Goal: Task Accomplishment & Management: Use online tool/utility

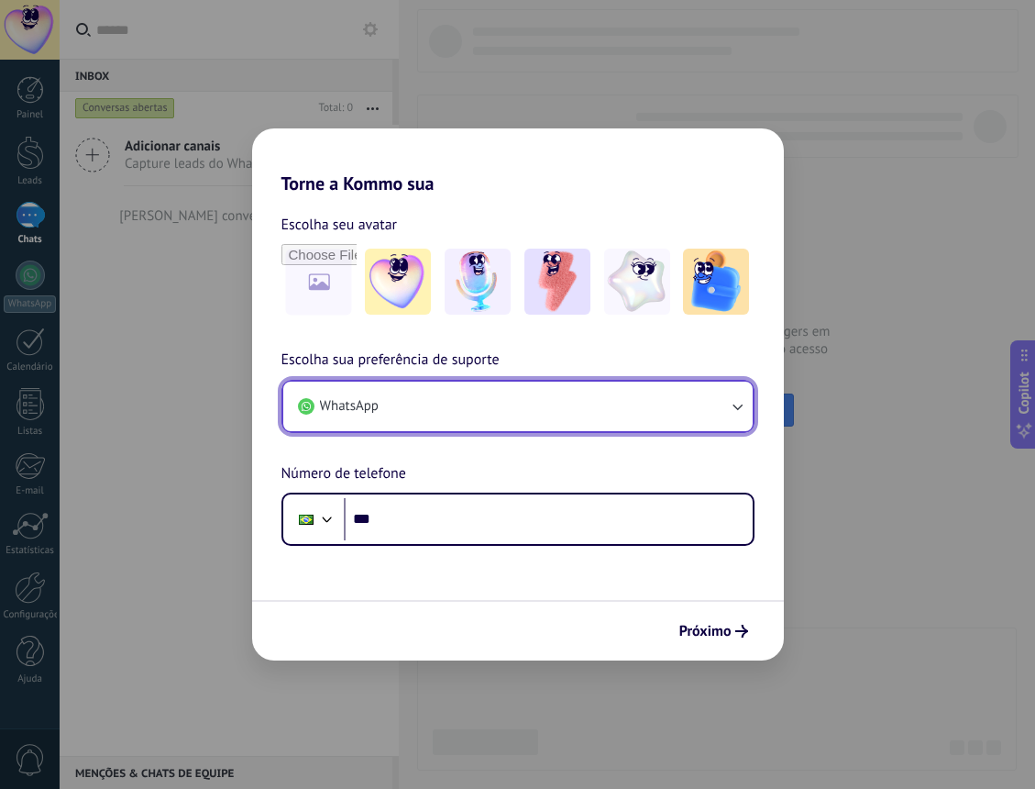
click at [391, 404] on button "WhatsApp" at bounding box center [517, 406] width 469 height 50
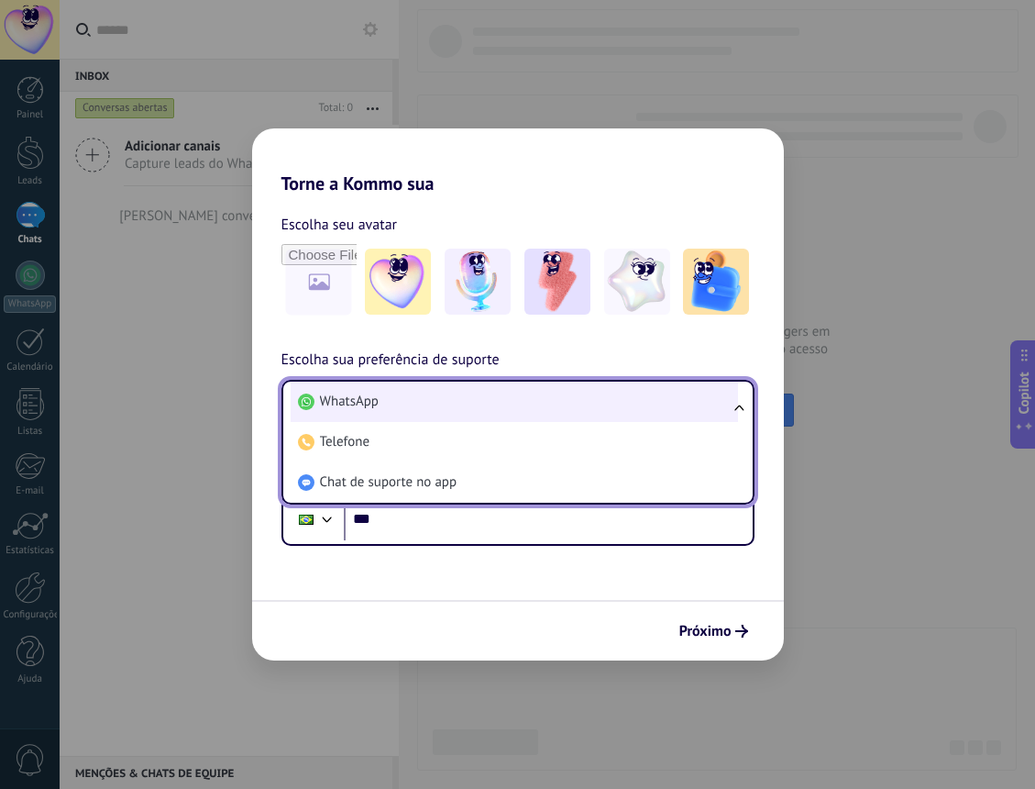
click at [392, 404] on li "WhatsApp" at bounding box center [514, 401] width 447 height 40
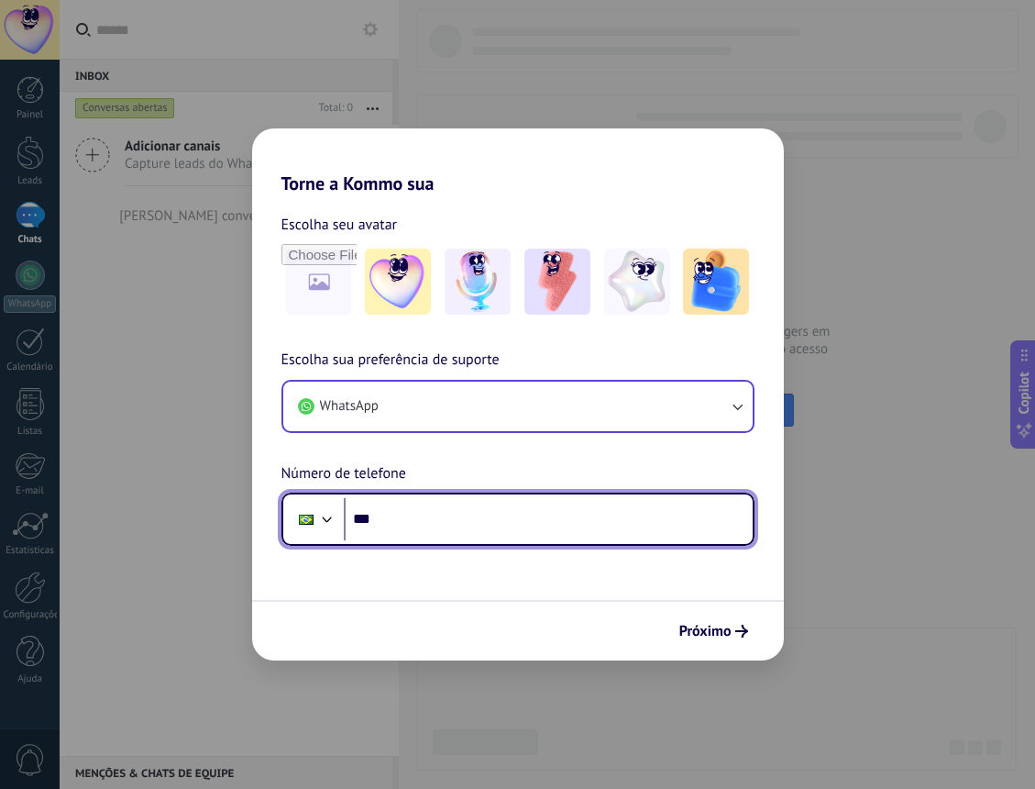
click at [382, 523] on input "***" at bounding box center [548, 519] width 409 height 42
type input "**********"
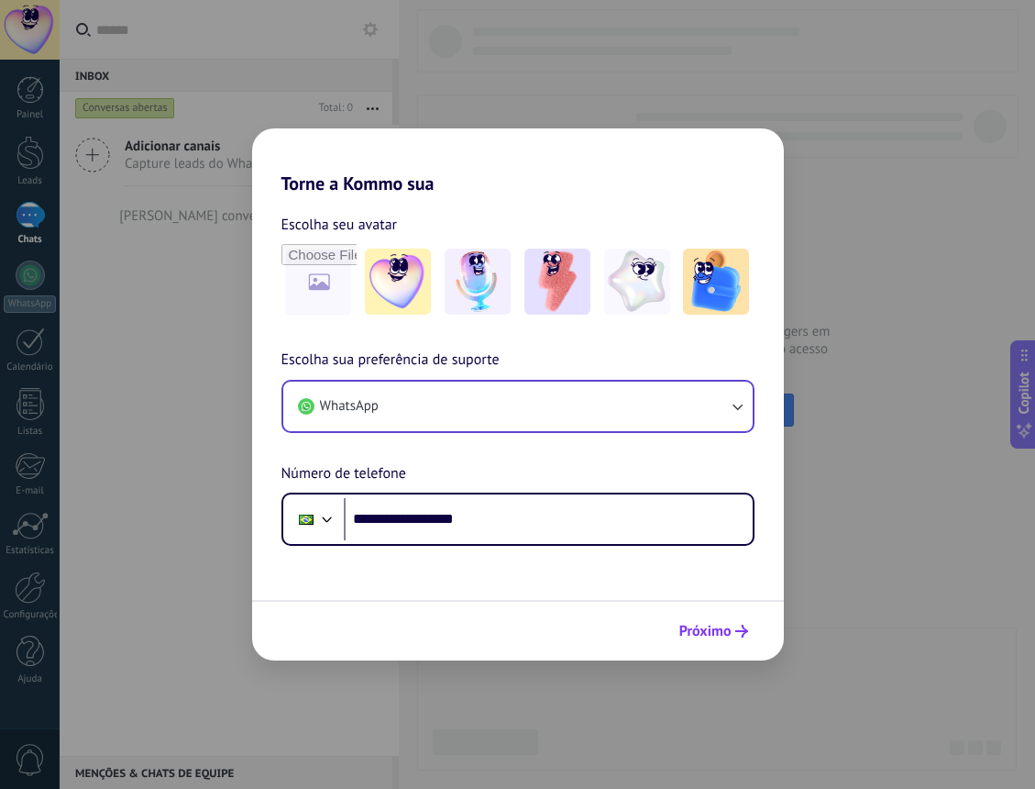
click at [714, 641] on button "Próximo" at bounding box center [713, 630] width 85 height 31
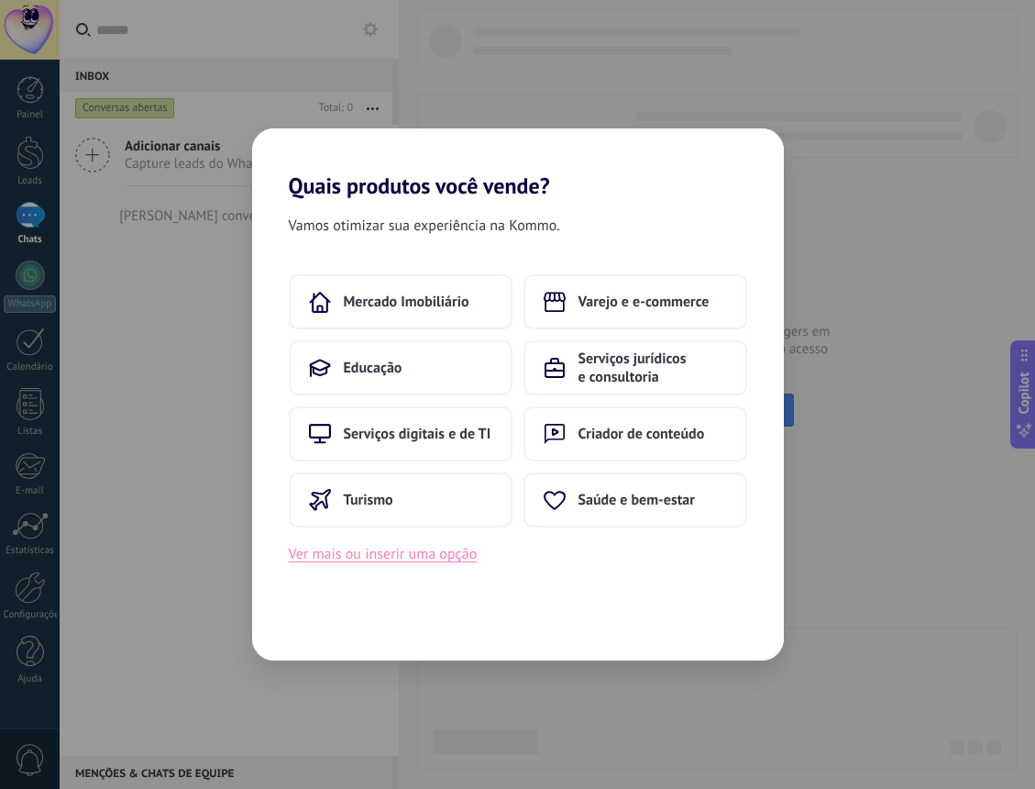
click at [429, 557] on button "Ver mais ou inserir uma opção" at bounding box center [383, 554] width 189 height 24
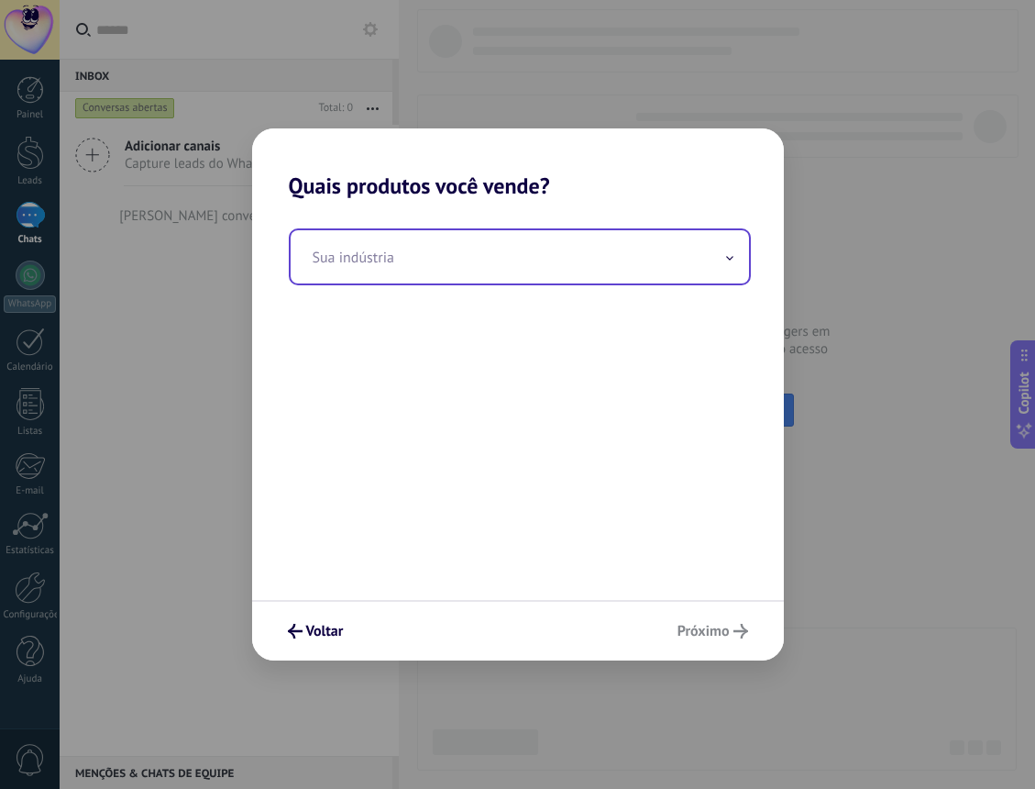
click at [383, 265] on input "text" at bounding box center [520, 256] width 458 height 53
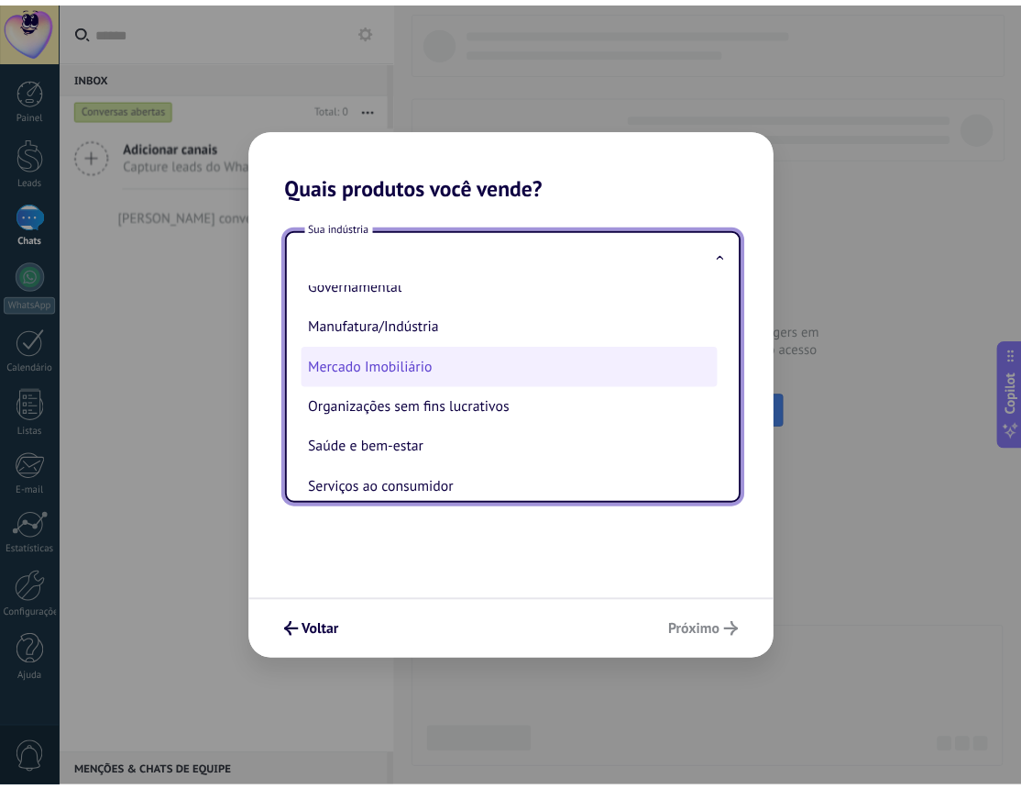
scroll to position [275, 0]
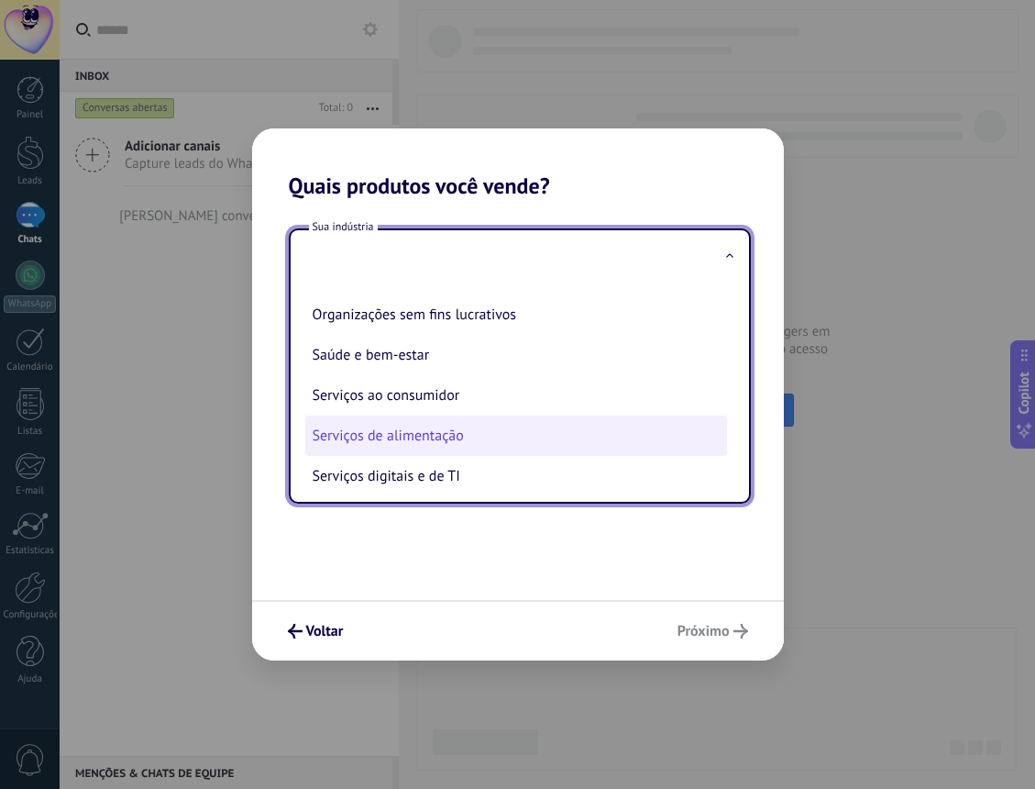
click at [456, 432] on li "Serviços de alimentação" at bounding box center [516, 435] width 422 height 40
type input "**********"
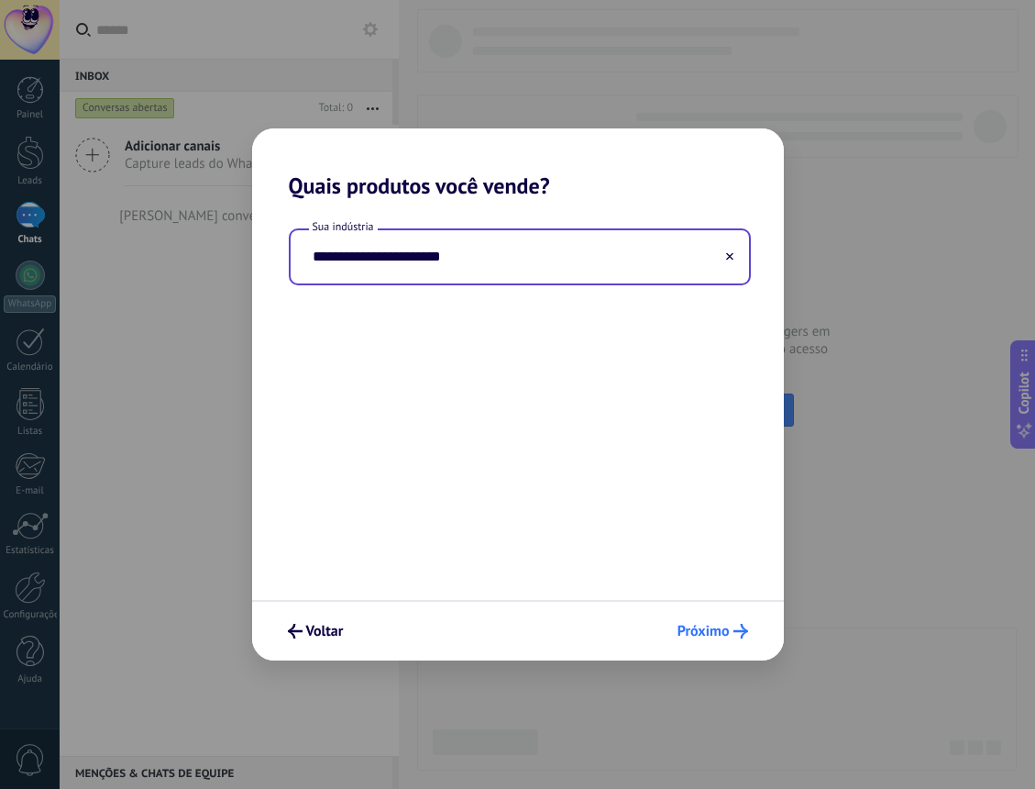
click at [695, 627] on span "Próximo" at bounding box center [704, 630] width 52 height 13
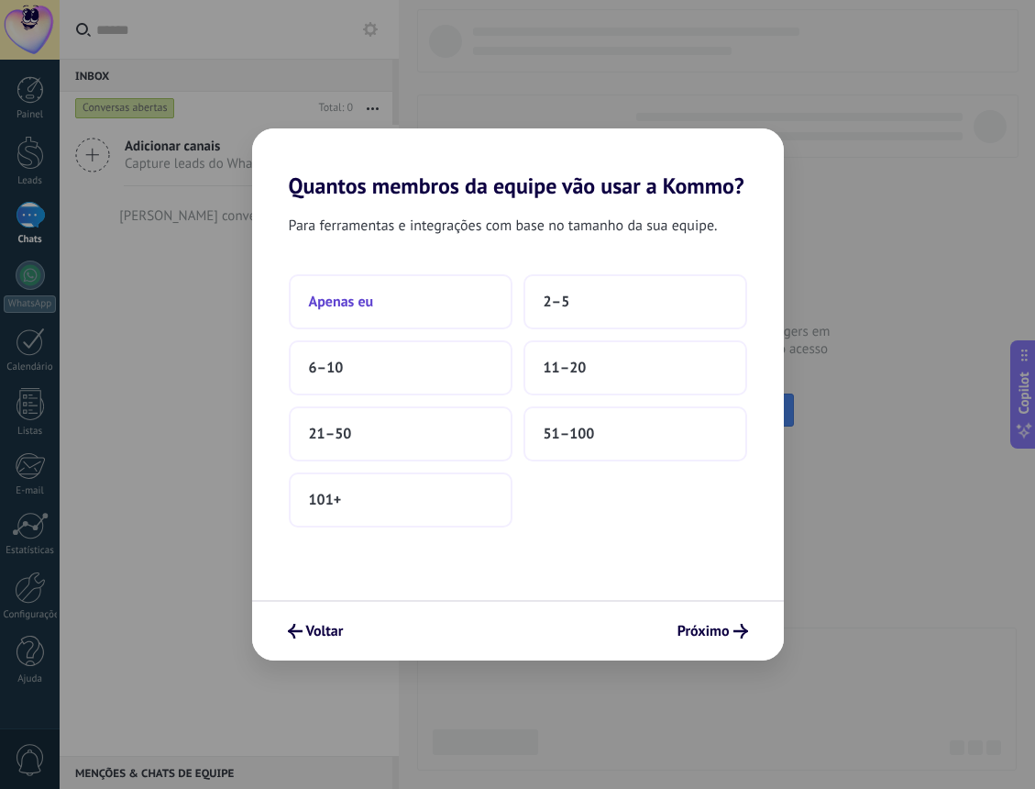
click at [399, 302] on button "Apenas eu" at bounding box center [401, 301] width 224 height 55
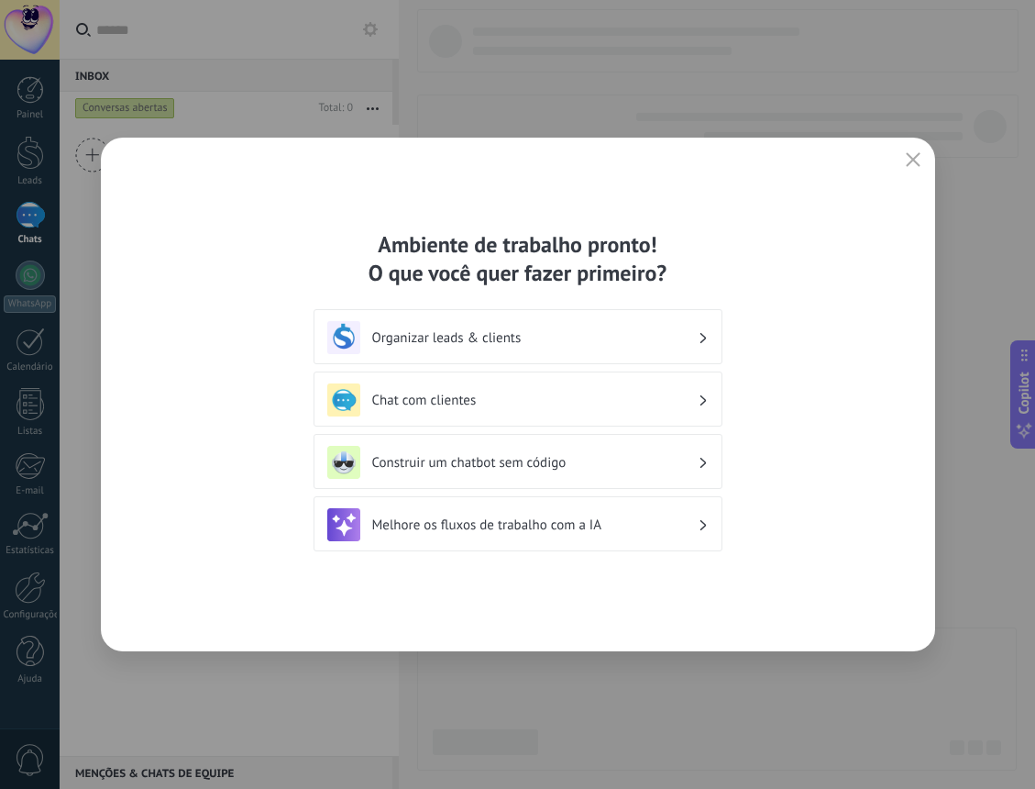
click at [508, 455] on h3 "Construir um chatbot sem código" at bounding box center [535, 462] width 326 height 17
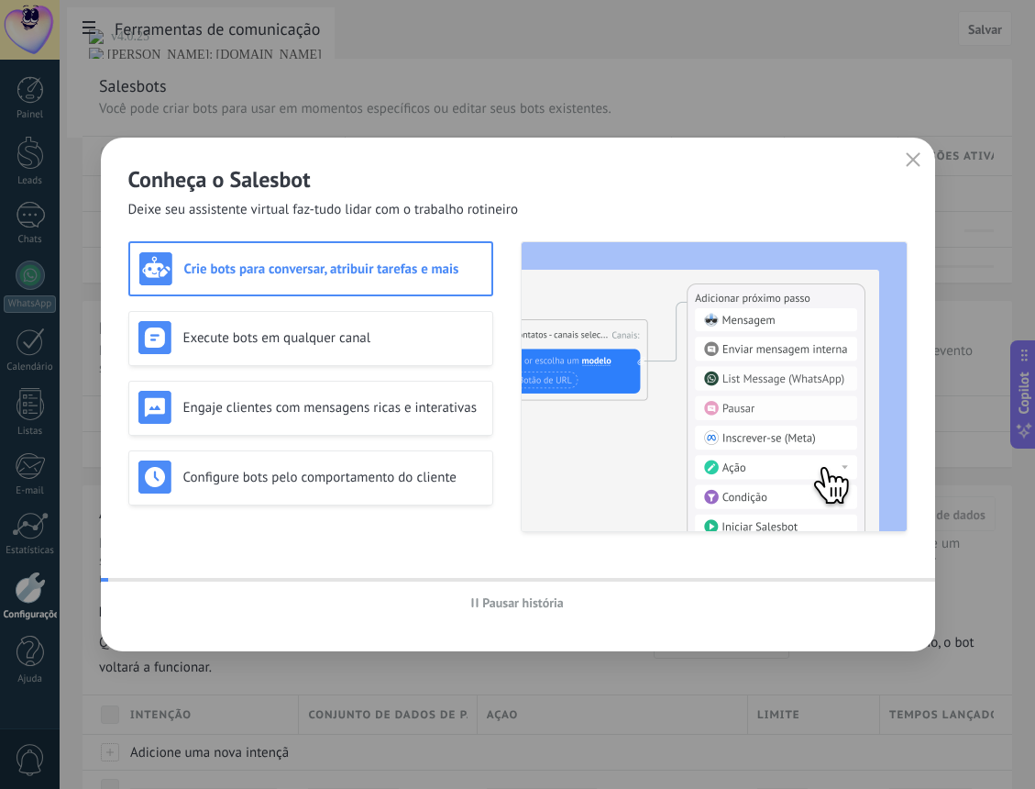
click at [701, 464] on img at bounding box center [714, 386] width 385 height 289
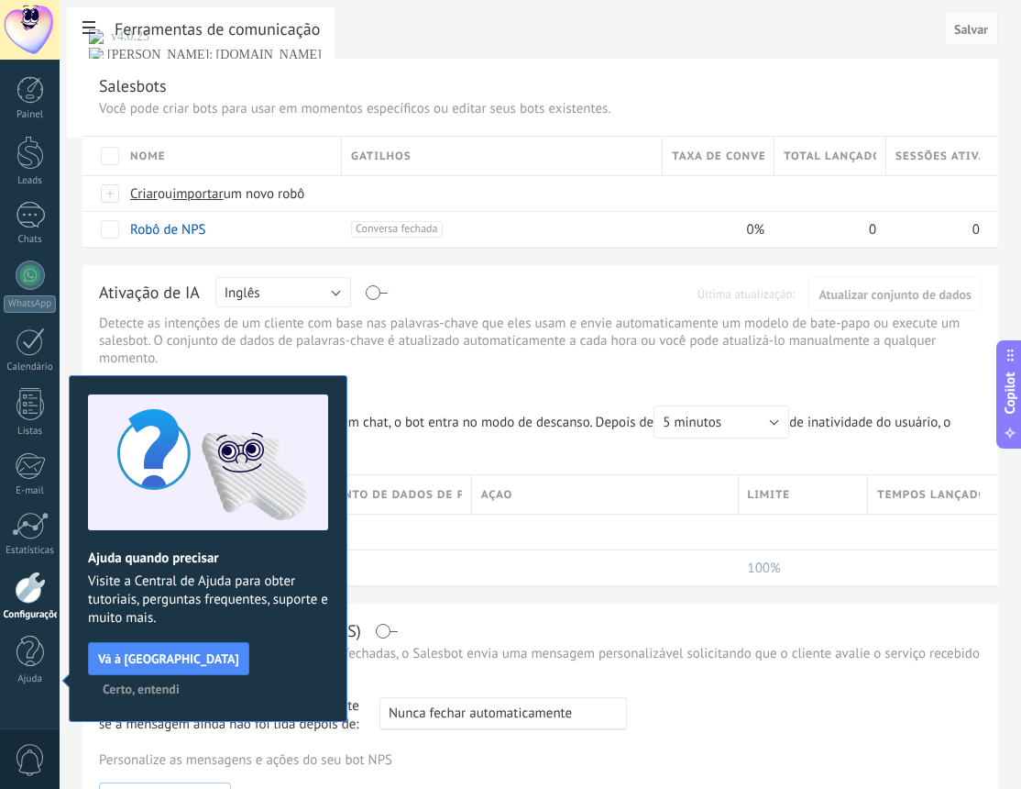
click at [180, 682] on span "Certo, entendi" at bounding box center [141, 688] width 77 height 13
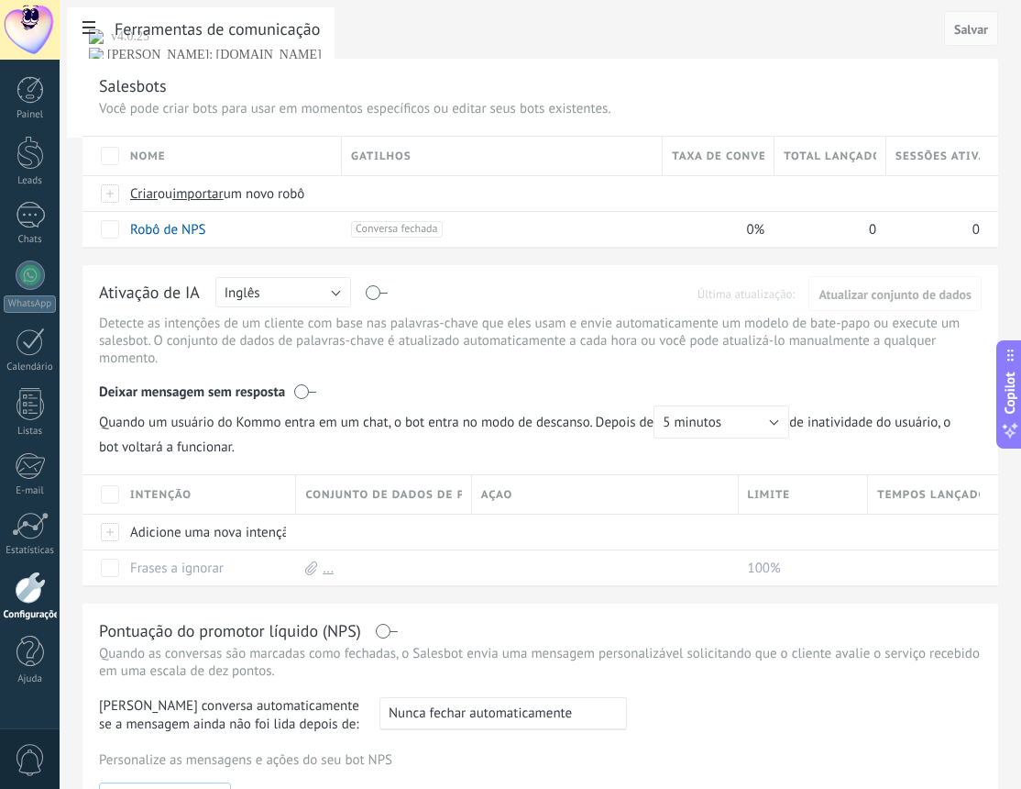
click at [25, 608] on link "Configurações" at bounding box center [30, 596] width 60 height 50
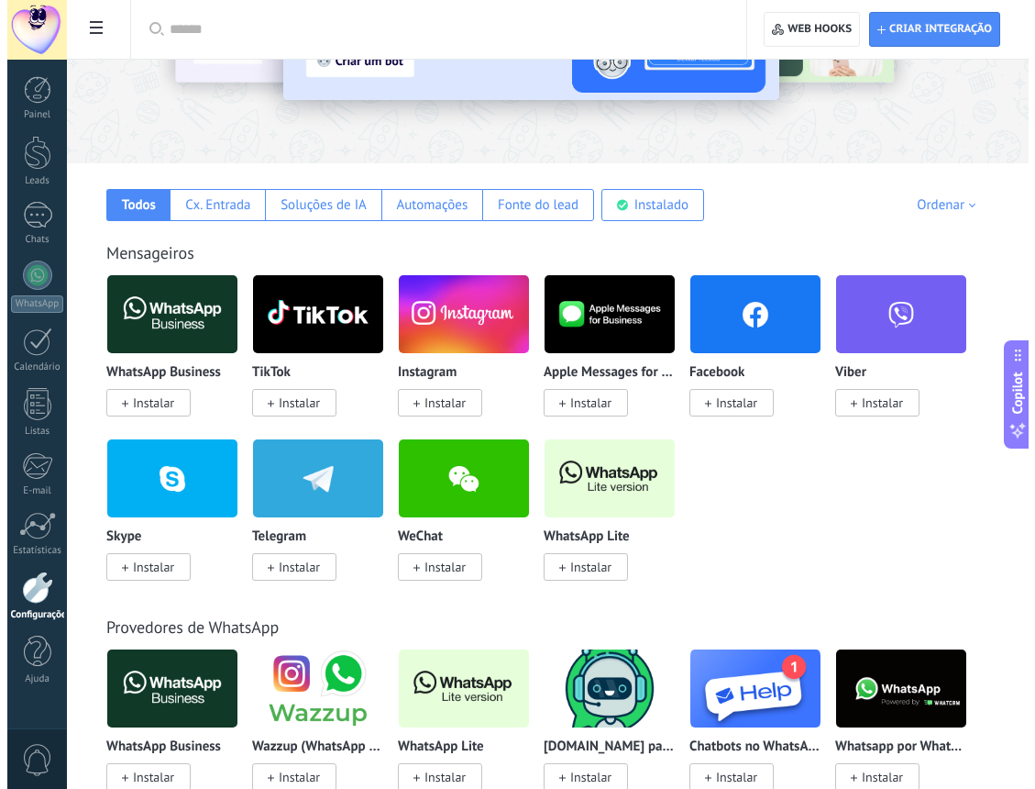
scroll to position [183, 0]
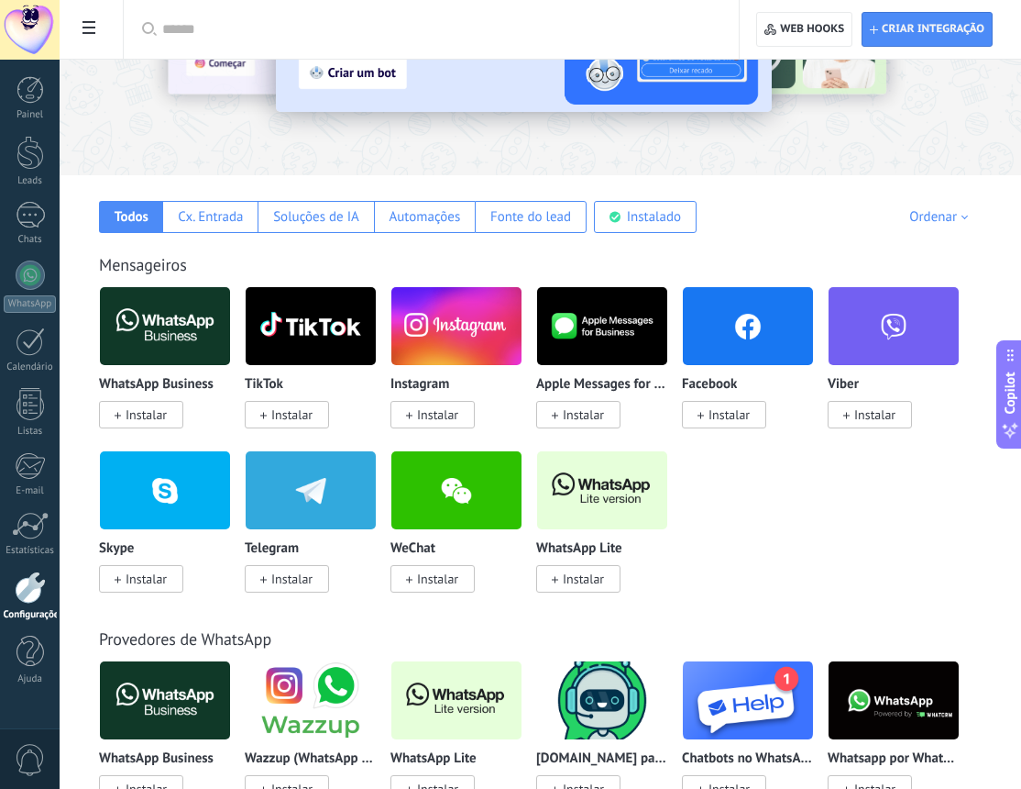
click at [153, 333] on img at bounding box center [165, 326] width 130 height 89
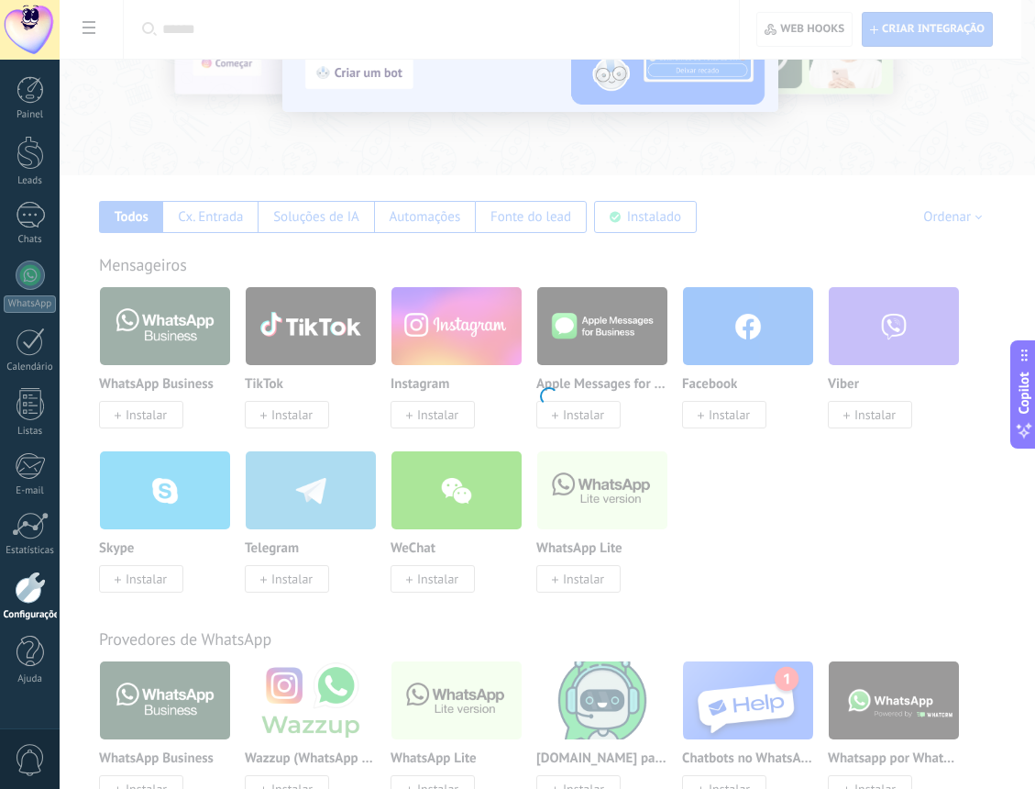
click at [153, 407] on div at bounding box center [548, 394] width 976 height 789
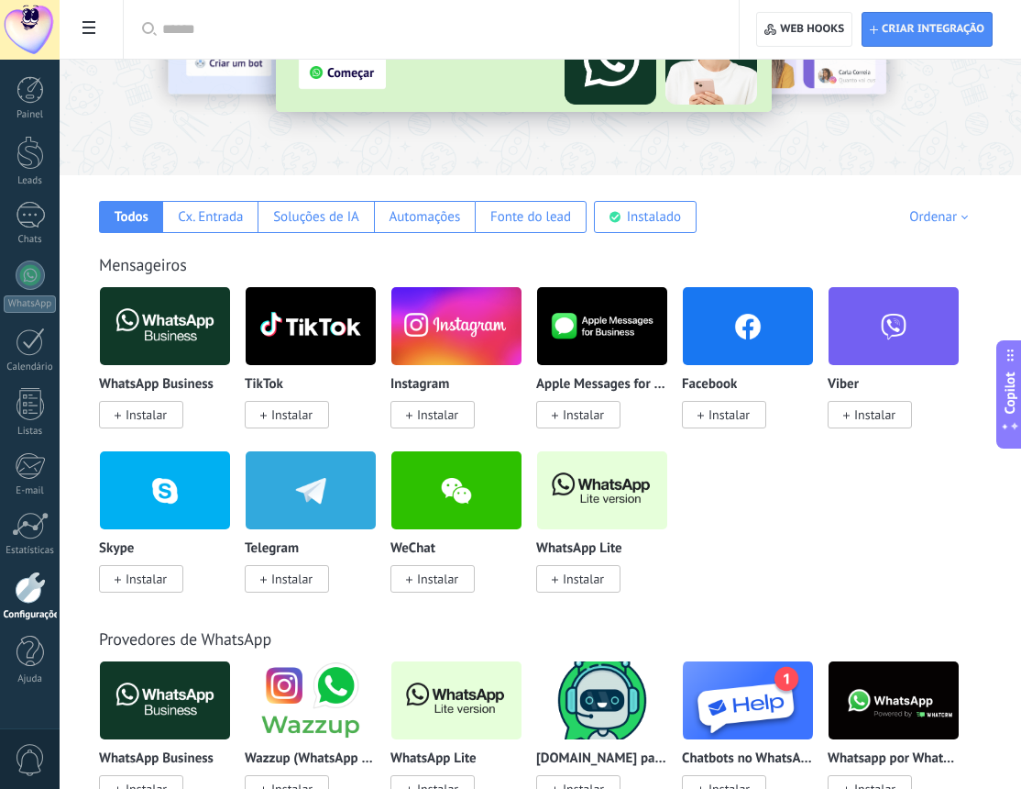
click at [153, 407] on span "Instalar" at bounding box center [146, 414] width 41 height 17
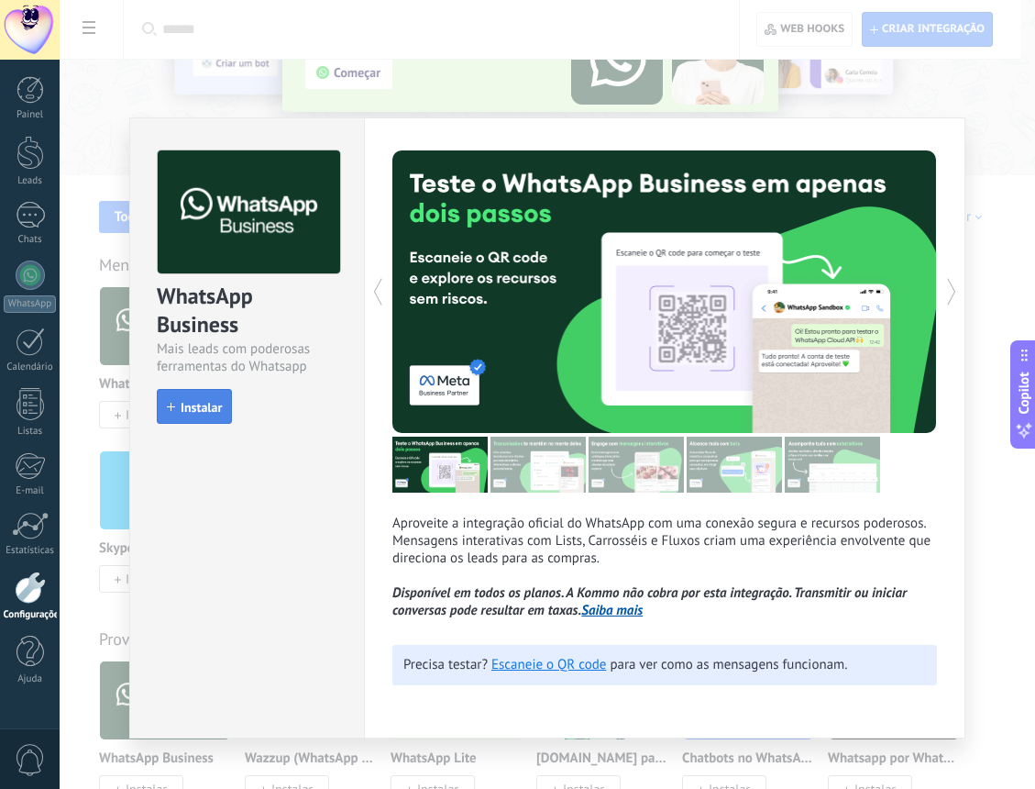
click at [179, 410] on span "Instalar" at bounding box center [194, 407] width 55 height 13
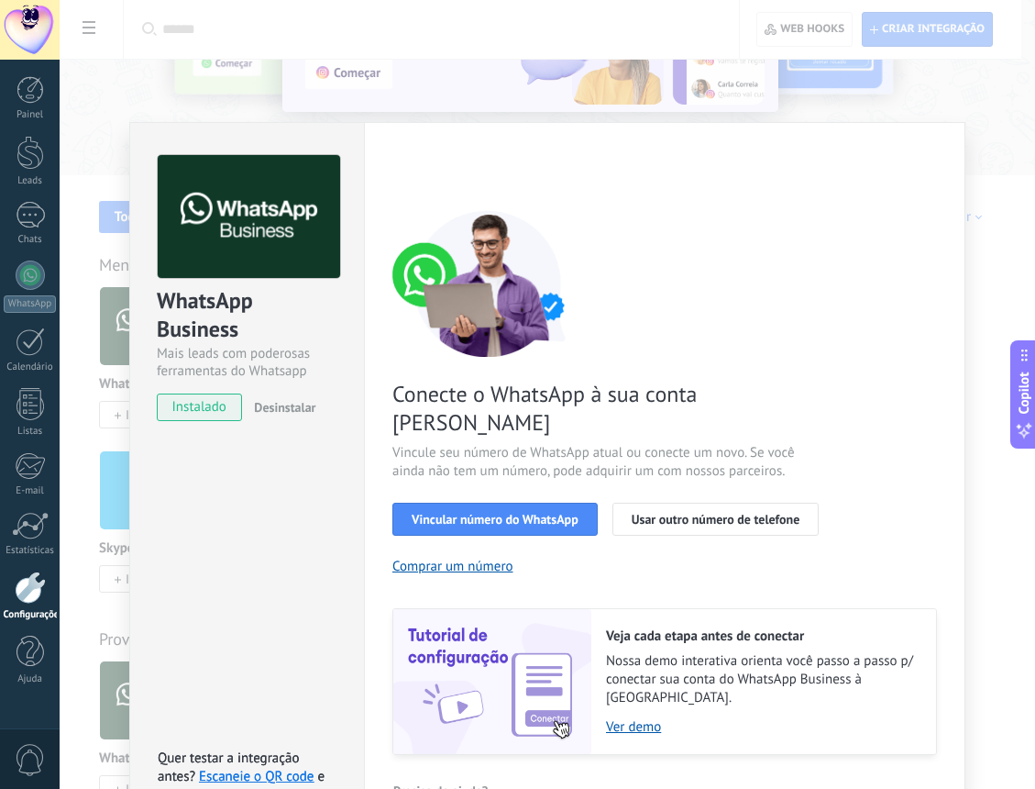
scroll to position [6, 0]
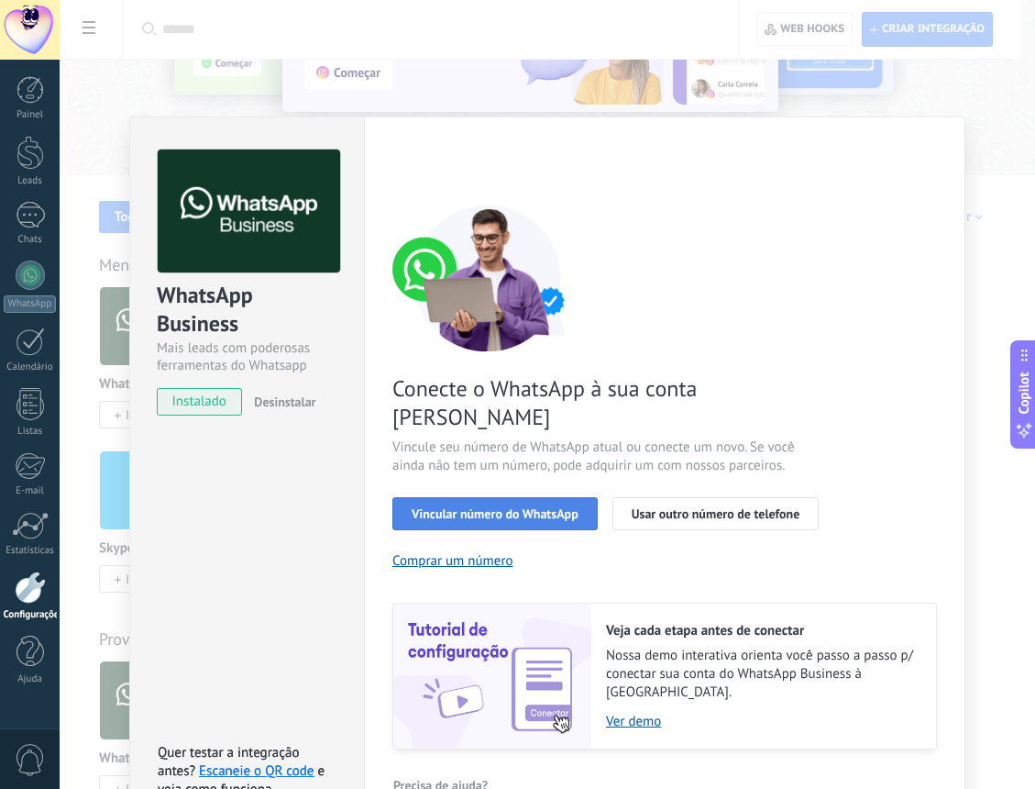
click at [510, 507] on span "Vincular número do WhatsApp" at bounding box center [495, 513] width 167 height 13
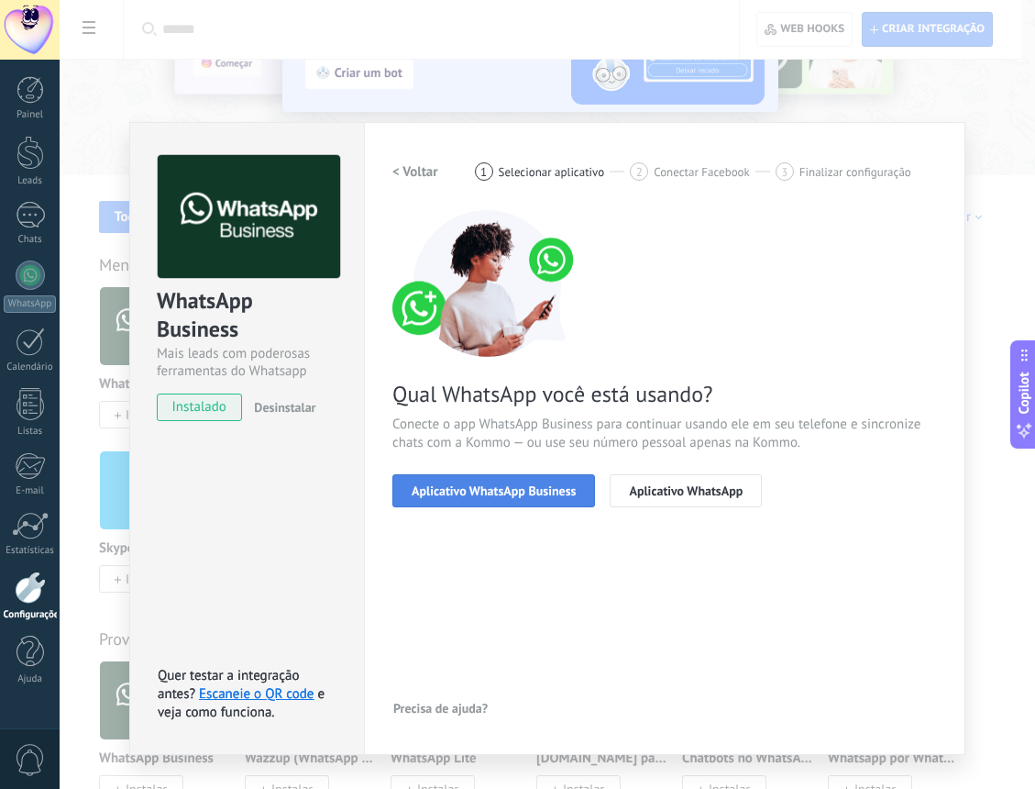
click at [517, 493] on span "Aplicativo WhatsApp Business" at bounding box center [494, 490] width 164 height 13
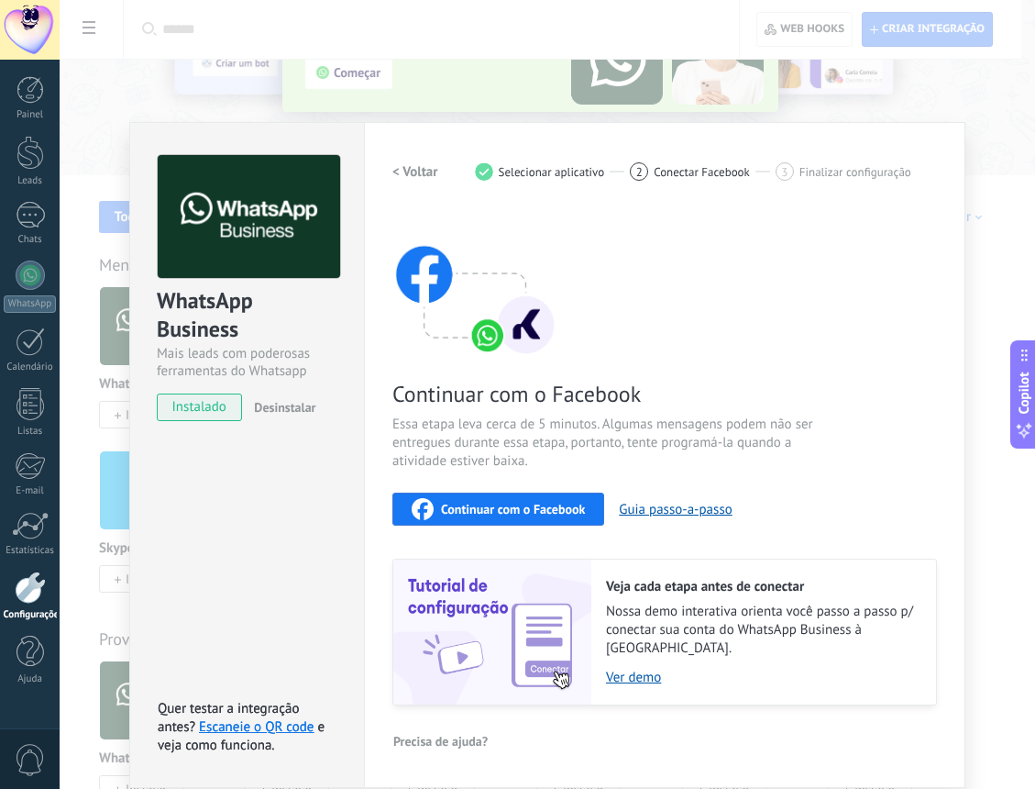
click at [522, 511] on span "Continuar com o Facebook" at bounding box center [513, 508] width 144 height 13
click at [406, 182] on button "< Voltar" at bounding box center [415, 171] width 46 height 33
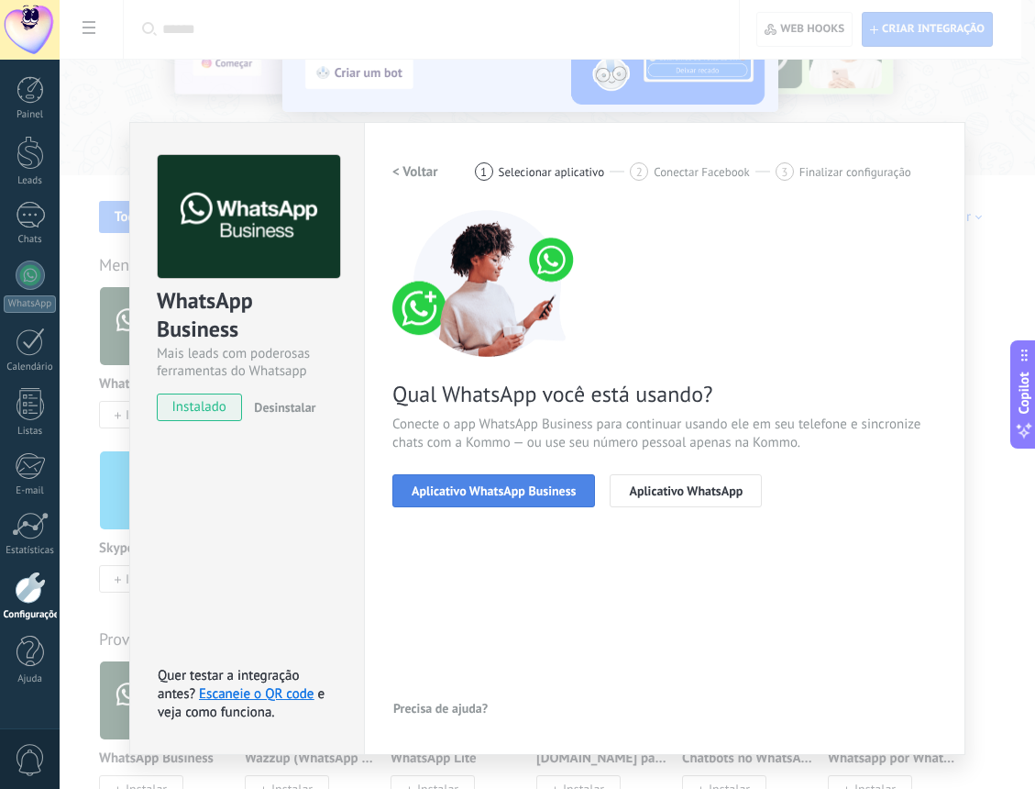
click at [482, 491] on span "Aplicativo WhatsApp Business" at bounding box center [494, 490] width 164 height 13
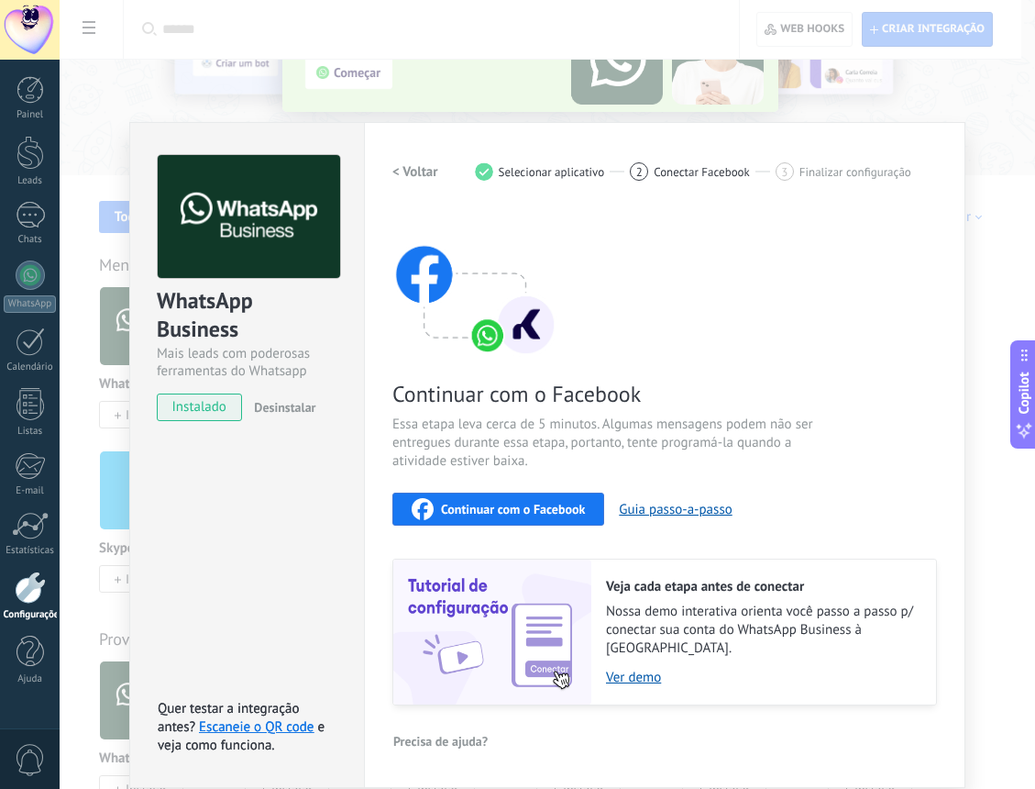
click at [555, 513] on span "Continuar com o Facebook" at bounding box center [513, 508] width 144 height 13
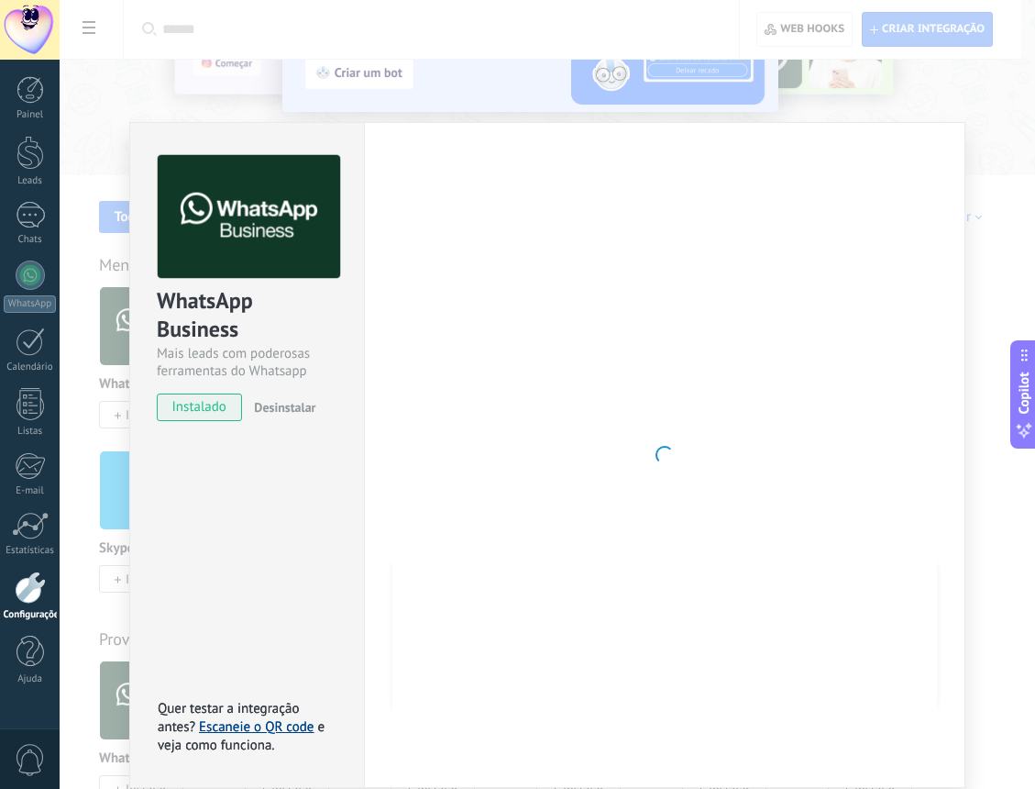
click at [285, 718] on link "Escaneie o QR code" at bounding box center [256, 726] width 115 height 17
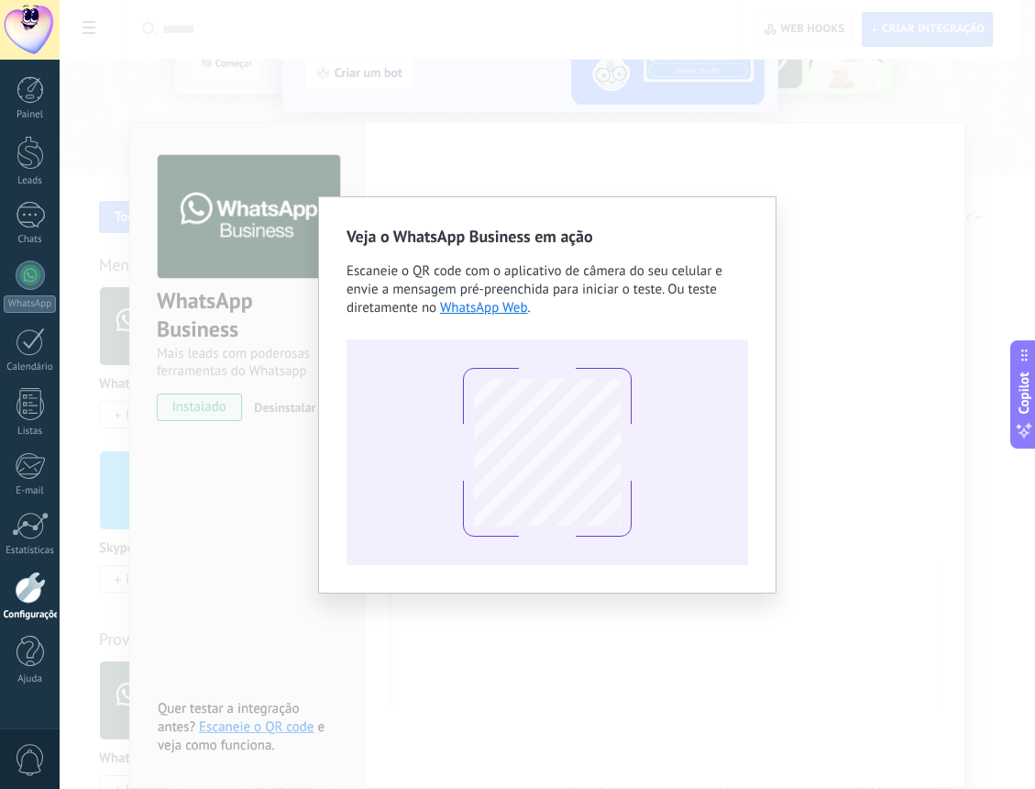
click at [508, 324] on div "Veja o WhatsApp Business em ação Escaneie o QR code com o aplicativo de câmera …" at bounding box center [548, 395] width 402 height 340
click at [508, 313] on link "WhatsApp Web" at bounding box center [484, 307] width 88 height 17
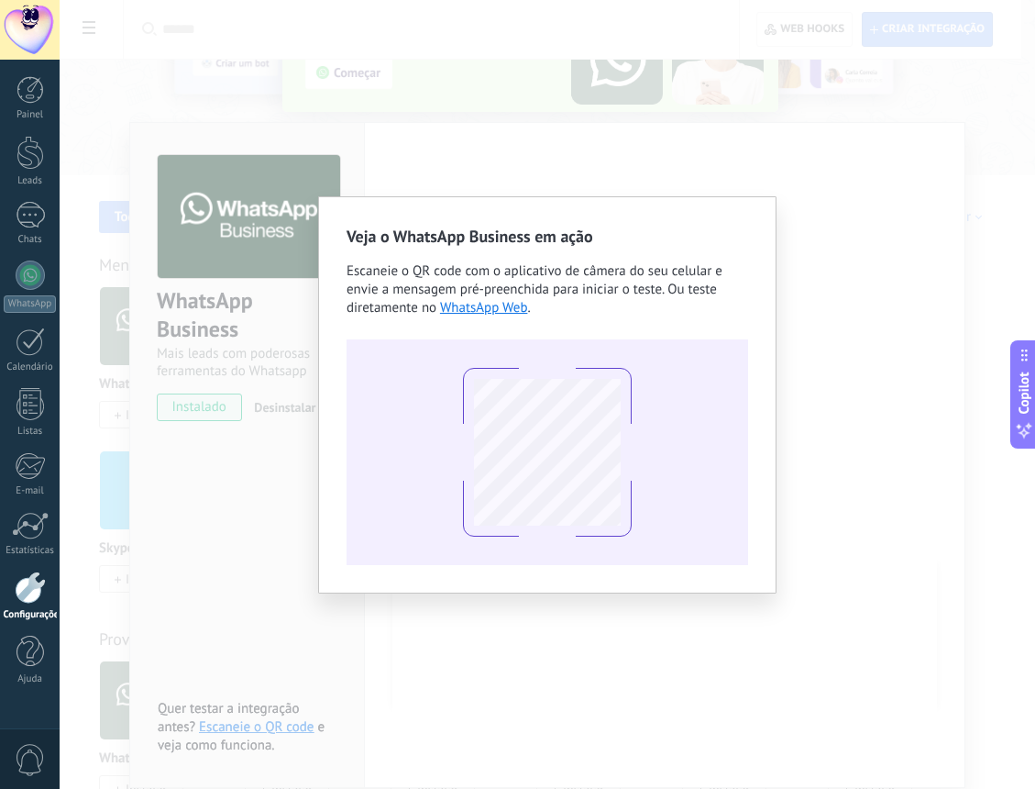
click at [758, 299] on div "Veja o WhatsApp Business em ação Escaneie o QR code com o aplicativo de câmera …" at bounding box center [547, 394] width 458 height 397
click at [830, 240] on div "Veja o WhatsApp Business em ação Escaneie o QR code com o aplicativo de câmera …" at bounding box center [548, 394] width 976 height 789
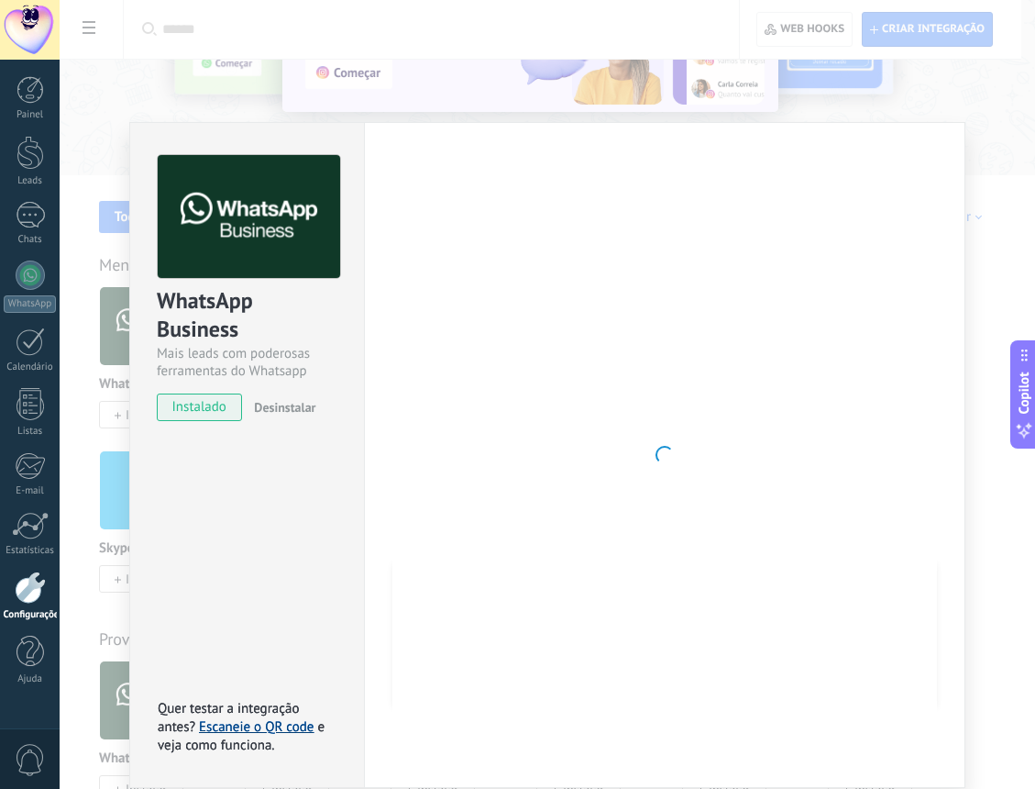
click at [264, 718] on link "Escaneie o QR code" at bounding box center [256, 726] width 115 height 17
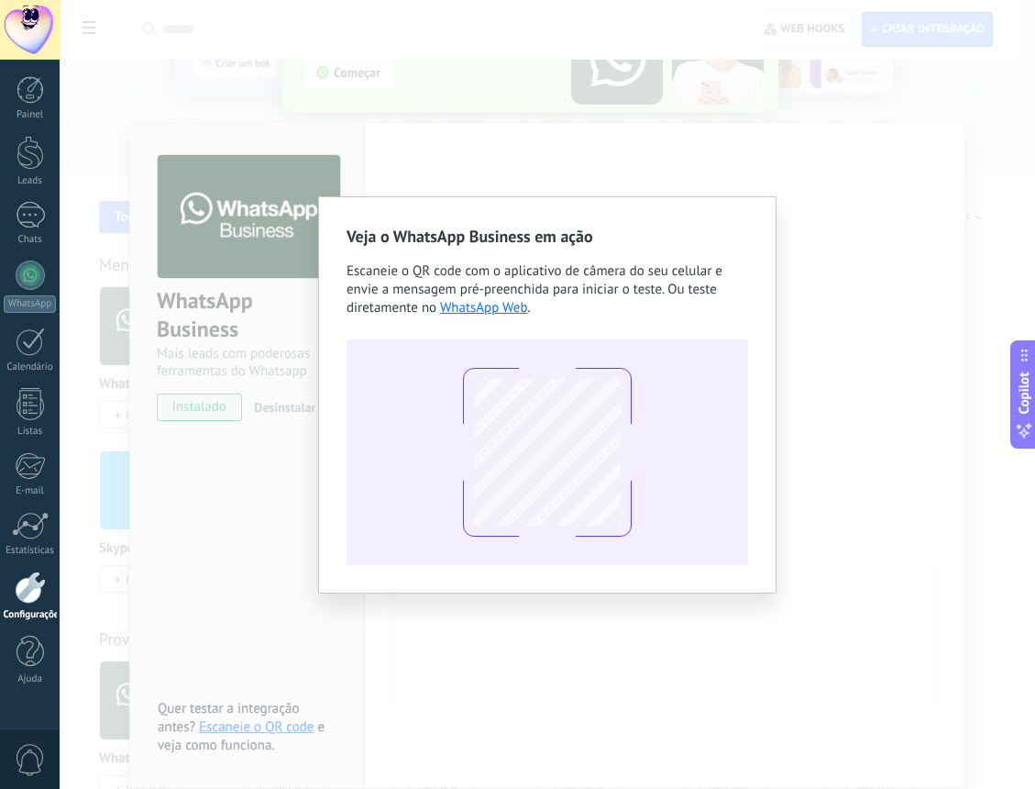
click at [887, 240] on div "Veja o WhatsApp Business em ação Escaneie o QR code com o aplicativo de câmera …" at bounding box center [548, 394] width 976 height 789
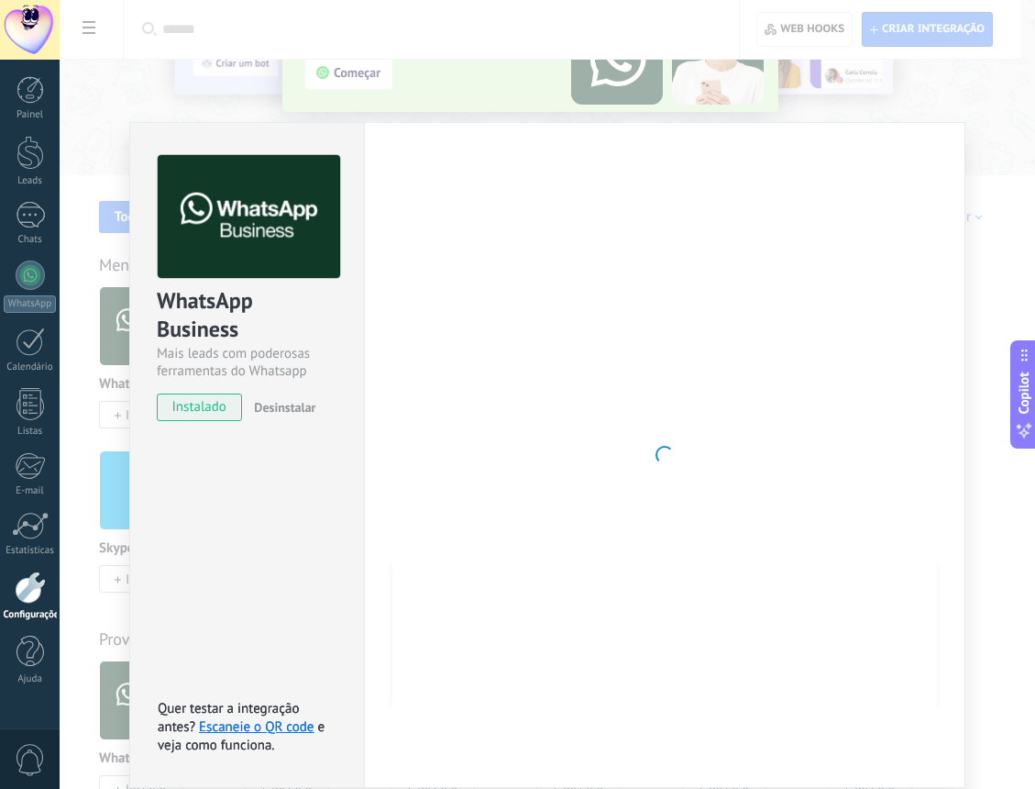
click at [420, 525] on div at bounding box center [664, 455] width 545 height 600
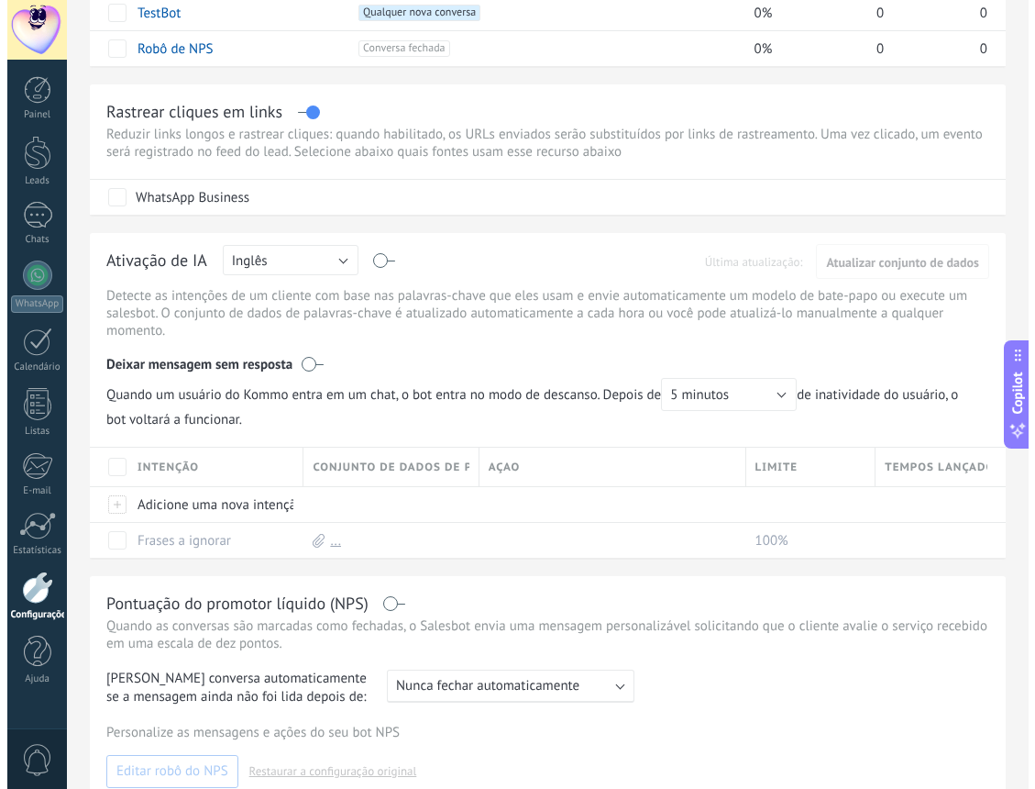
scroll to position [183, 0]
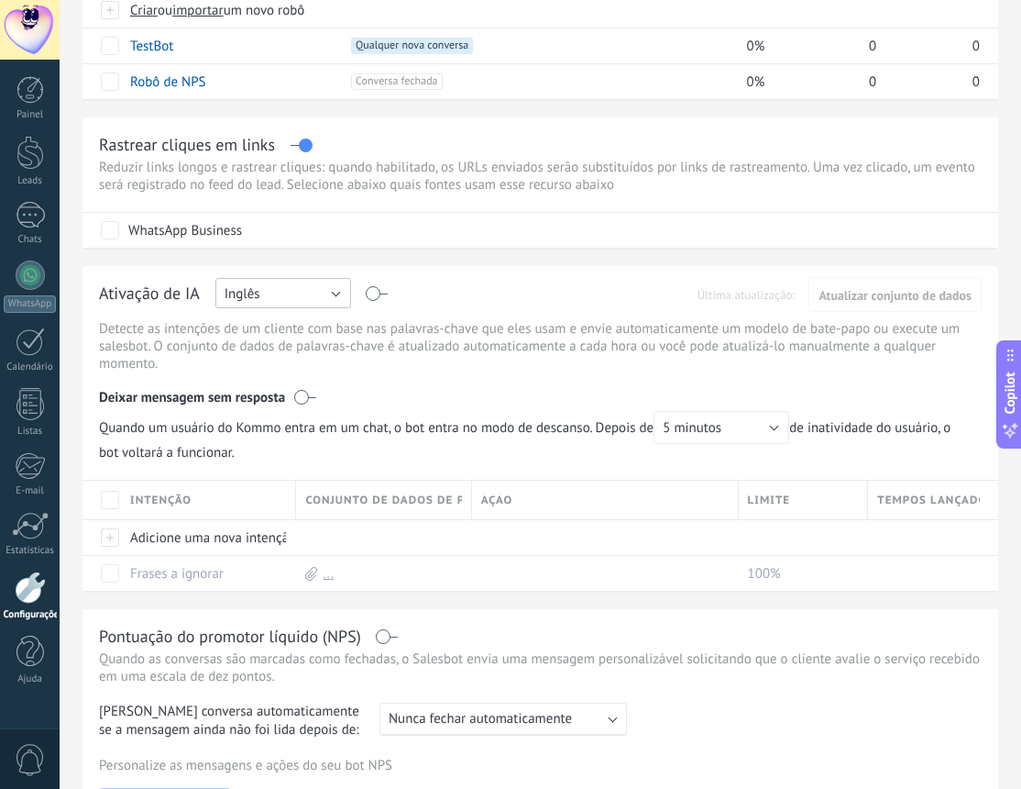
click at [338, 291] on button "Inglês" at bounding box center [283, 293] width 136 height 30
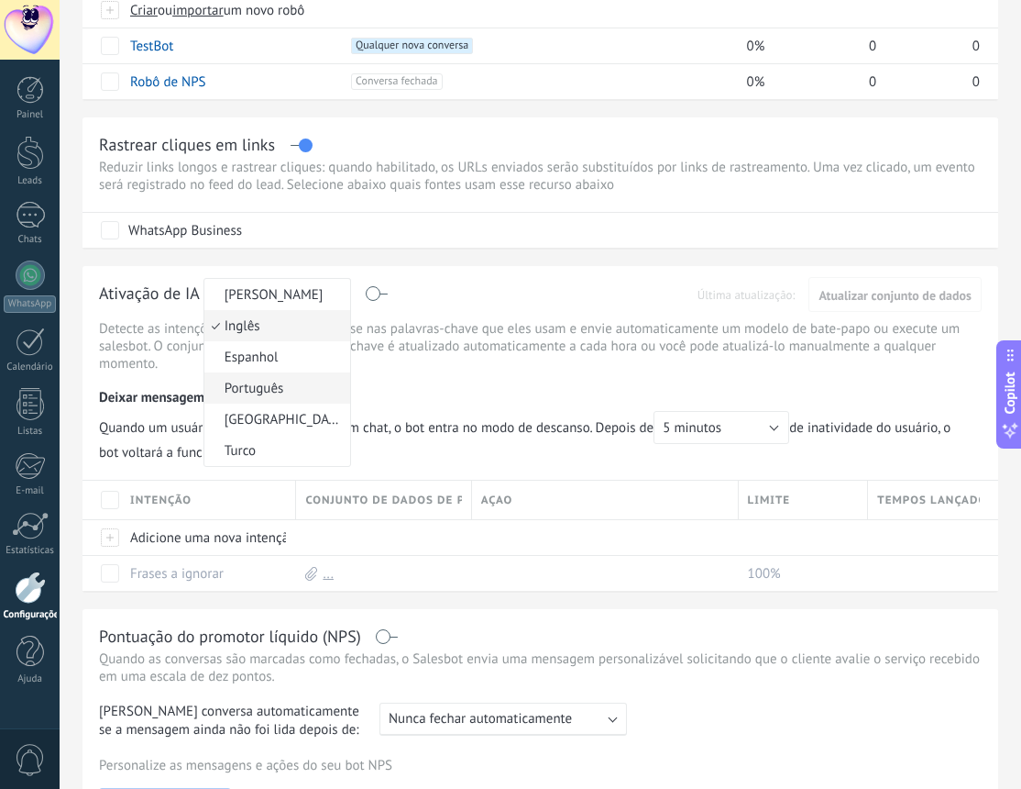
click at [275, 389] on span "Português" at bounding box center [274, 388] width 140 height 17
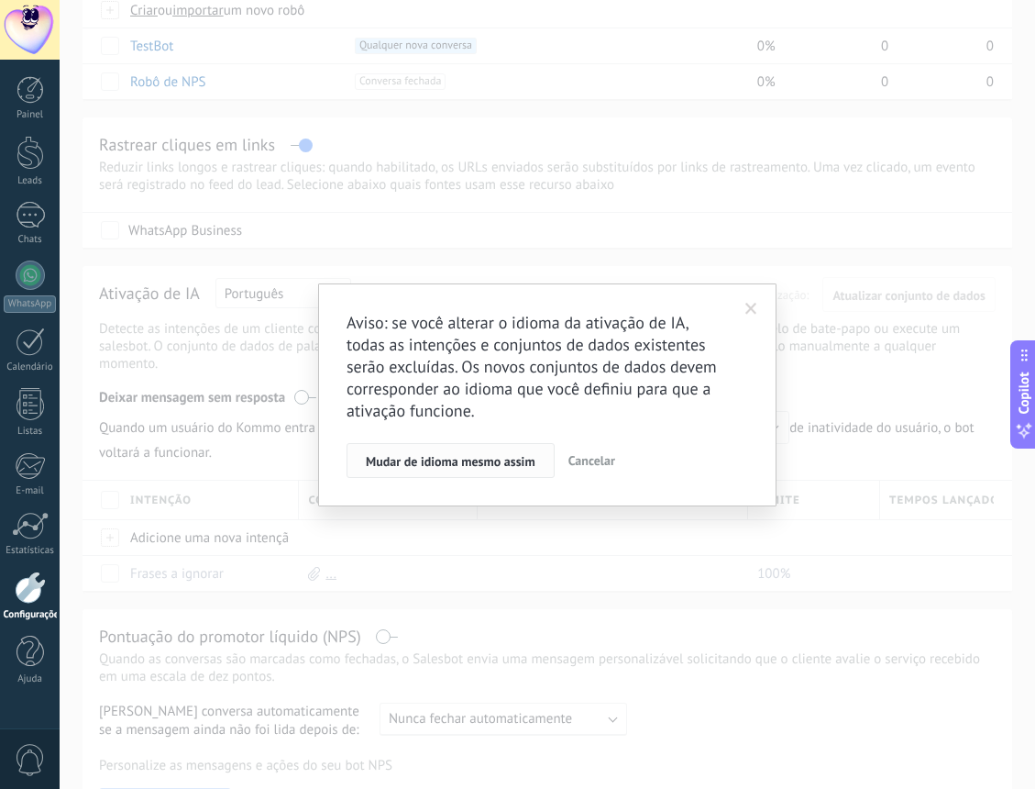
click at [447, 468] on span "Mudar de idioma mesmo assim" at bounding box center [451, 461] width 170 height 13
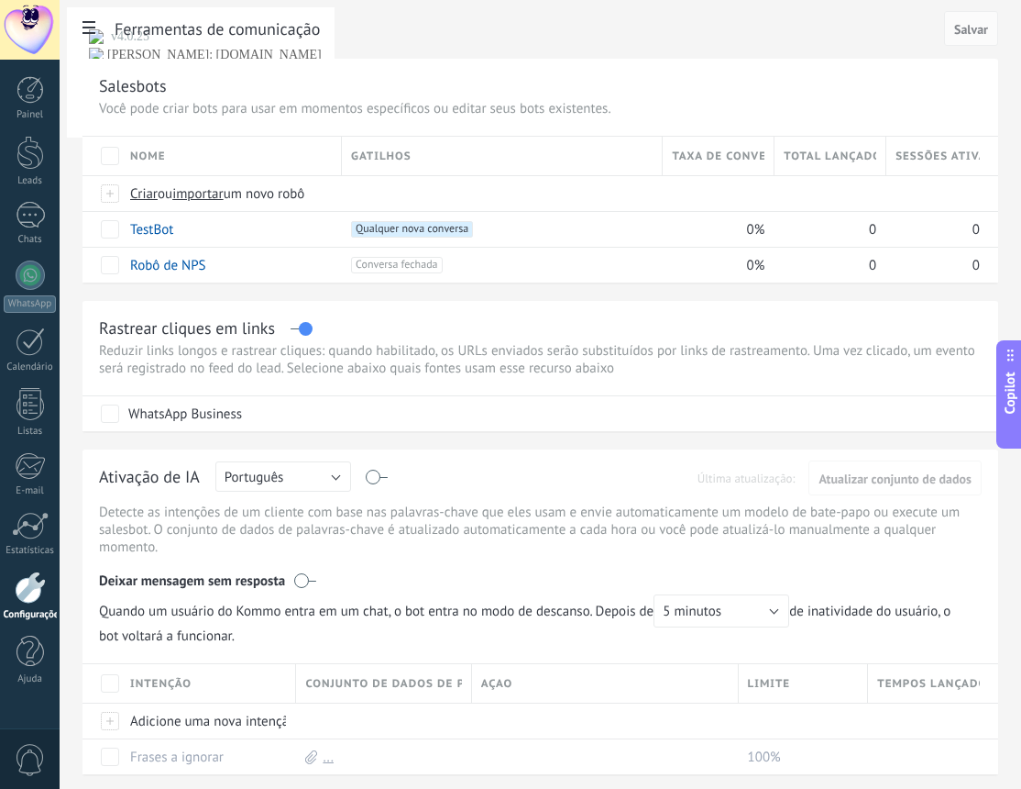
click at [83, 33] on use at bounding box center [89, 27] width 13 height 13
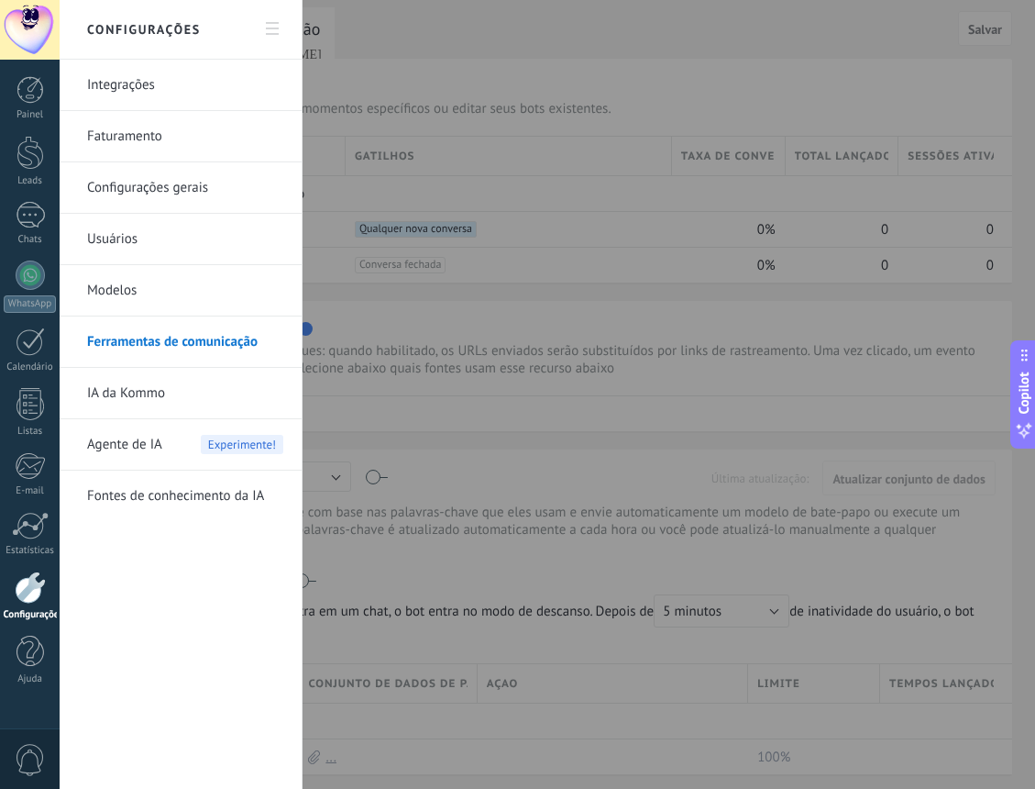
click at [204, 583] on div "Integrações Faturamento Configurações gerais Usuários Modelos Ferramentas de co…" at bounding box center [181, 424] width 242 height 729
click at [33, 610] on div "Configurações" at bounding box center [30, 615] width 53 height 12
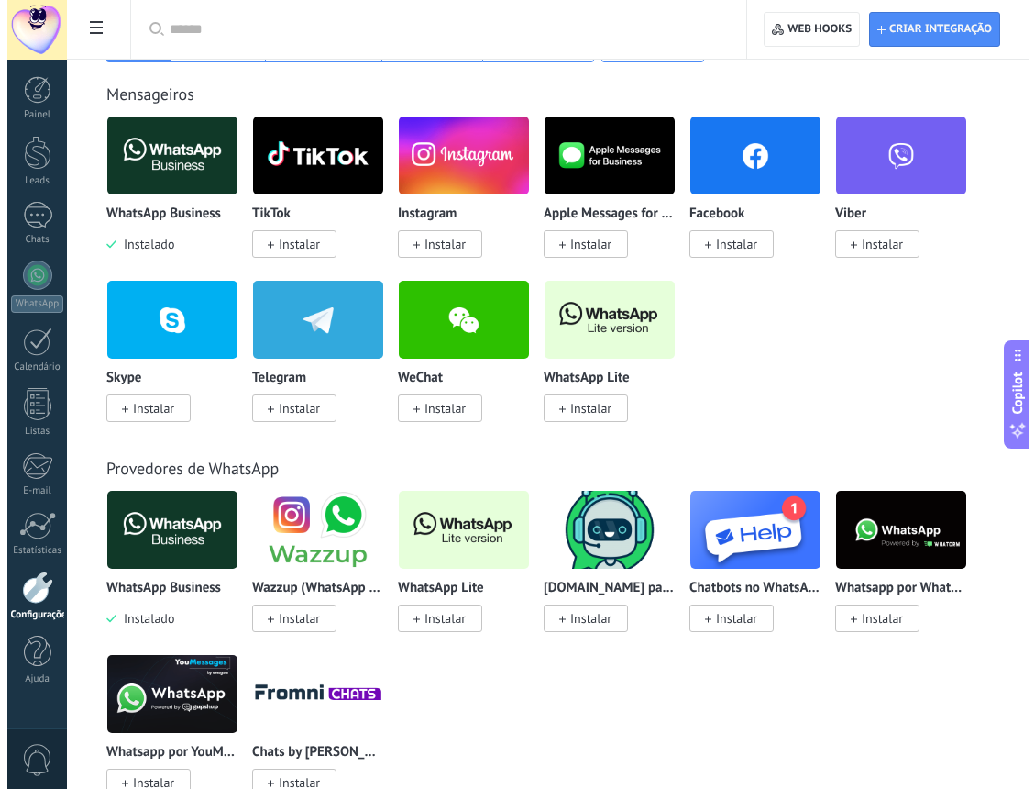
scroll to position [367, 0]
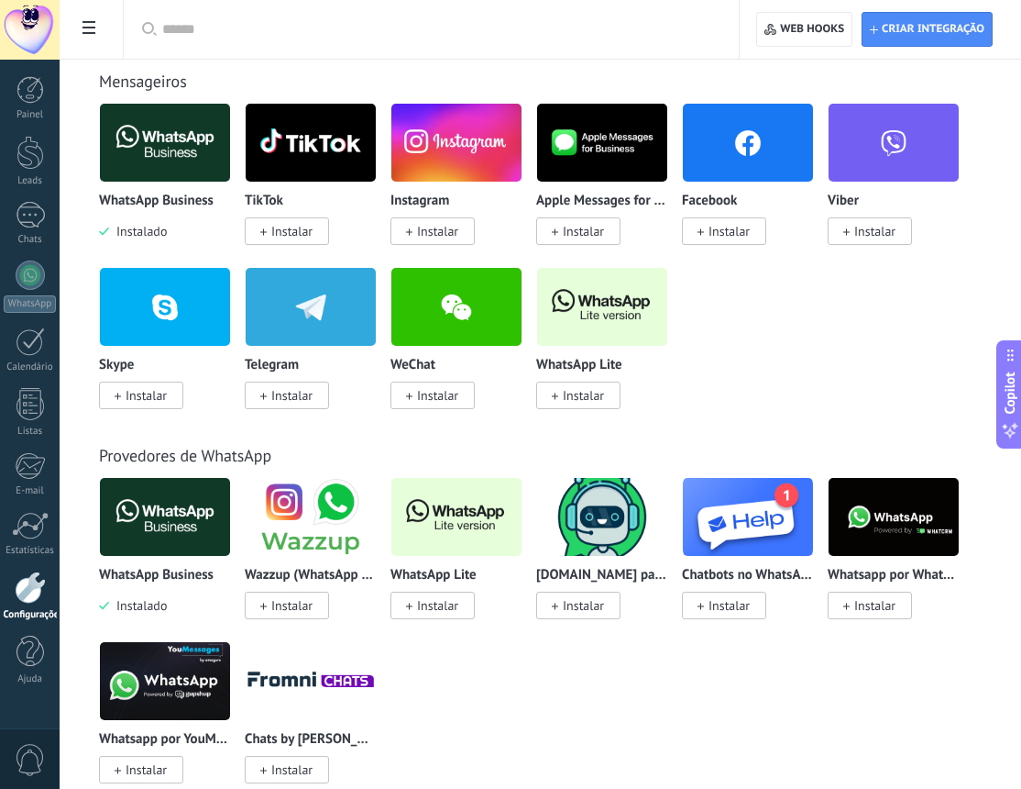
click at [602, 394] on span "Instalar" at bounding box center [583, 395] width 41 height 17
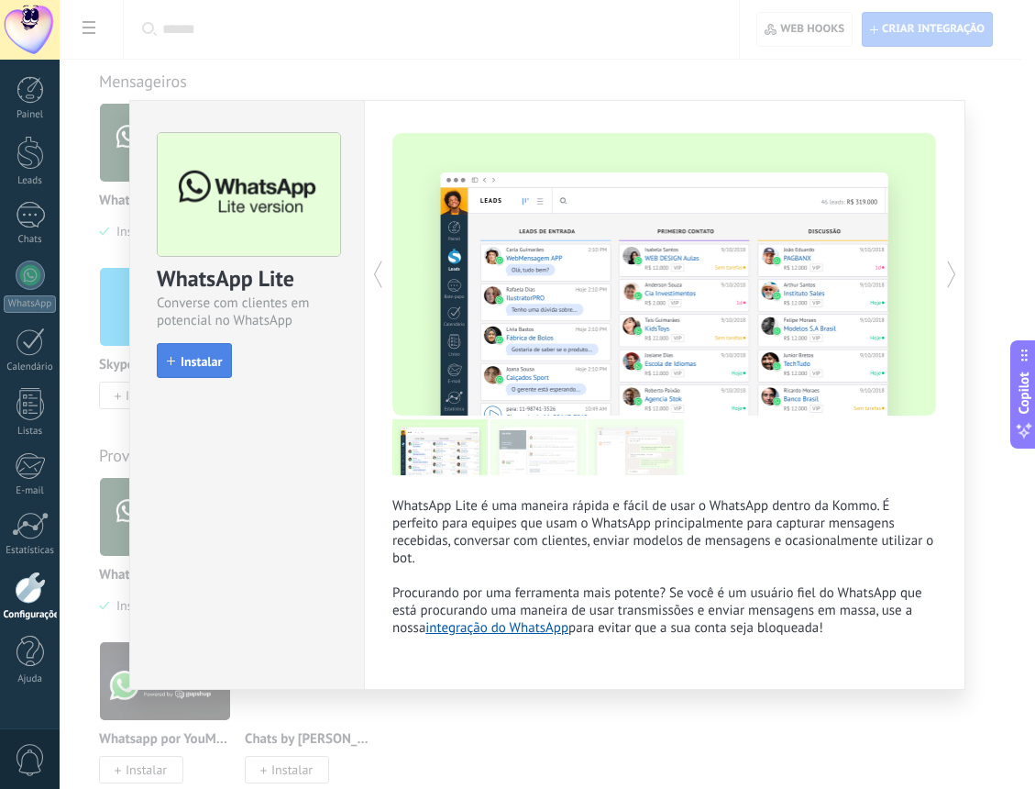
click at [222, 359] on span "Instalar" at bounding box center [201, 361] width 41 height 13
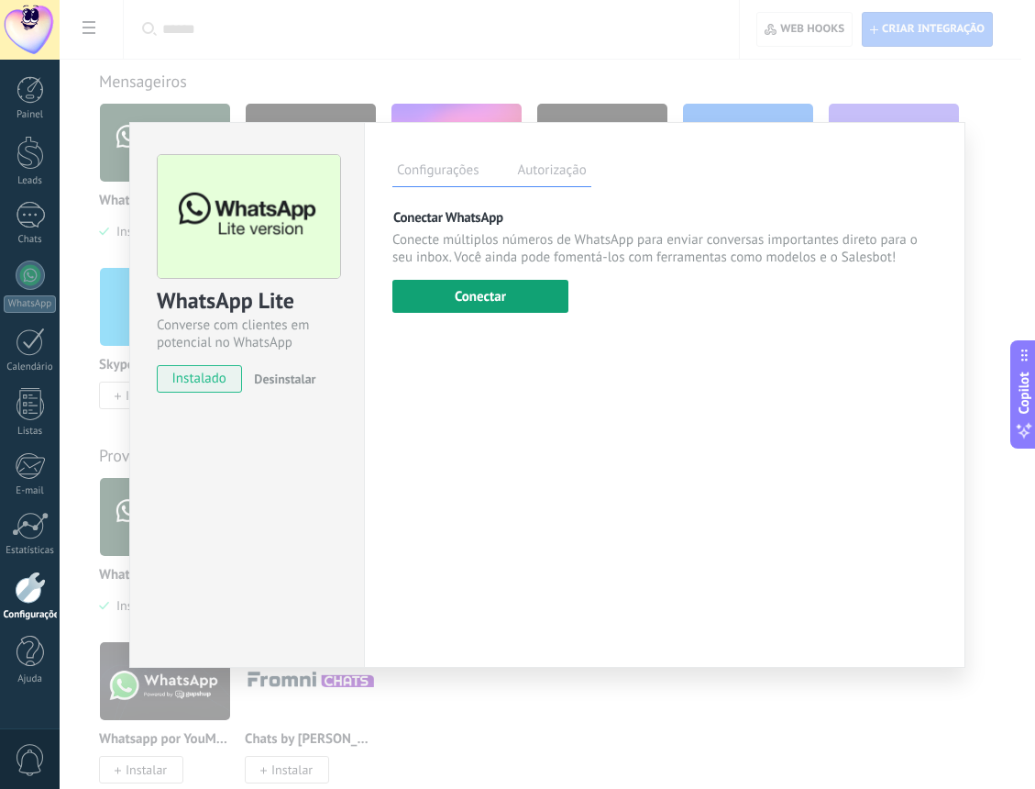
click at [522, 304] on button "Conectar" at bounding box center [480, 296] width 176 height 33
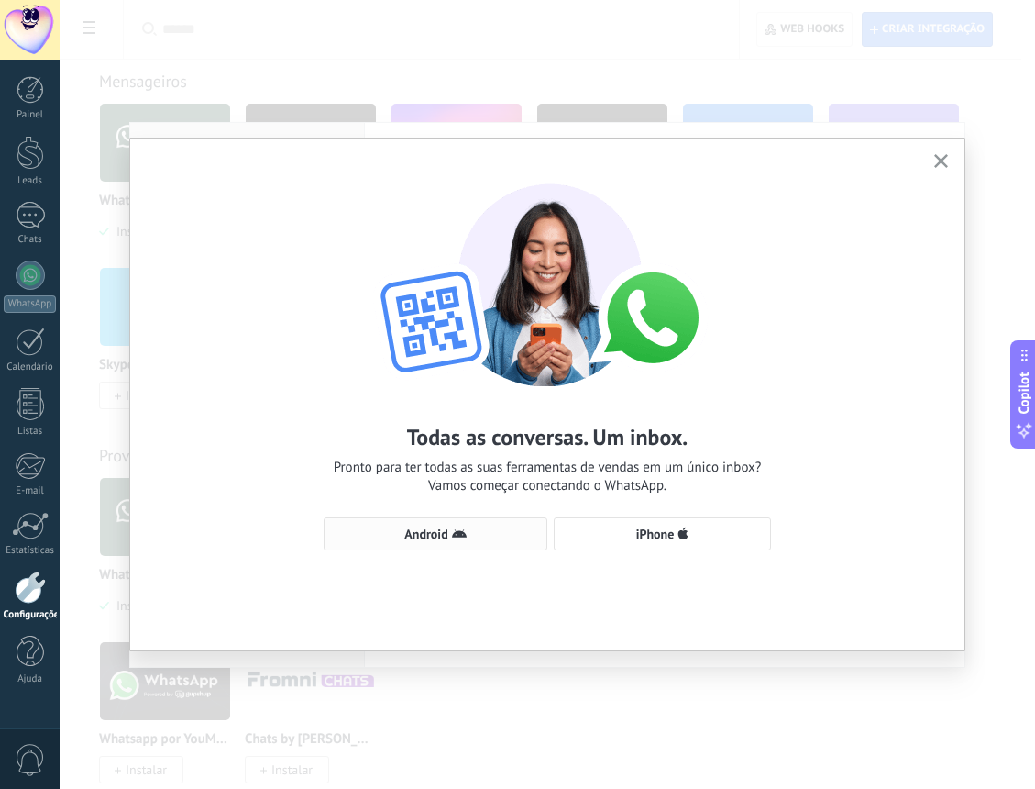
click at [446, 538] on span "Android" at bounding box center [425, 533] width 43 height 13
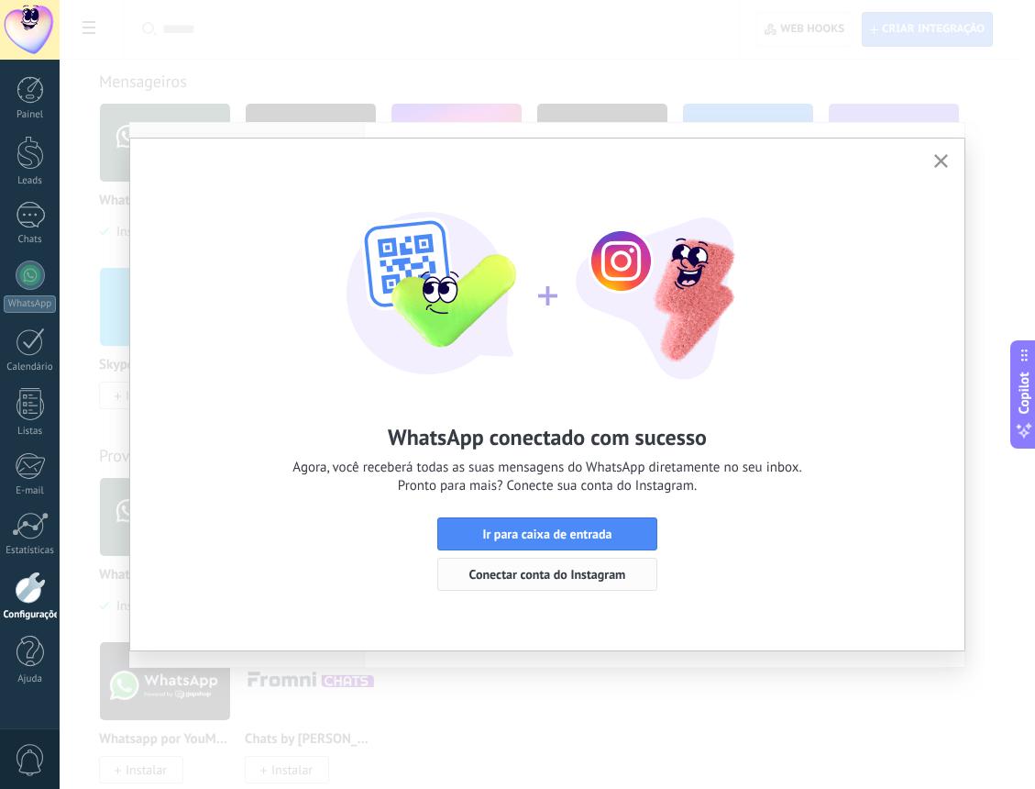
click at [590, 569] on span "Conectar conta do Instagram" at bounding box center [547, 574] width 157 height 13
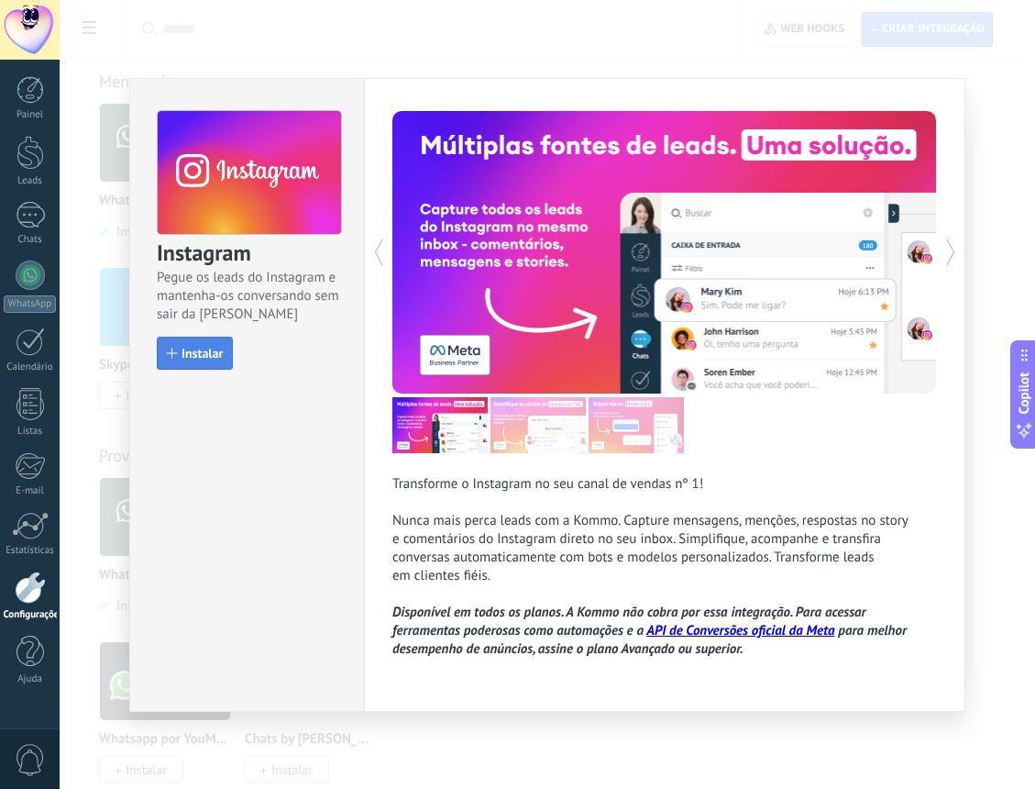
click at [189, 350] on span "Instalar" at bounding box center [202, 353] width 41 height 13
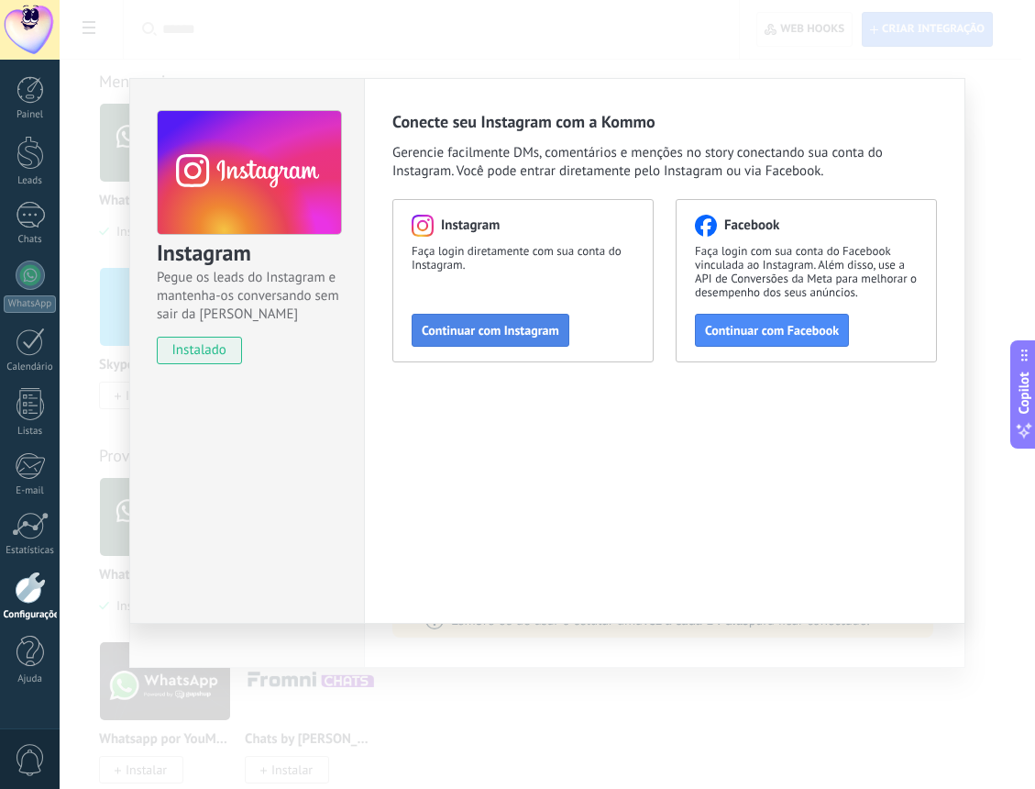
click at [507, 336] on span "Continuar com Instagram" at bounding box center [491, 330] width 138 height 13
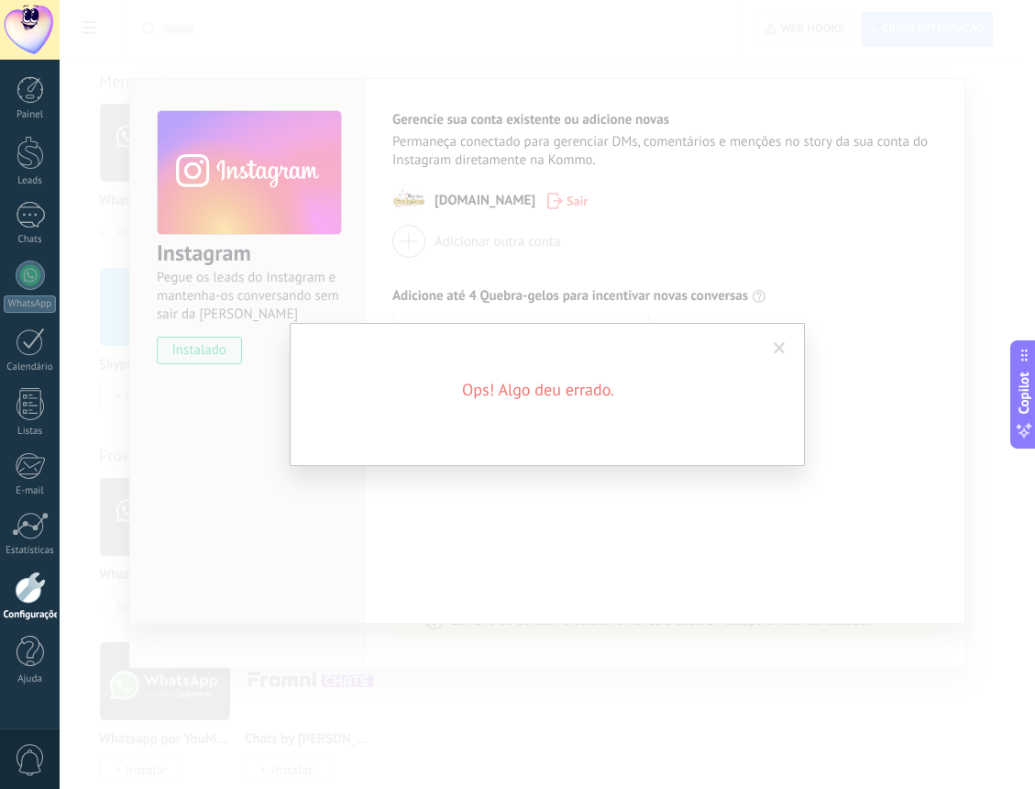
click at [550, 441] on div "Ops! Algo deu errado." at bounding box center [547, 394] width 515 height 143
click at [576, 402] on div "Ops! Algo deu errado." at bounding box center [547, 394] width 515 height 143
click at [778, 347] on span at bounding box center [780, 348] width 12 height 13
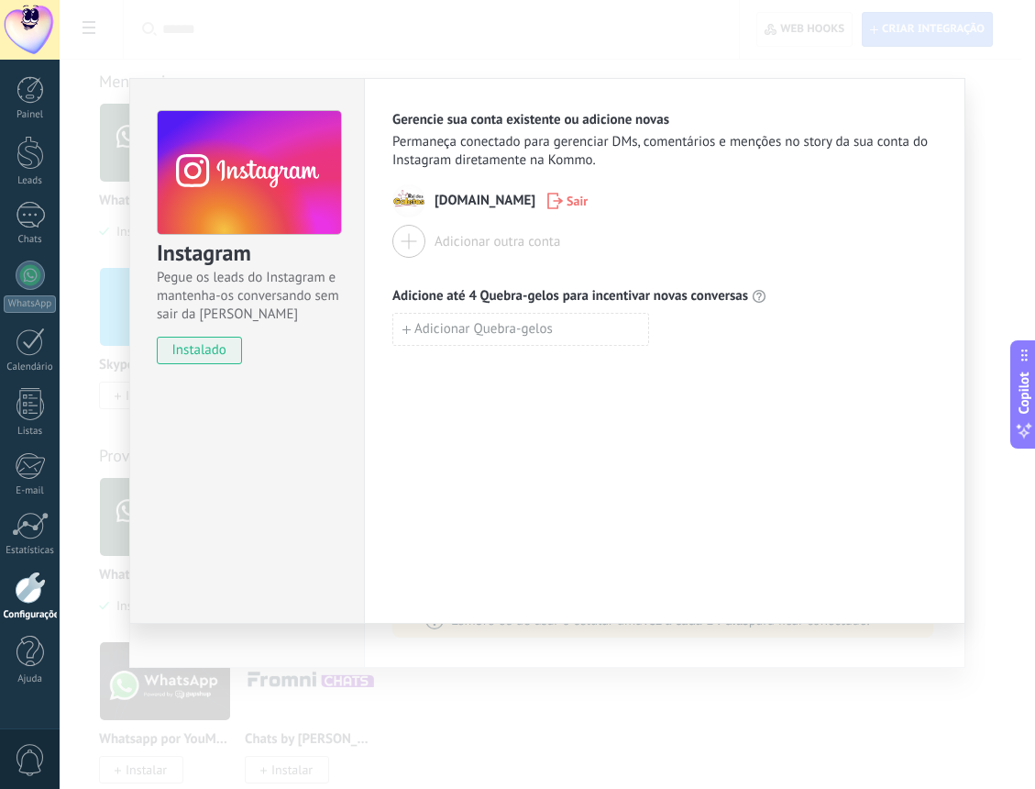
click at [486, 414] on div "Gerencie sua conta existente ou adicione novas Permaneça conectado para gerenci…" at bounding box center [665, 351] width 602 height 546
click at [450, 198] on span "[DOMAIN_NAME]" at bounding box center [485, 201] width 101 height 18
click at [514, 249] on div "Adicionar outra conta" at bounding box center [498, 241] width 126 height 17
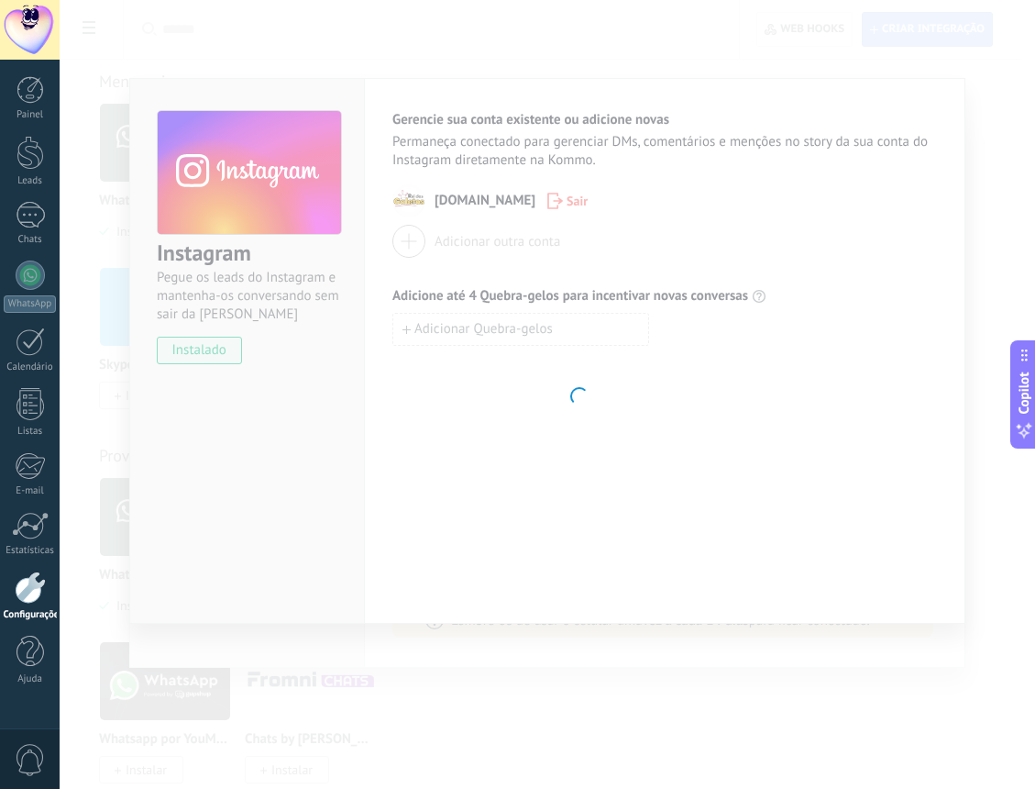
click at [504, 293] on body ".abecls-1,.abecls-2{fill-rule:evenodd}.abecls-2{fill:#fff} .abhcls-1{fill:none}…" at bounding box center [517, 27] width 1035 height 789
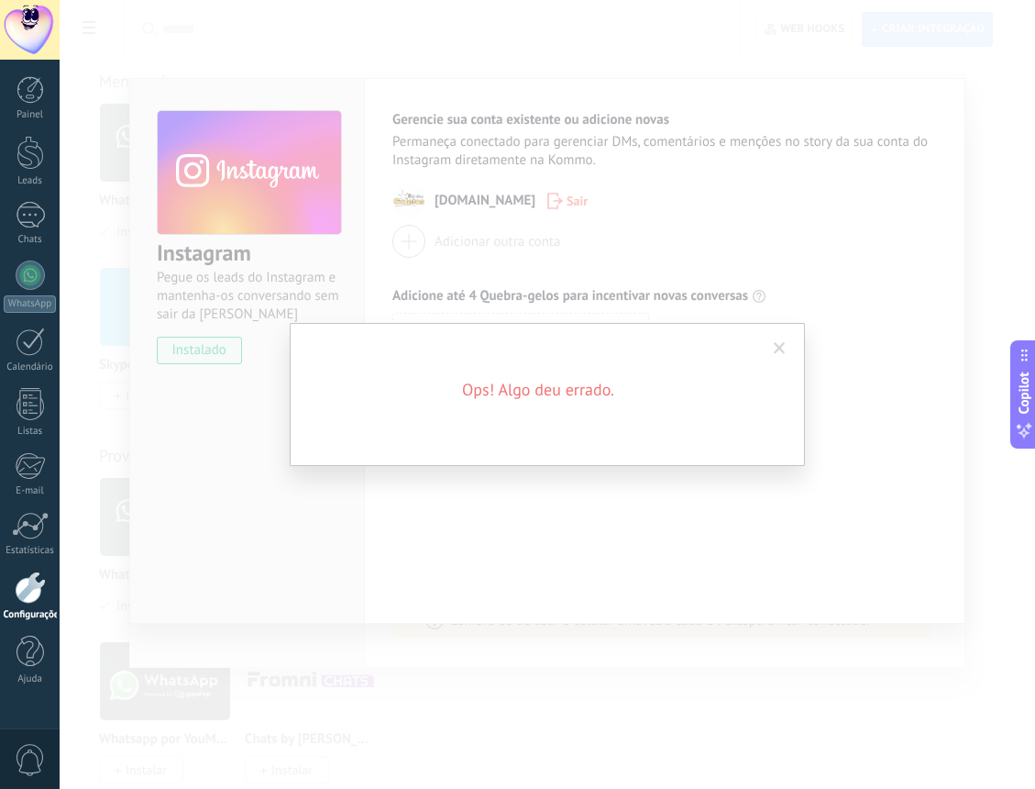
click at [571, 359] on div "Ops! Algo deu errado." at bounding box center [547, 394] width 515 height 143
click at [779, 354] on span at bounding box center [780, 348] width 12 height 13
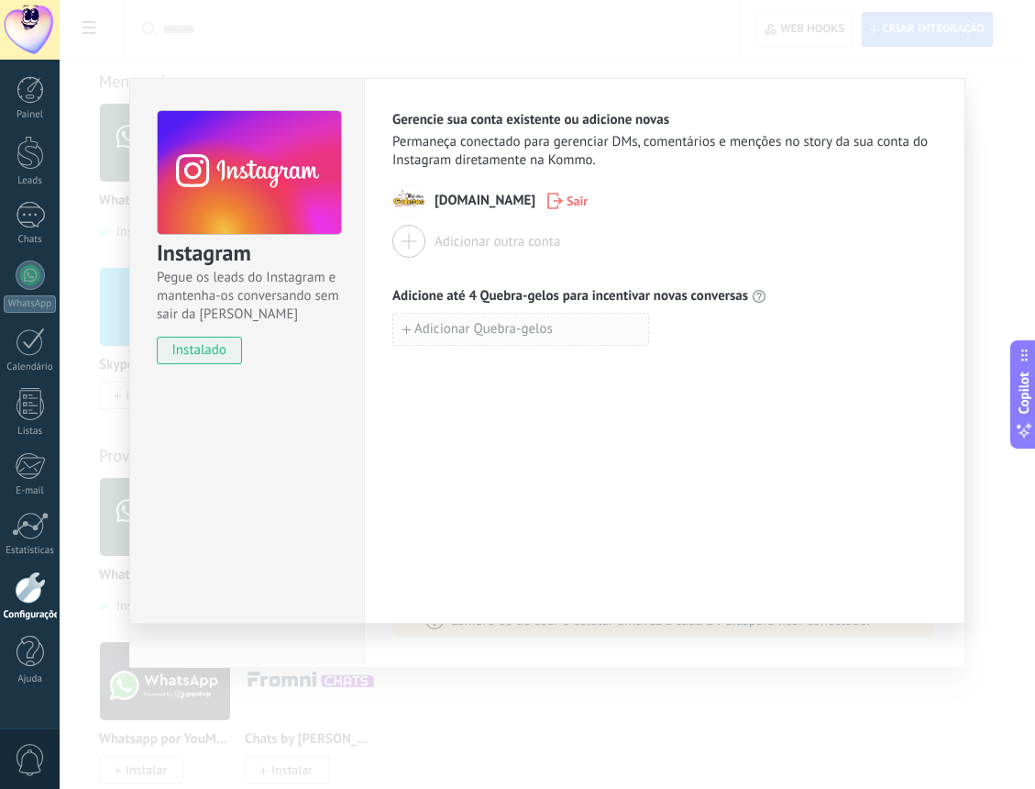
click at [490, 336] on span "Adicionar Quebra-gelos" at bounding box center [483, 329] width 138 height 13
click at [424, 325] on input at bounding box center [520, 328] width 255 height 29
click at [434, 327] on input at bounding box center [520, 328] width 255 height 29
type input "**"
click at [495, 367] on span "Adicionar Quebra-gelos" at bounding box center [483, 369] width 138 height 13
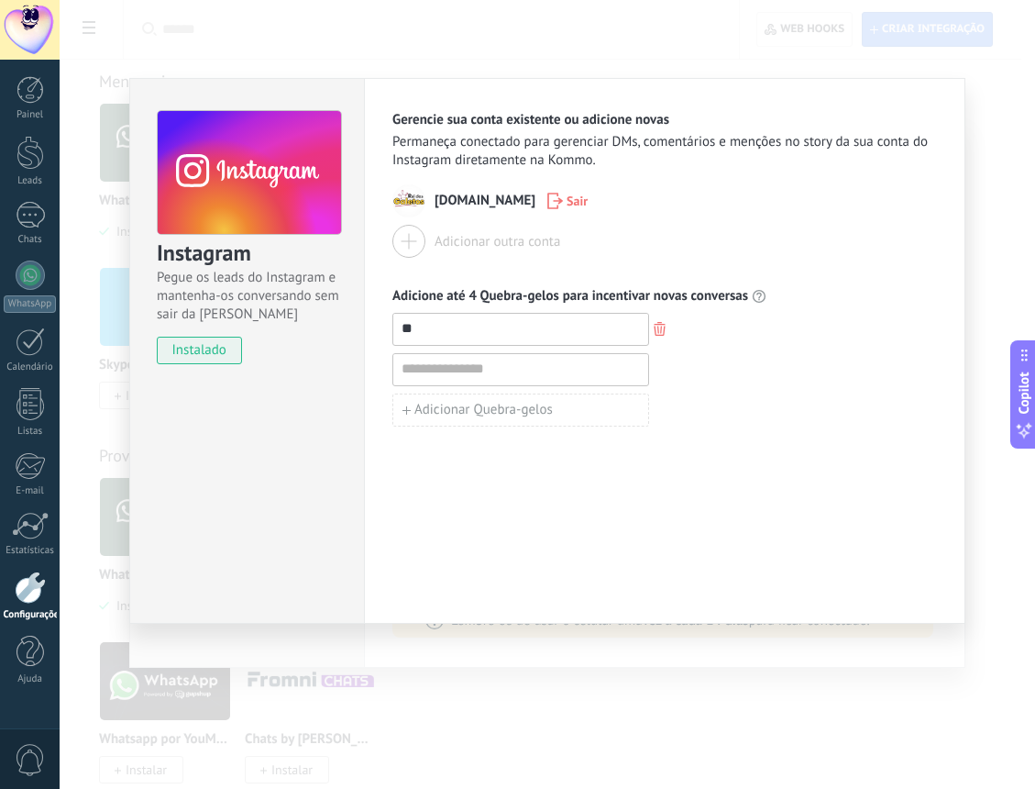
click at [470, 377] on input at bounding box center [520, 368] width 255 height 29
click at [479, 404] on span "Adicionar Quebra-gelos" at bounding box center [483, 409] width 138 height 13
click at [494, 450] on span "Adicionar Quebra-gelos" at bounding box center [483, 450] width 138 height 13
click at [501, 491] on div "Gerencie sua conta existente ou adicione novas Permaneça conectado para gerenci…" at bounding box center [665, 351] width 602 height 546
click at [503, 496] on div "Gerencie sua conta existente ou adicione novas Permaneça conectado para gerenci…" at bounding box center [665, 351] width 602 height 546
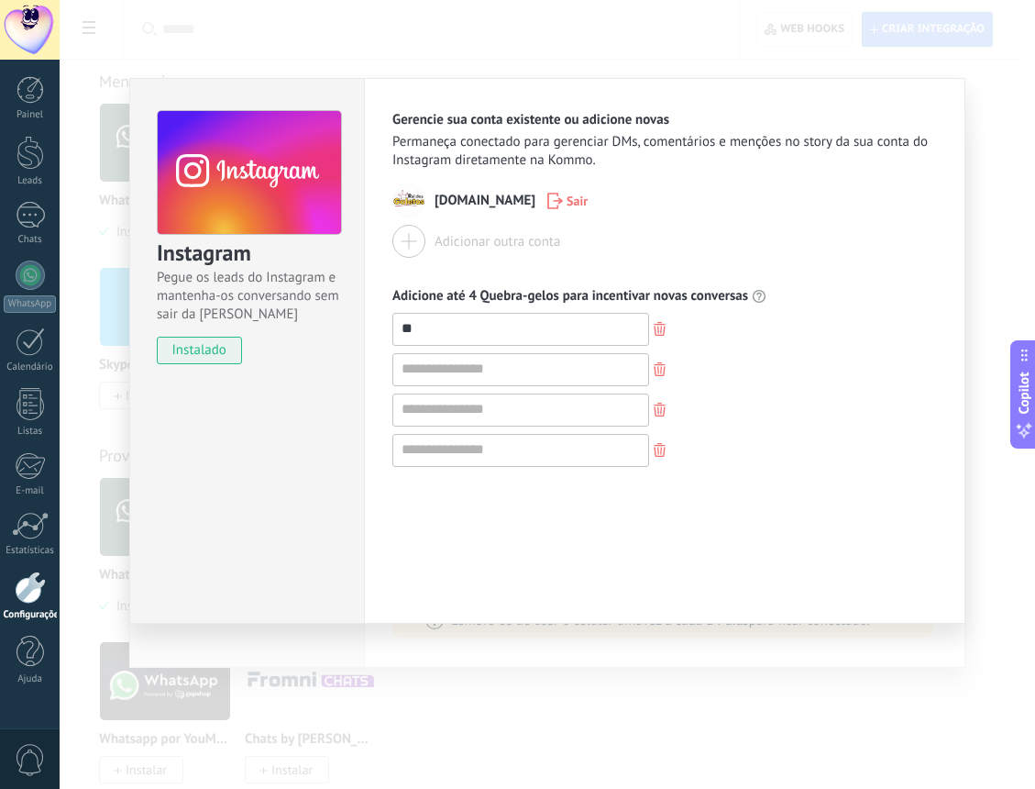
click at [508, 500] on div "Gerencie sua conta existente ou adicione novas Permaneça conectado para gerenci…" at bounding box center [665, 351] width 602 height 546
click at [825, 423] on div at bounding box center [664, 409] width 545 height 33
click at [408, 370] on input at bounding box center [520, 368] width 255 height 29
type input "**"
click at [455, 418] on input at bounding box center [520, 408] width 255 height 29
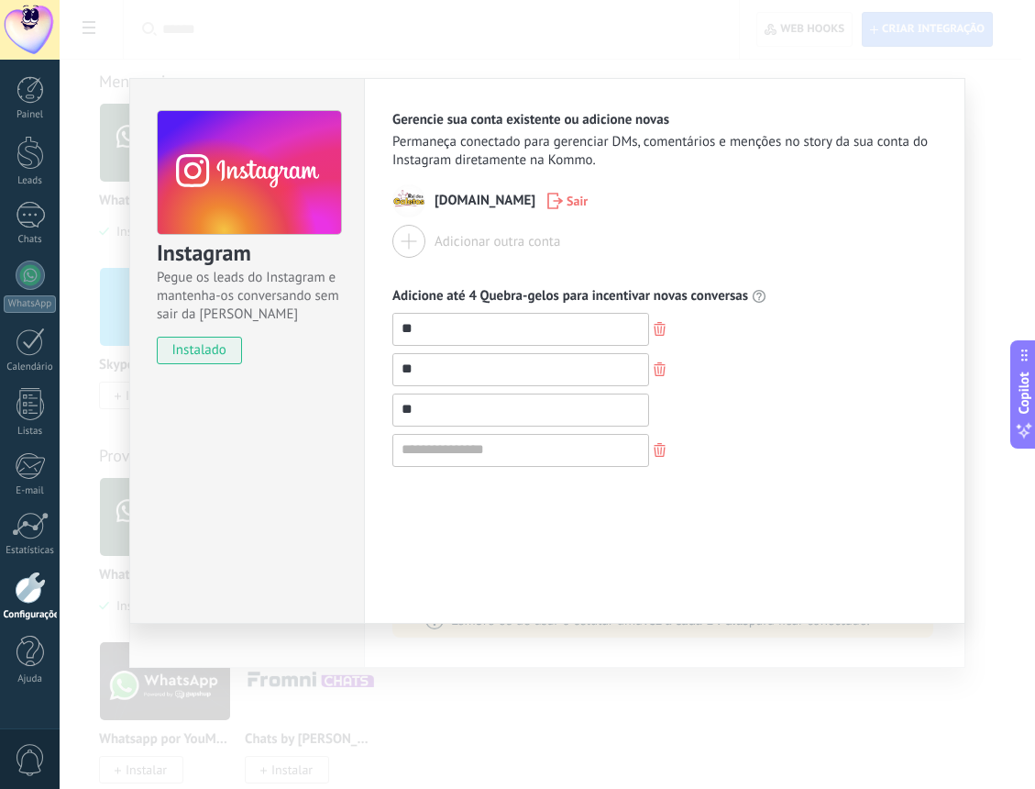
type input "**"
click at [526, 436] on input at bounding box center [520, 449] width 255 height 29
type input "**"
click at [614, 548] on div "Gerencie sua conta existente ou adicione novas Permaneça conectado para gerenci…" at bounding box center [665, 351] width 602 height 546
click at [629, 517] on div "Gerencie sua conta existente ou adicione novas Permaneça conectado para gerenci…" at bounding box center [665, 351] width 602 height 546
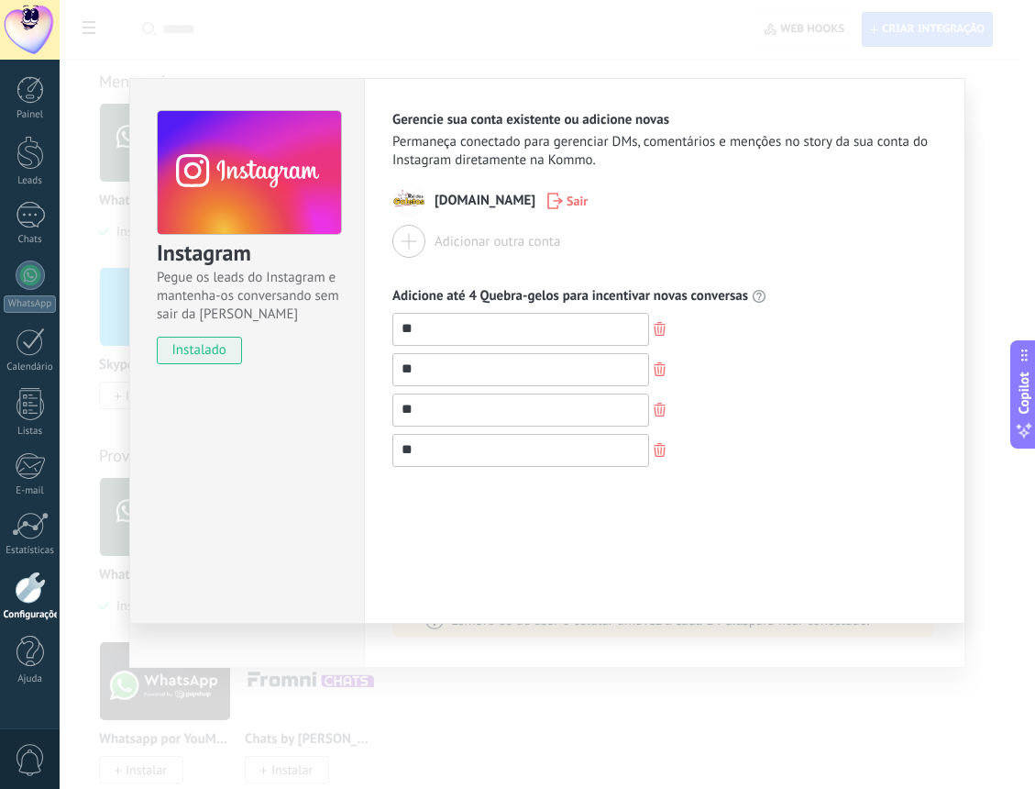
click at [777, 536] on div "Gerencie sua conta existente ou adicione novas Permaneça conectado para gerenci…" at bounding box center [665, 351] width 602 height 546
click at [776, 415] on div "**" at bounding box center [664, 409] width 545 height 33
click at [590, 538] on div "Gerencie sua conta existente ou adicione novas Permaneça conectado para gerenci…" at bounding box center [665, 351] width 602 height 546
drag, startPoint x: 638, startPoint y: 522, endPoint x: 841, endPoint y: 409, distance: 231.9
click at [639, 520] on div "Gerencie sua conta existente ou adicione novas Permaneça conectado para gerenci…" at bounding box center [665, 351] width 602 height 546
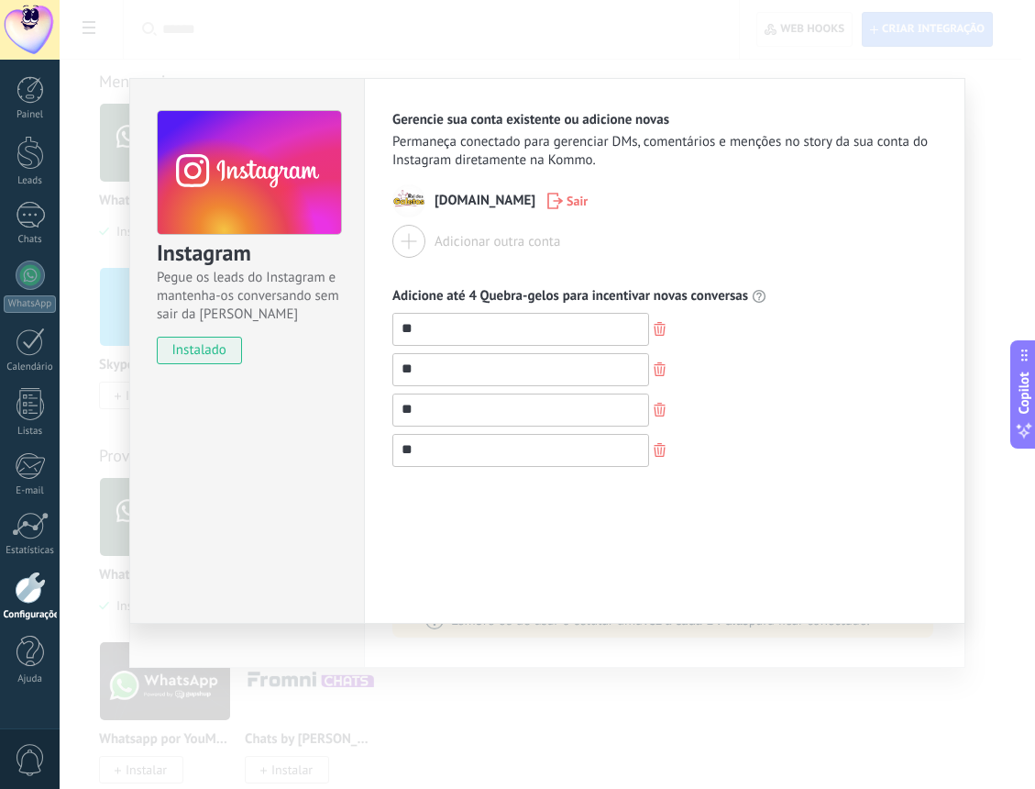
click at [891, 170] on div "Gerencie sua conta existente ou adicione novas Permaneça conectado para gerenci…" at bounding box center [664, 289] width 545 height 356
click at [914, 38] on div "Instagram Pegue os leads do Instagram e mantenha-os conversando sem sair da Kom…" at bounding box center [548, 394] width 976 height 789
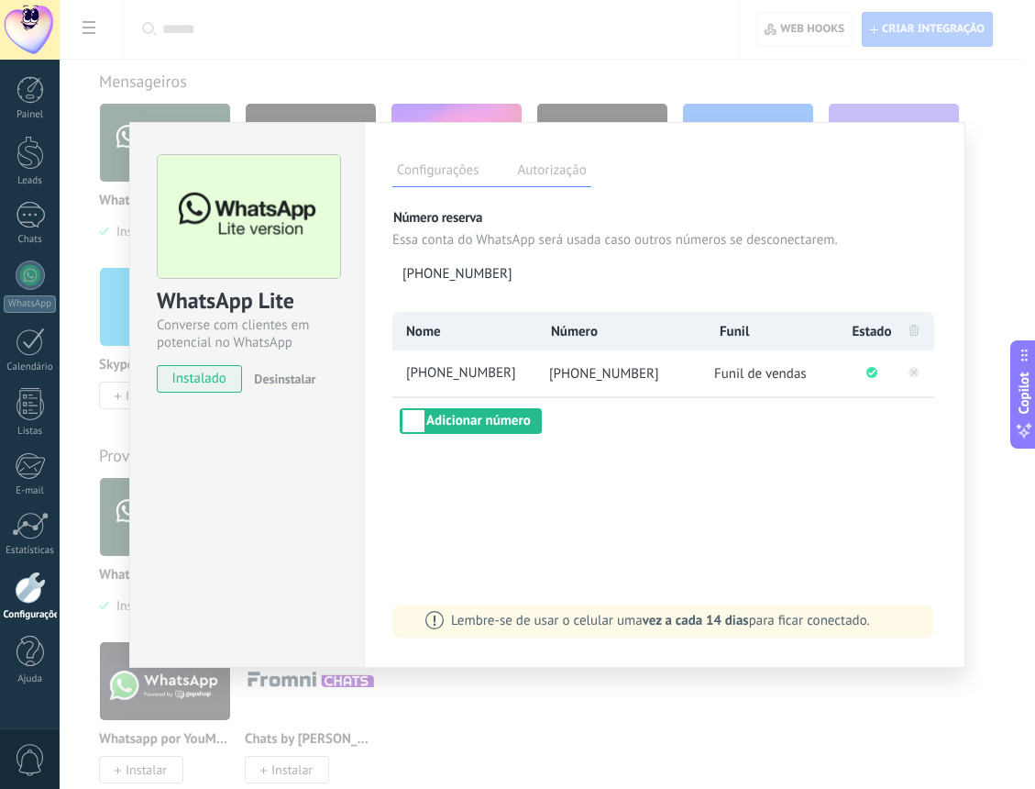
click at [499, 478] on div "Configurações Autorização Esta aba registra os usuários que permitiram acesso à…" at bounding box center [665, 395] width 602 height 546
click at [789, 554] on div "Configurações Autorização Esta aba registra os usuários que permitiram acesso à…" at bounding box center [665, 395] width 602 height 546
click at [664, 181] on div "Configurações Autorização" at bounding box center [664, 171] width 545 height 32
click at [546, 168] on label "Autorização" at bounding box center [552, 173] width 78 height 27
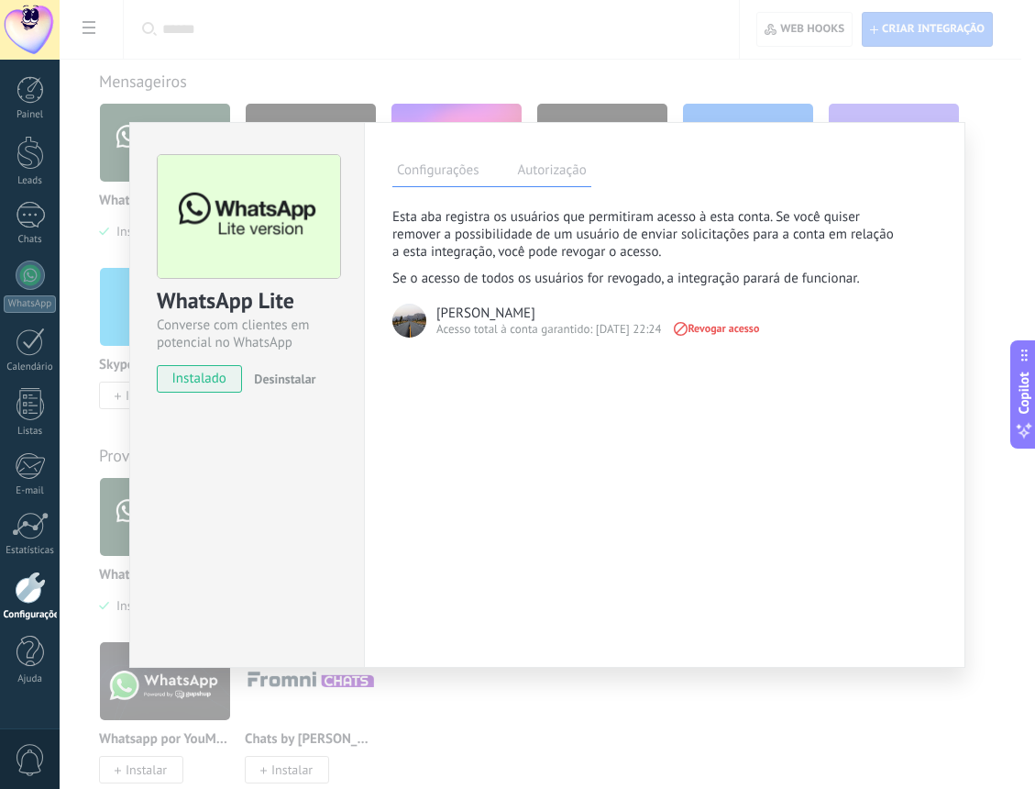
click at [458, 168] on label "Configurações" at bounding box center [437, 173] width 91 height 27
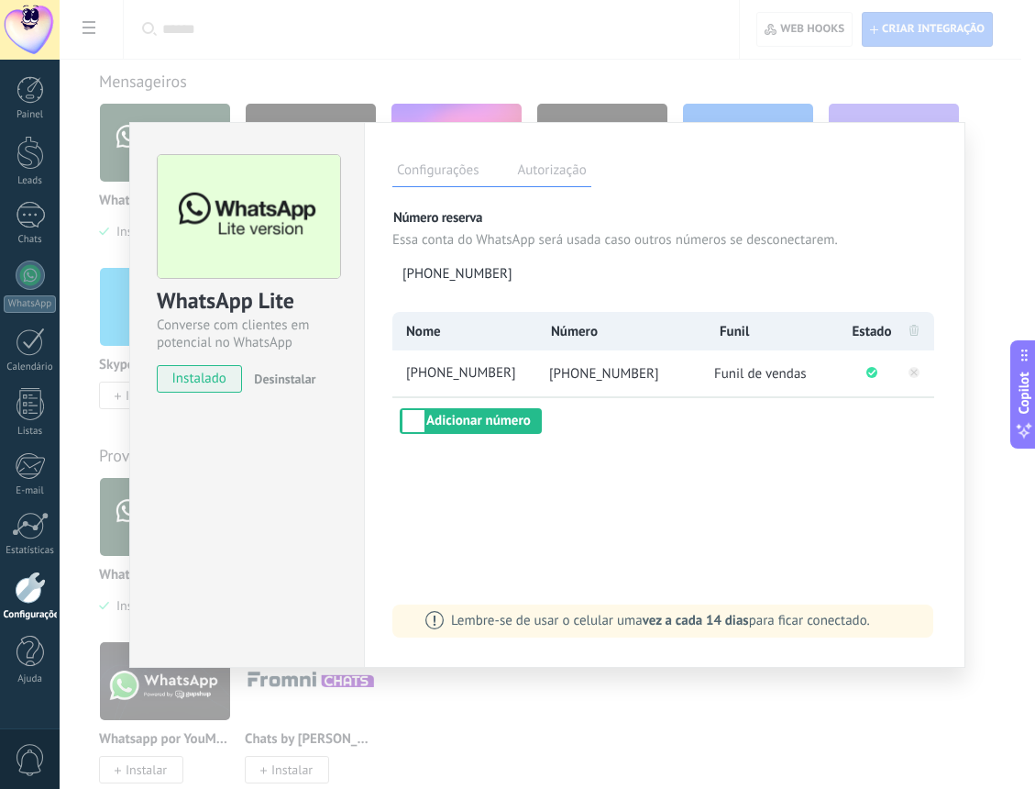
click at [697, 172] on div "Configurações Autorização" at bounding box center [664, 171] width 545 height 32
click at [616, 546] on div "Configurações Autorização Esta aba registra os usuários que permitiram acesso à…" at bounding box center [665, 395] width 602 height 546
click at [296, 83] on div "WhatsApp Lite Converse com clientes em potencial no WhatsApp instalado Desinsta…" at bounding box center [548, 394] width 976 height 789
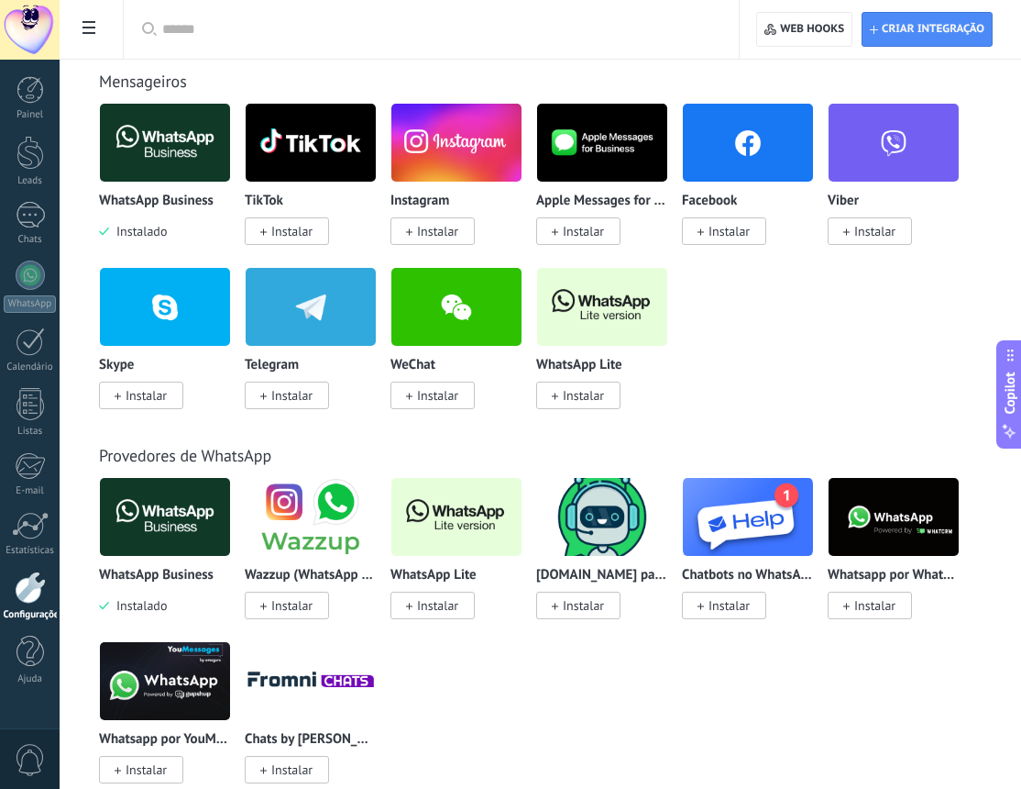
click at [169, 227] on div "WhatsApp Business Instalado" at bounding box center [165, 216] width 132 height 47
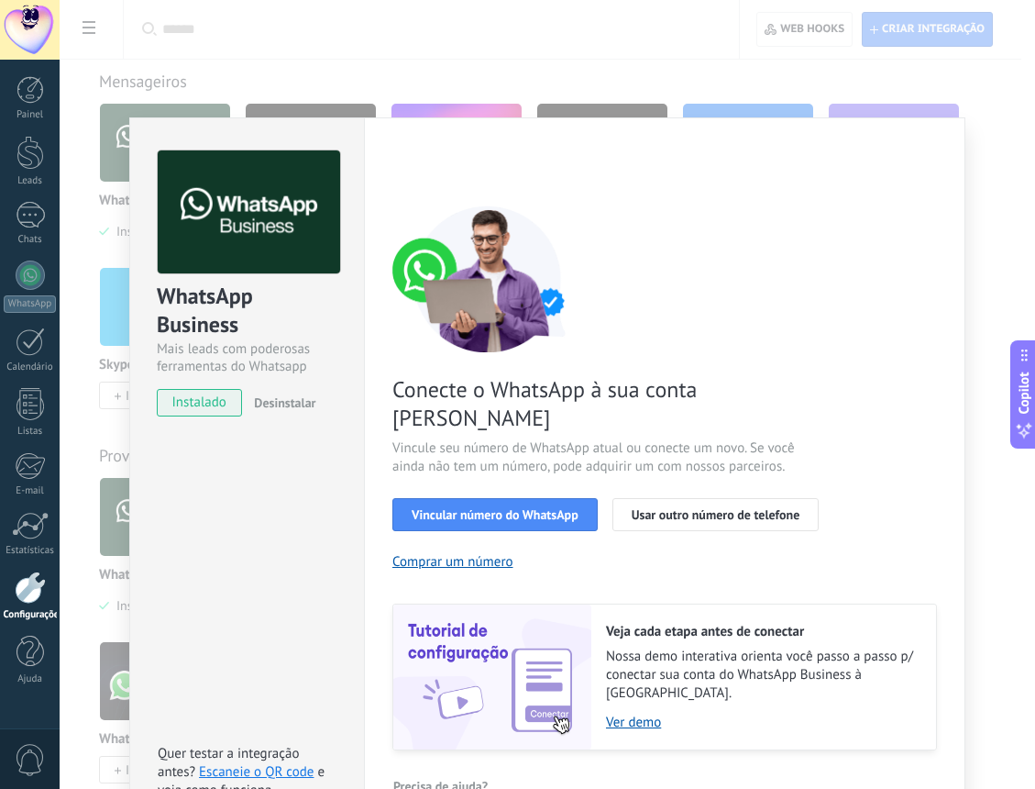
scroll to position [6, 0]
click at [289, 412] on button "Desinstalar" at bounding box center [281, 402] width 69 height 28
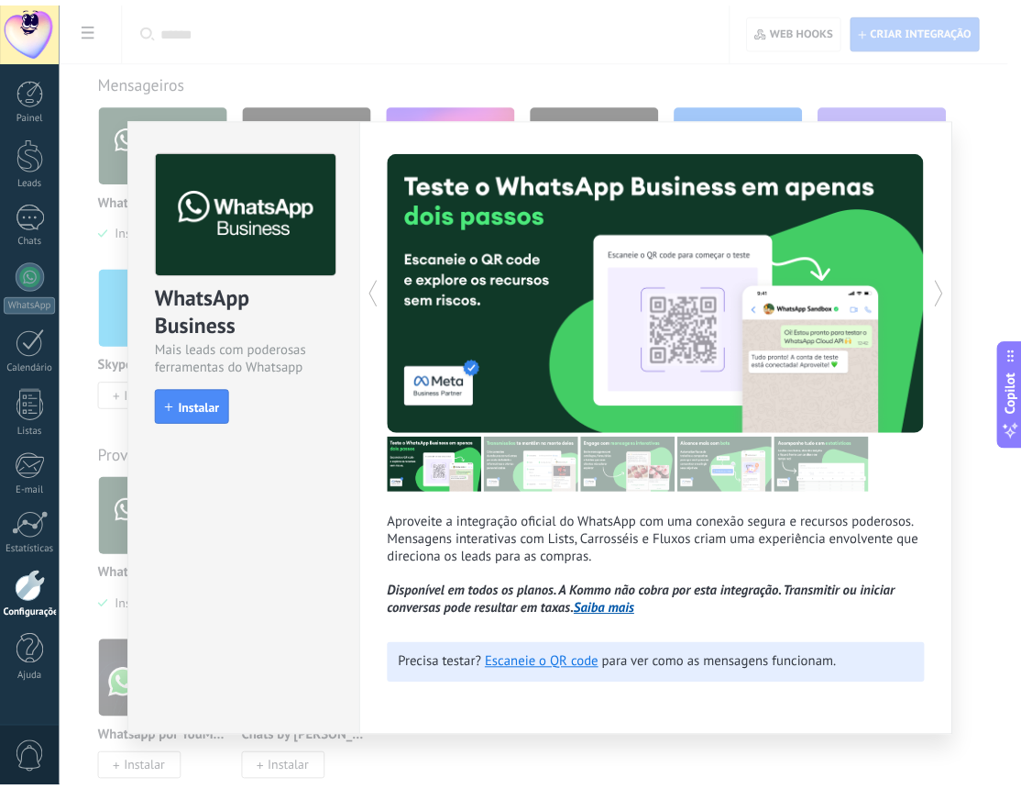
scroll to position [0, 0]
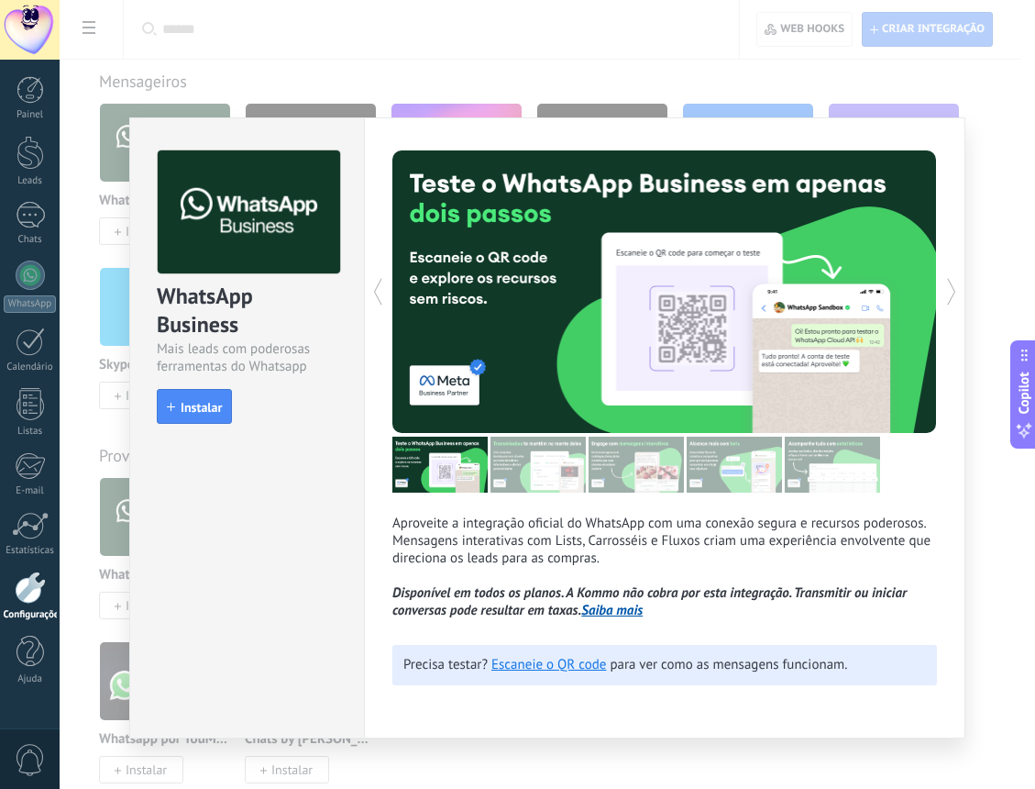
click at [444, 72] on div "WhatsApp Business Mais leads com poderosas ferramentas do Whatsapp install Inst…" at bounding box center [548, 394] width 976 height 789
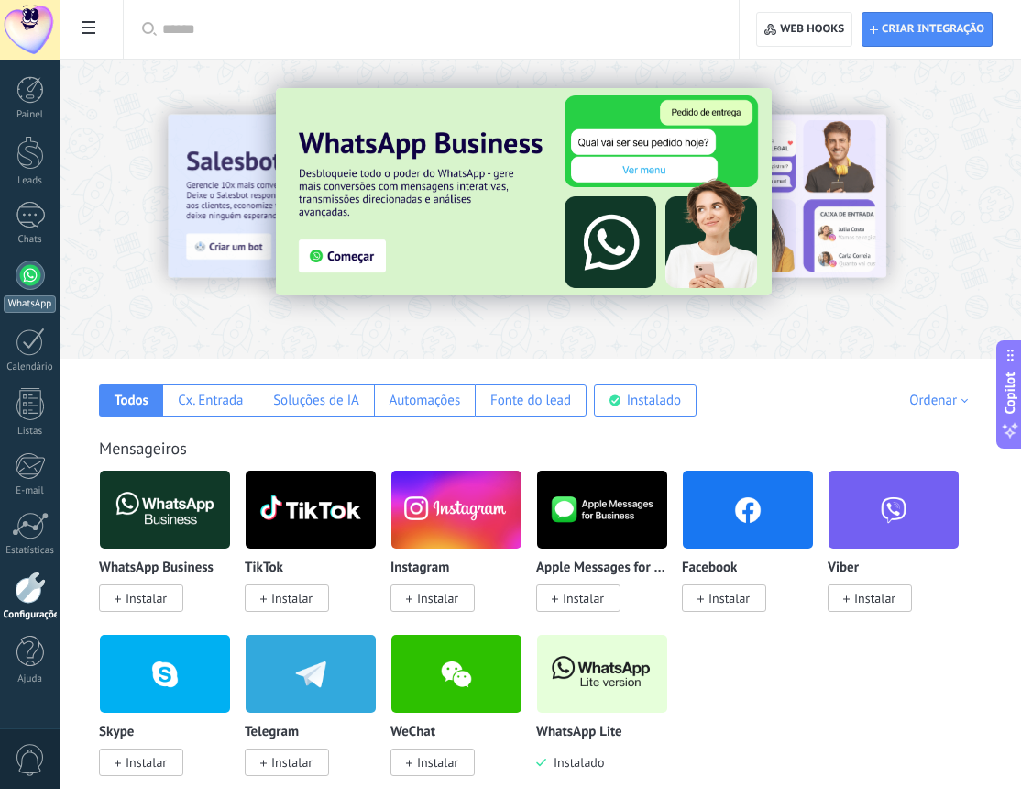
click at [28, 286] on div at bounding box center [30, 274] width 29 height 29
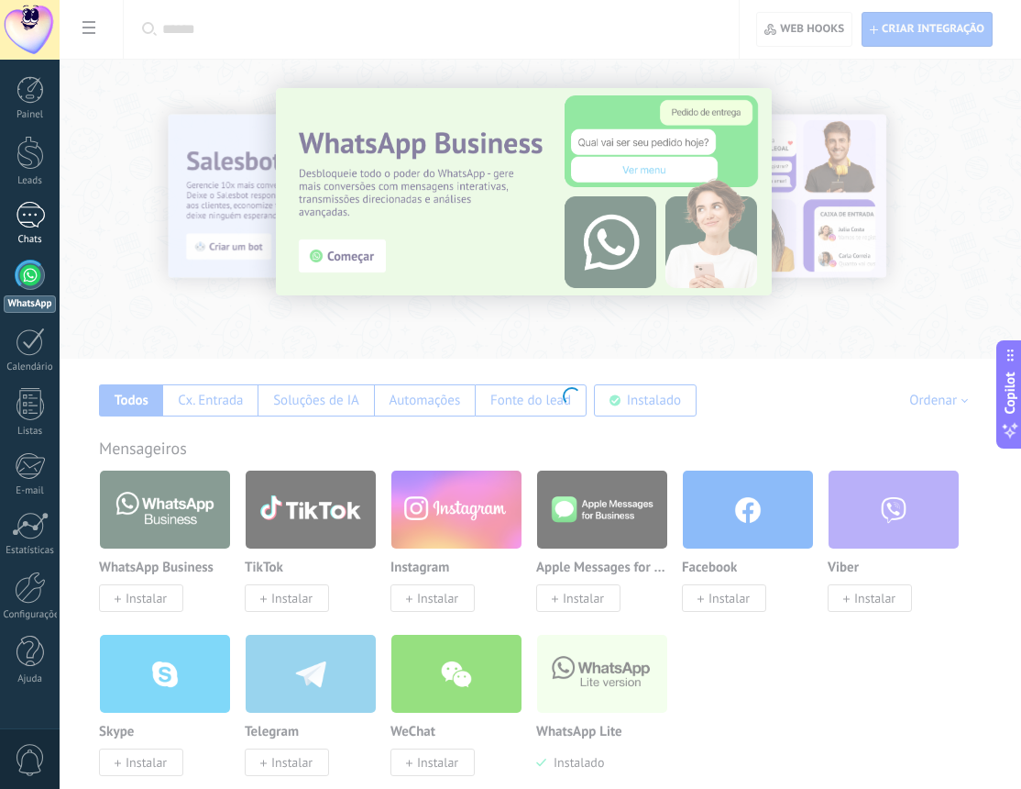
click at [26, 226] on div at bounding box center [30, 215] width 29 height 27
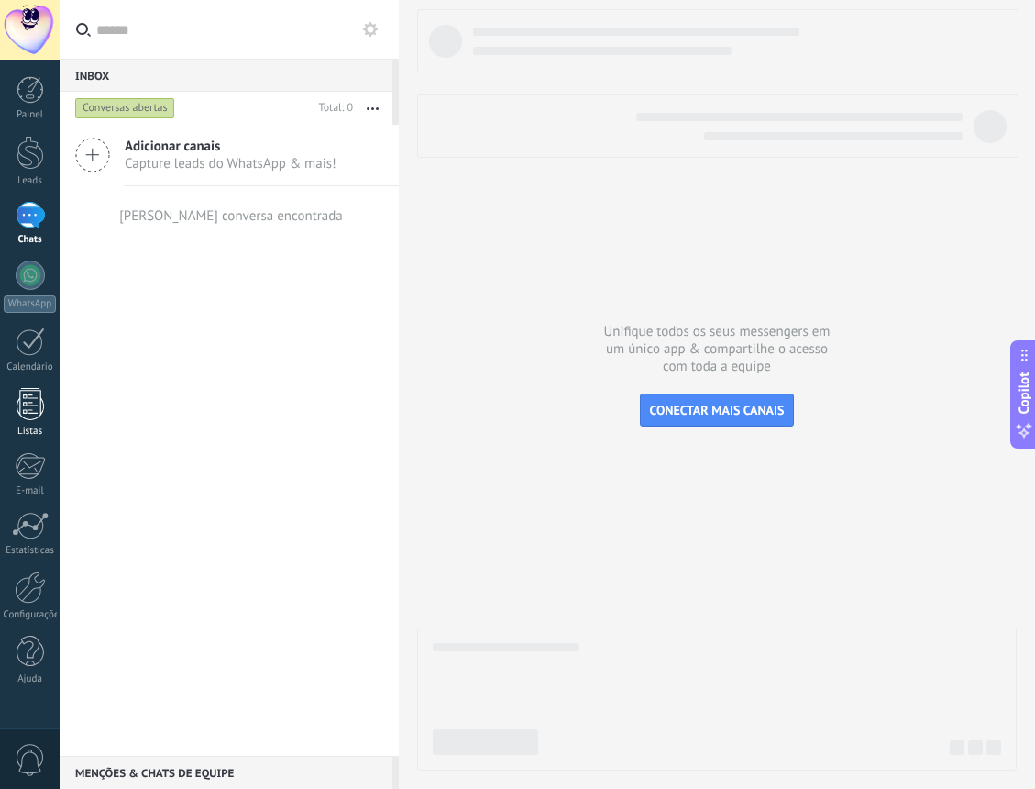
click at [25, 417] on div at bounding box center [31, 404] width 28 height 32
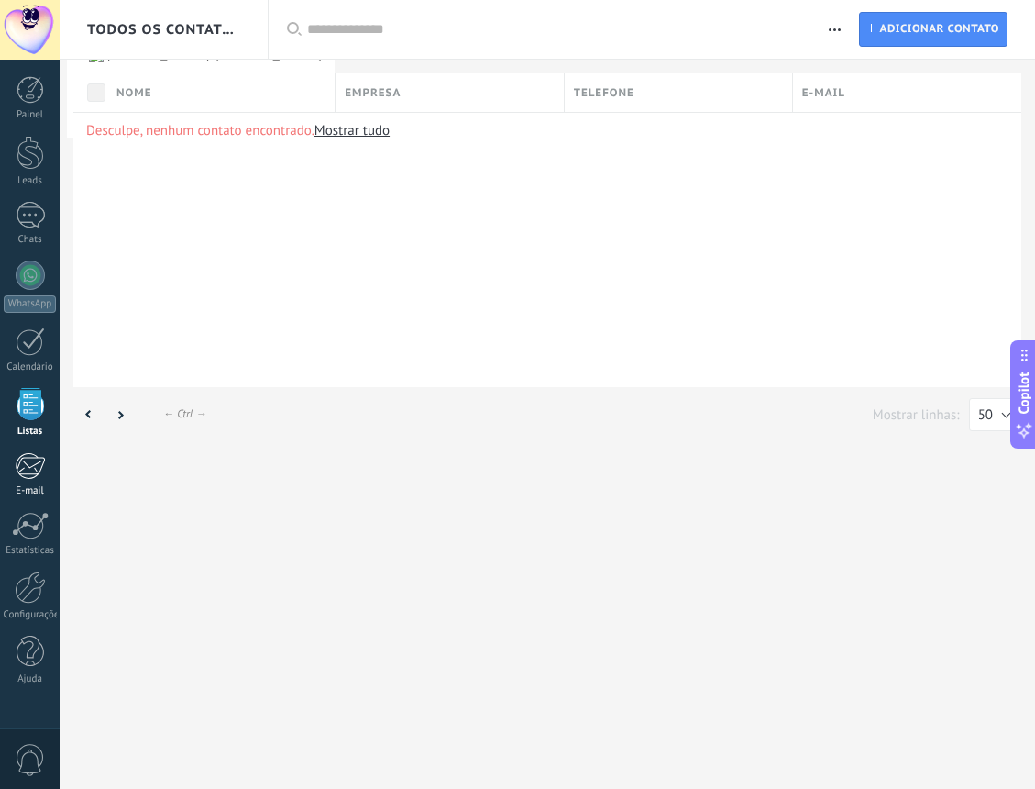
click at [39, 471] on div at bounding box center [30, 466] width 30 height 28
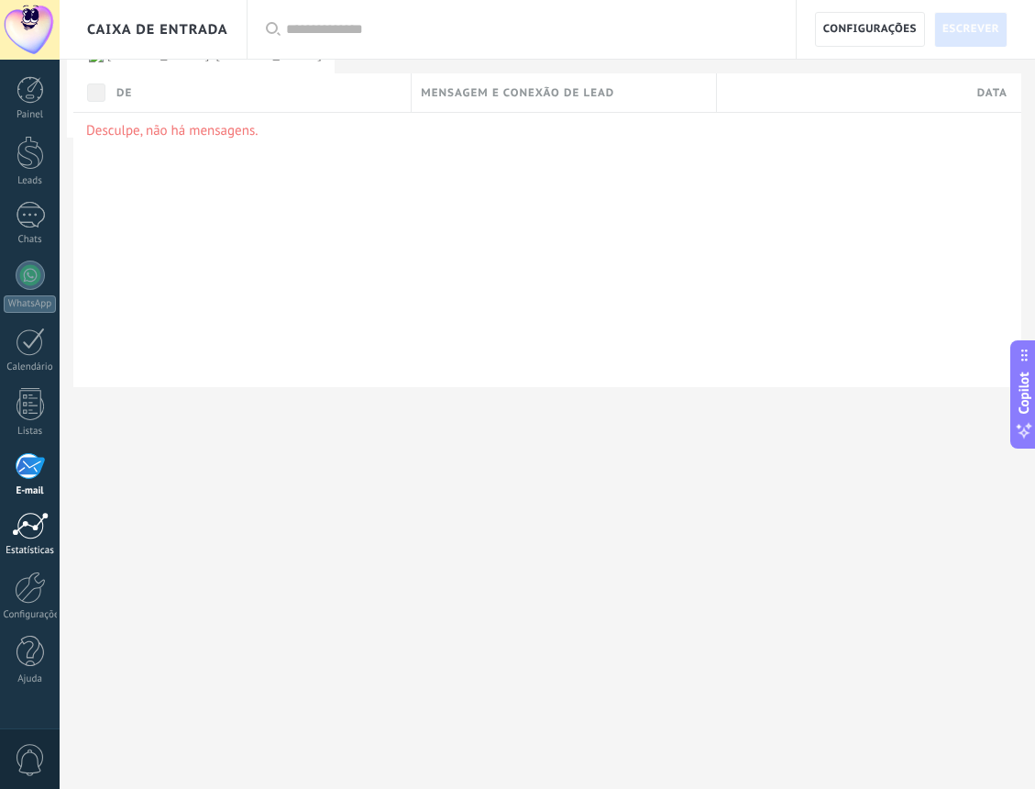
click at [28, 524] on div at bounding box center [30, 526] width 37 height 28
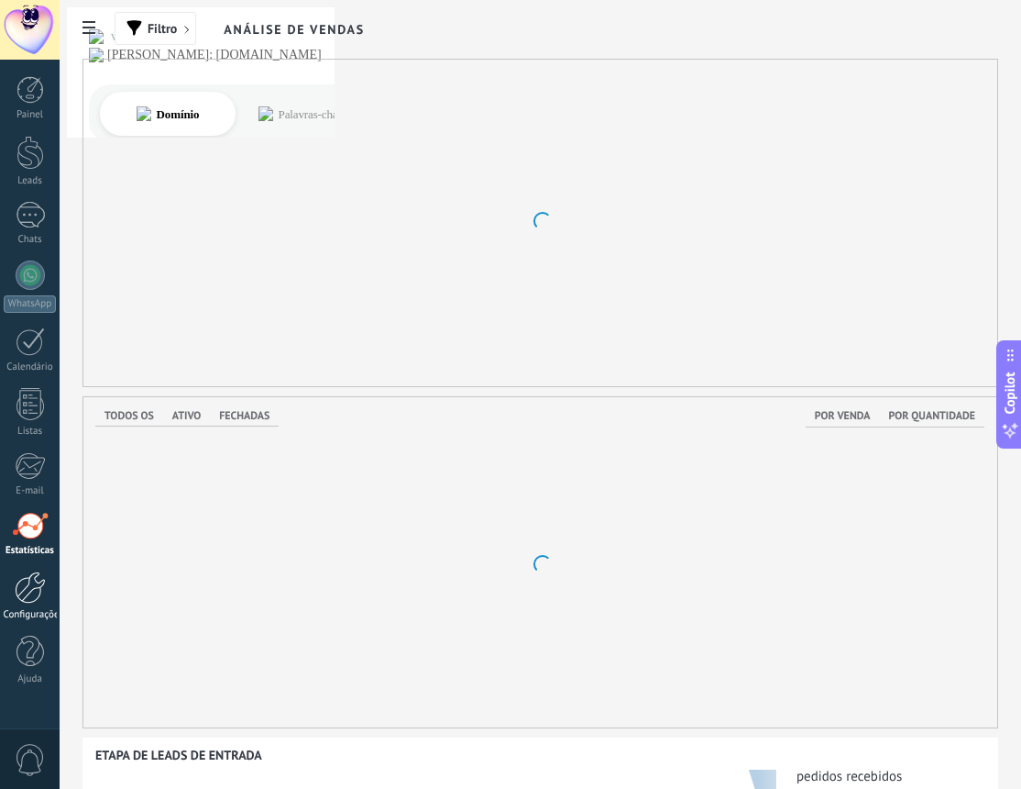
click at [30, 591] on div at bounding box center [30, 587] width 31 height 32
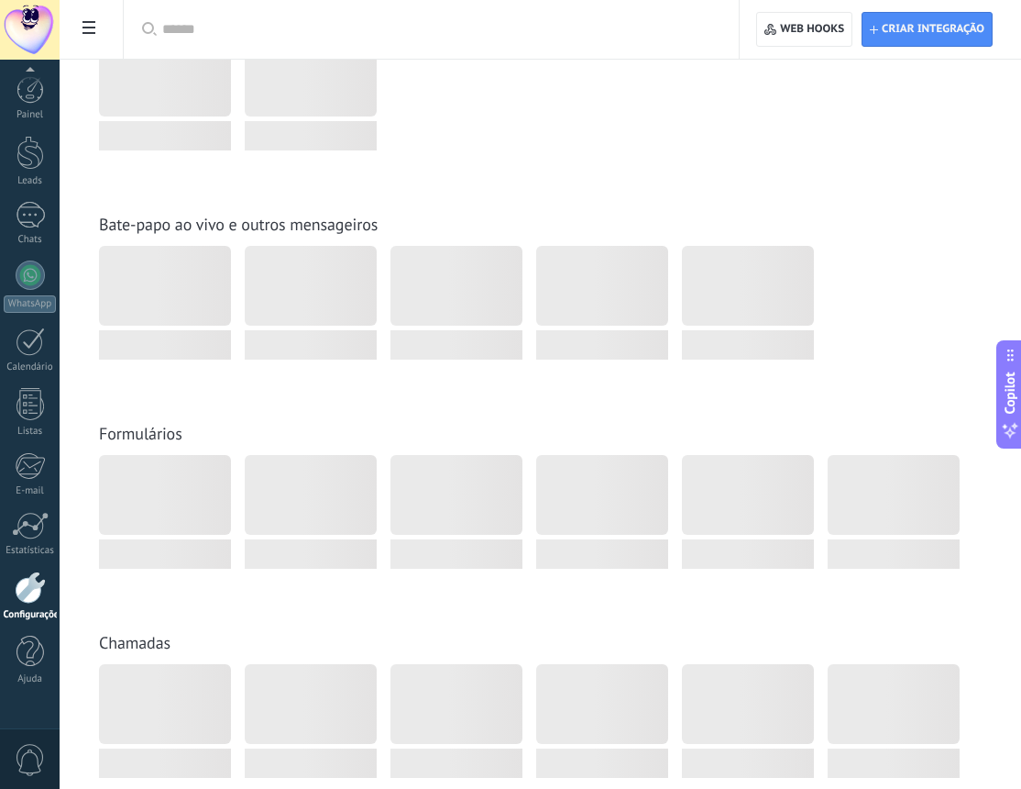
scroll to position [1284, 0]
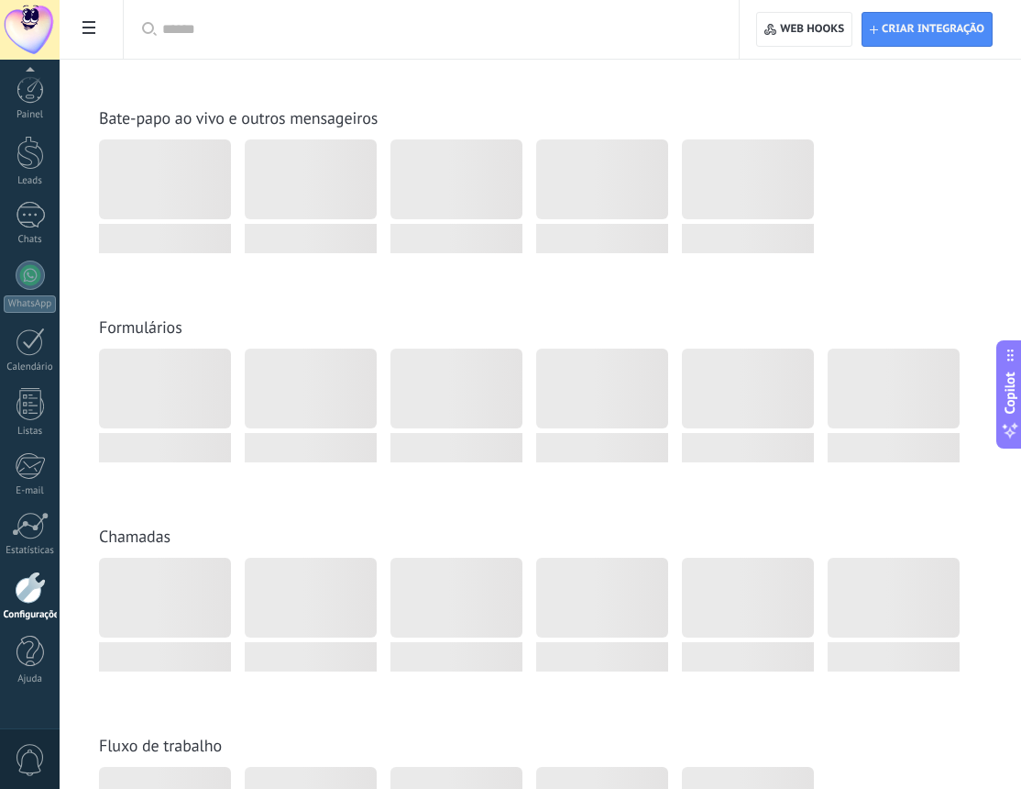
click at [33, 766] on span "0" at bounding box center [30, 760] width 31 height 32
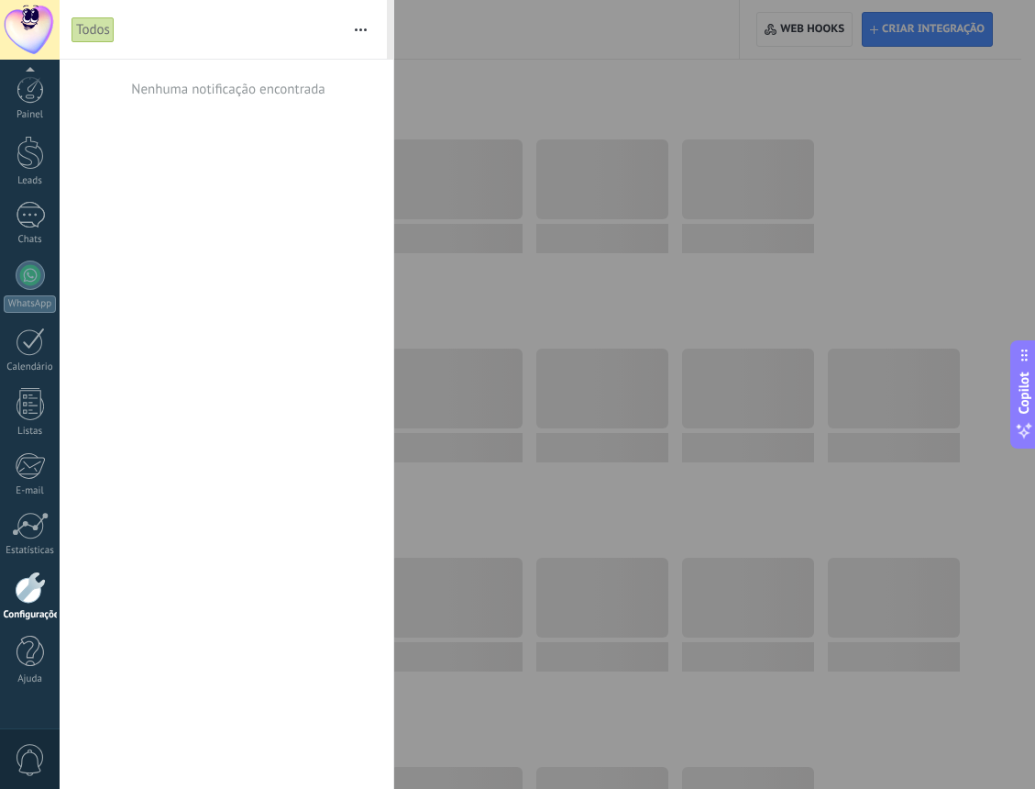
click at [33, 605] on link "Configurações" at bounding box center [30, 596] width 60 height 50
click at [493, 667] on div at bounding box center [517, 394] width 1035 height 789
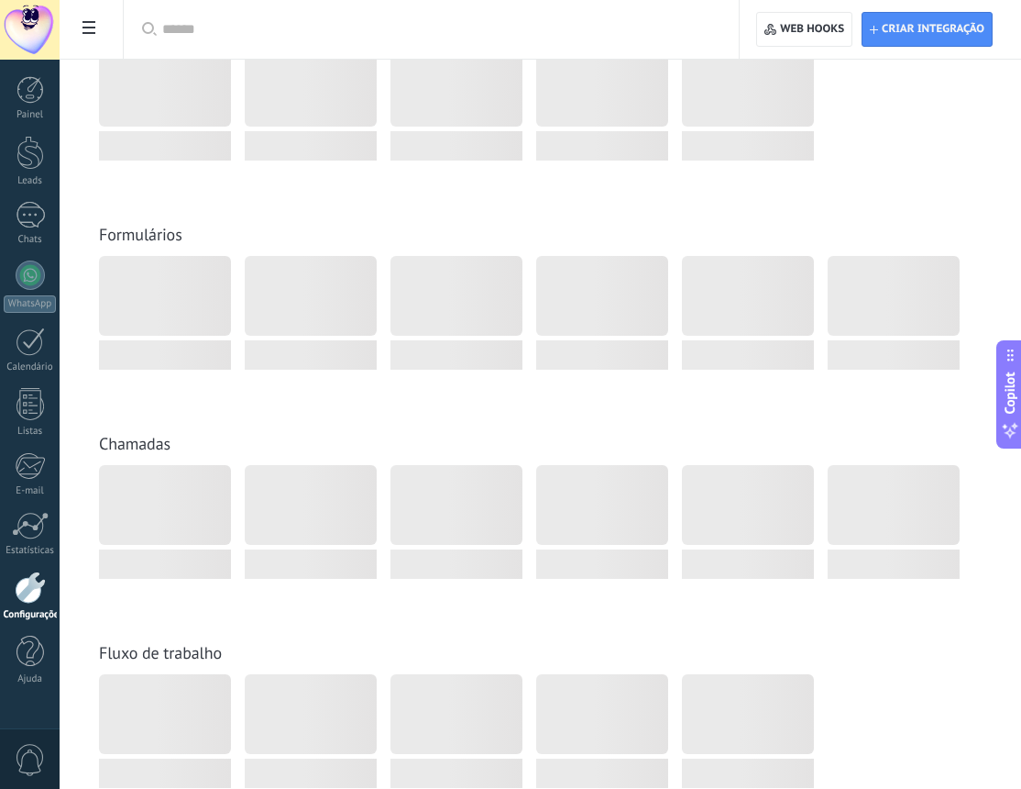
scroll to position [1651, 0]
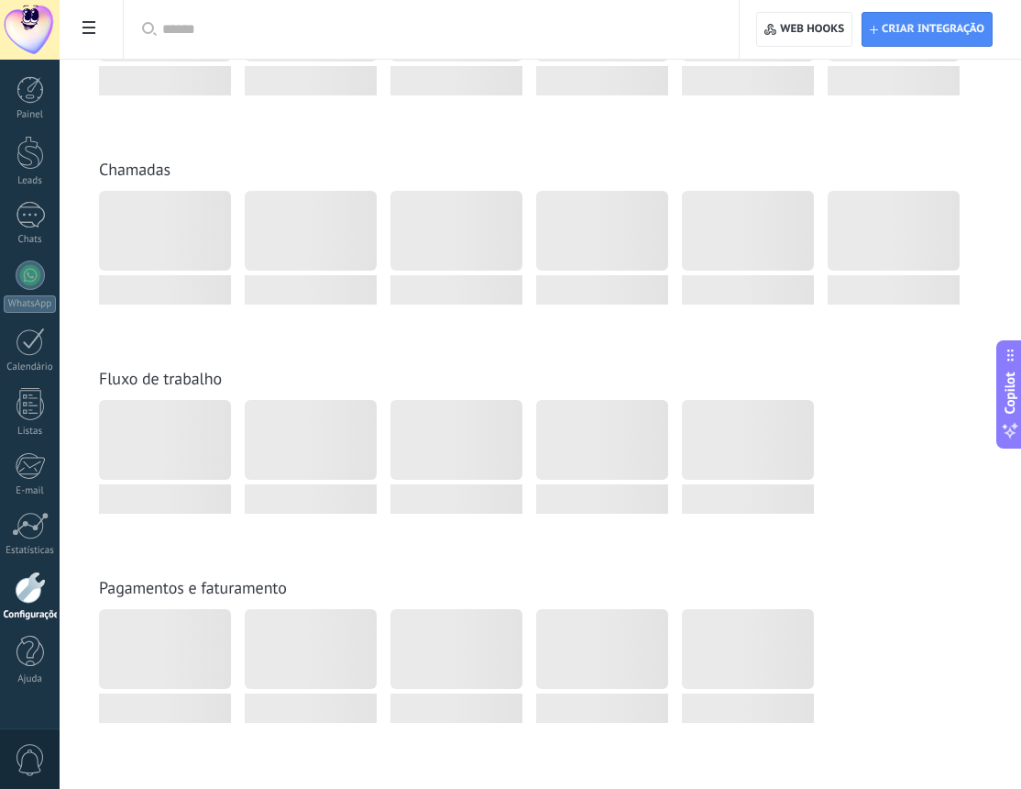
click at [31, 589] on div at bounding box center [30, 587] width 31 height 32
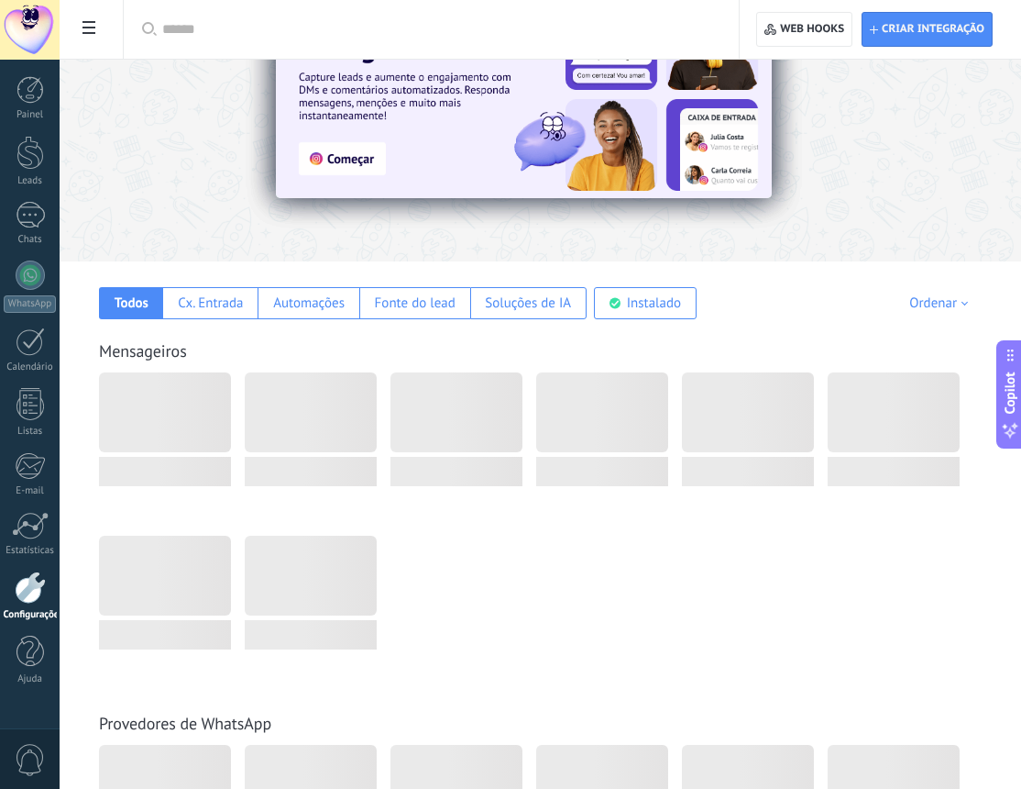
scroll to position [0, 0]
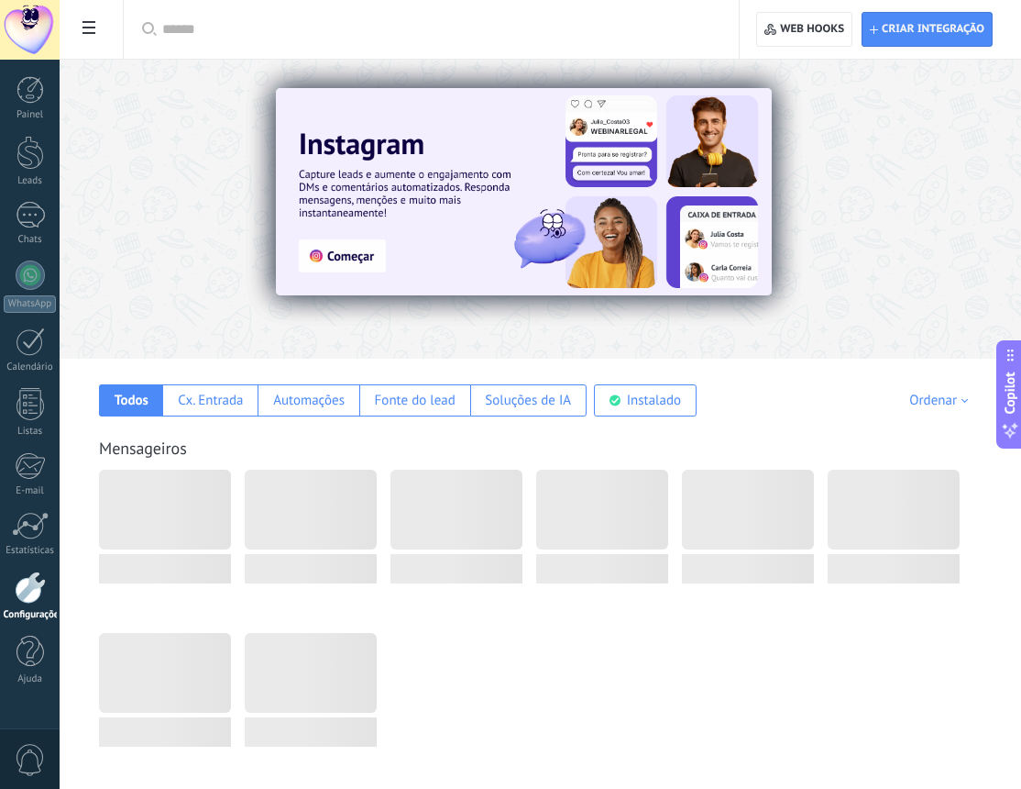
click at [174, 190] on div at bounding box center [92, 208] width 402 height 165
click at [30, 539] on link "Estatísticas" at bounding box center [30, 534] width 60 height 45
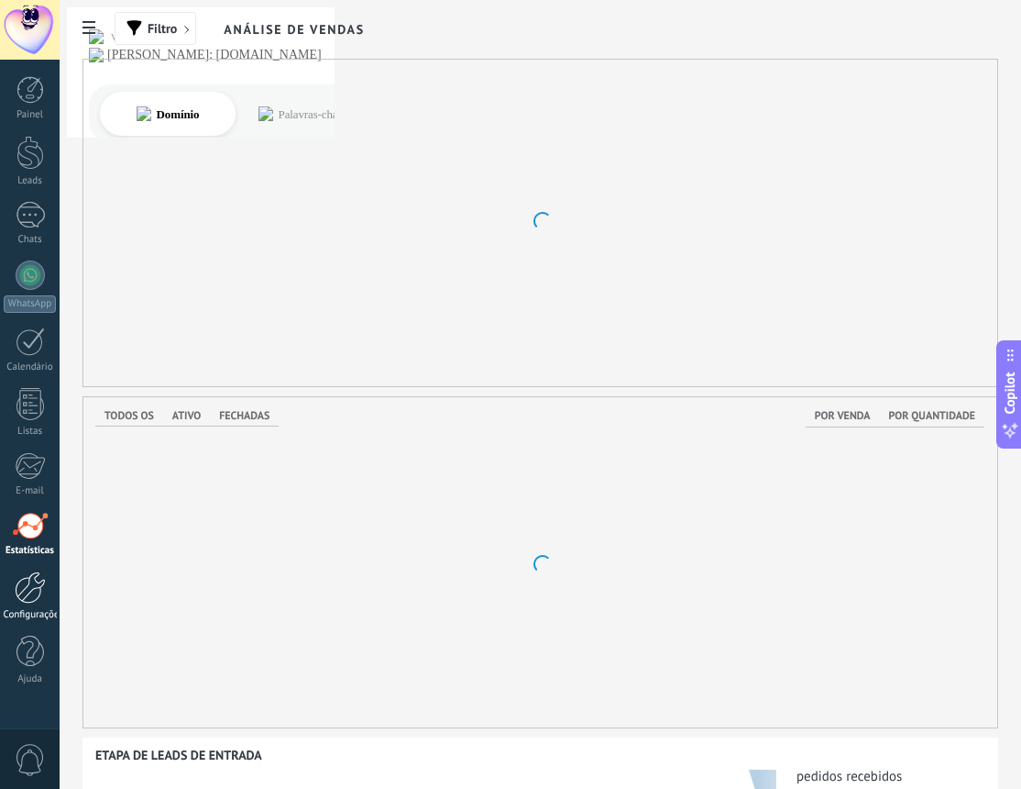
click at [32, 594] on div at bounding box center [30, 587] width 31 height 32
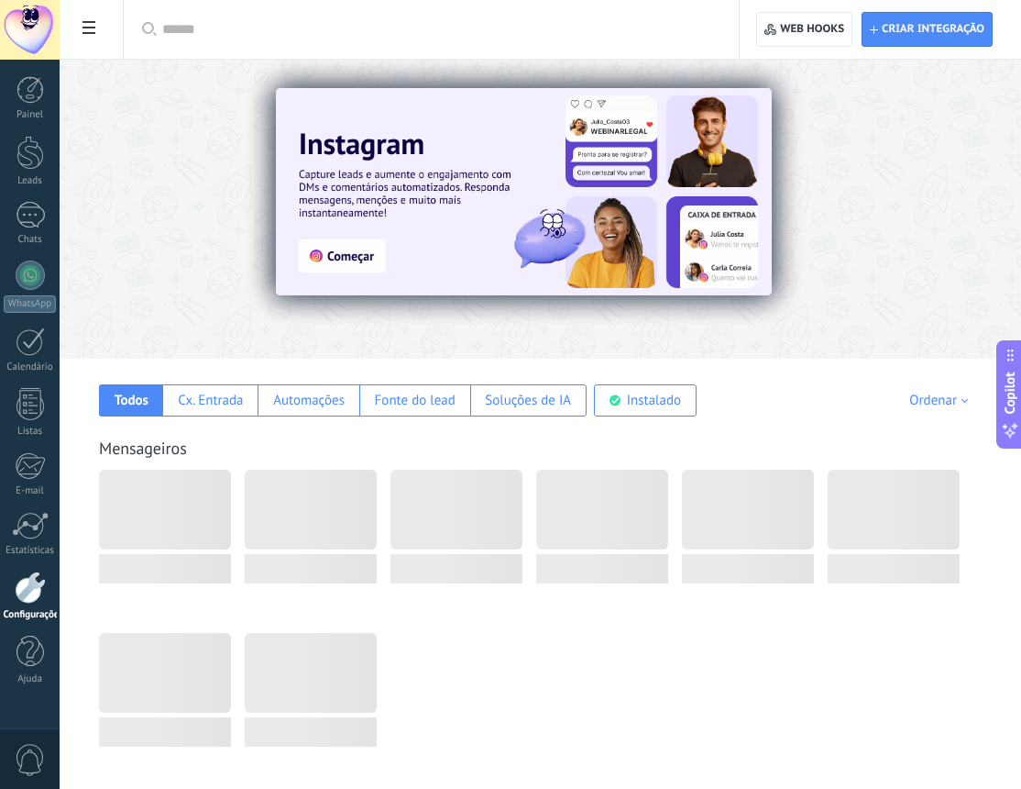
click at [154, 182] on div at bounding box center [92, 208] width 402 height 165
click at [161, 194] on div at bounding box center [92, 208] width 402 height 165
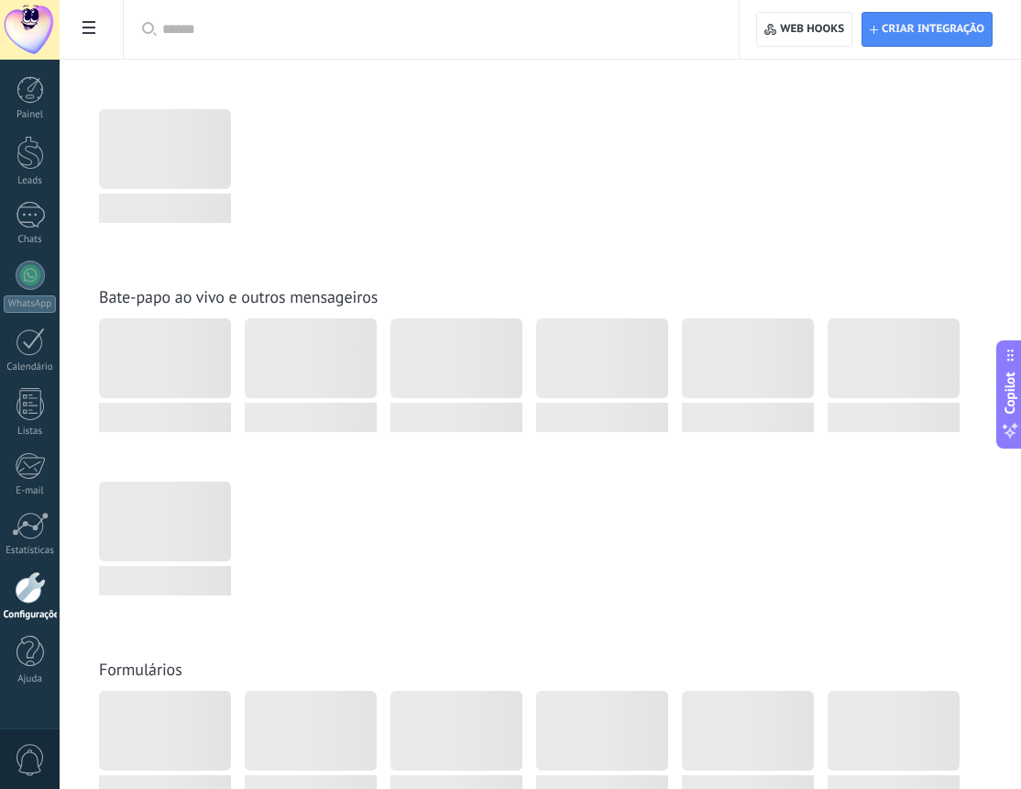
scroll to position [1100, 0]
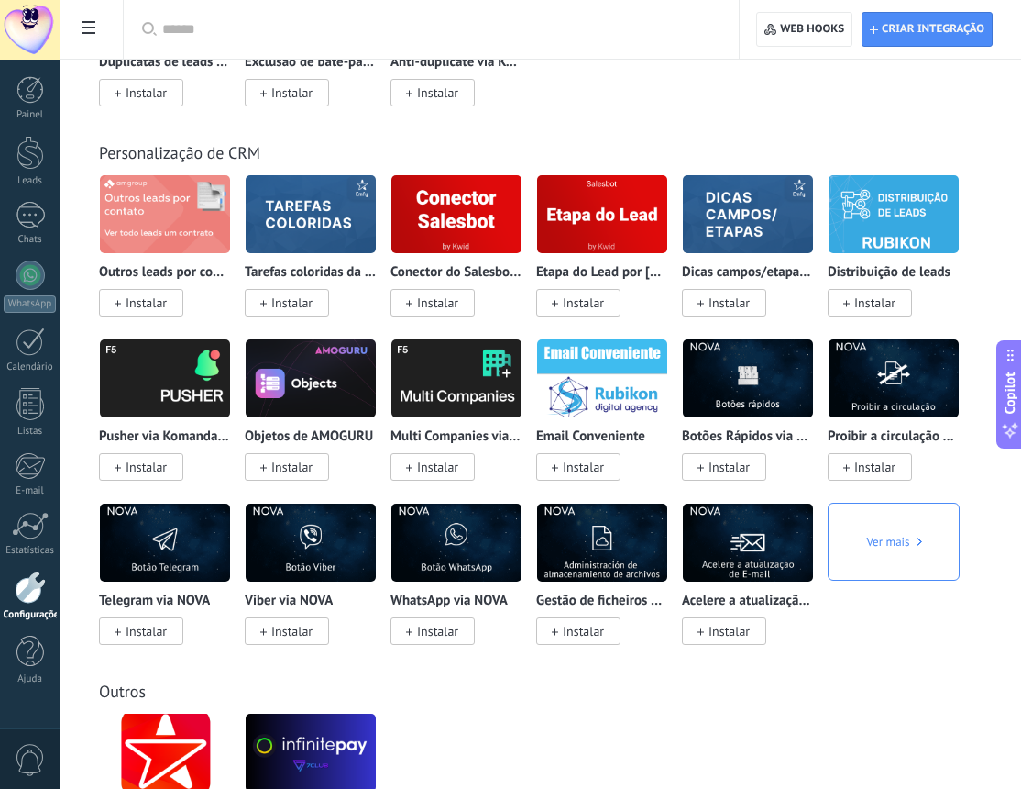
scroll to position [7469, 0]
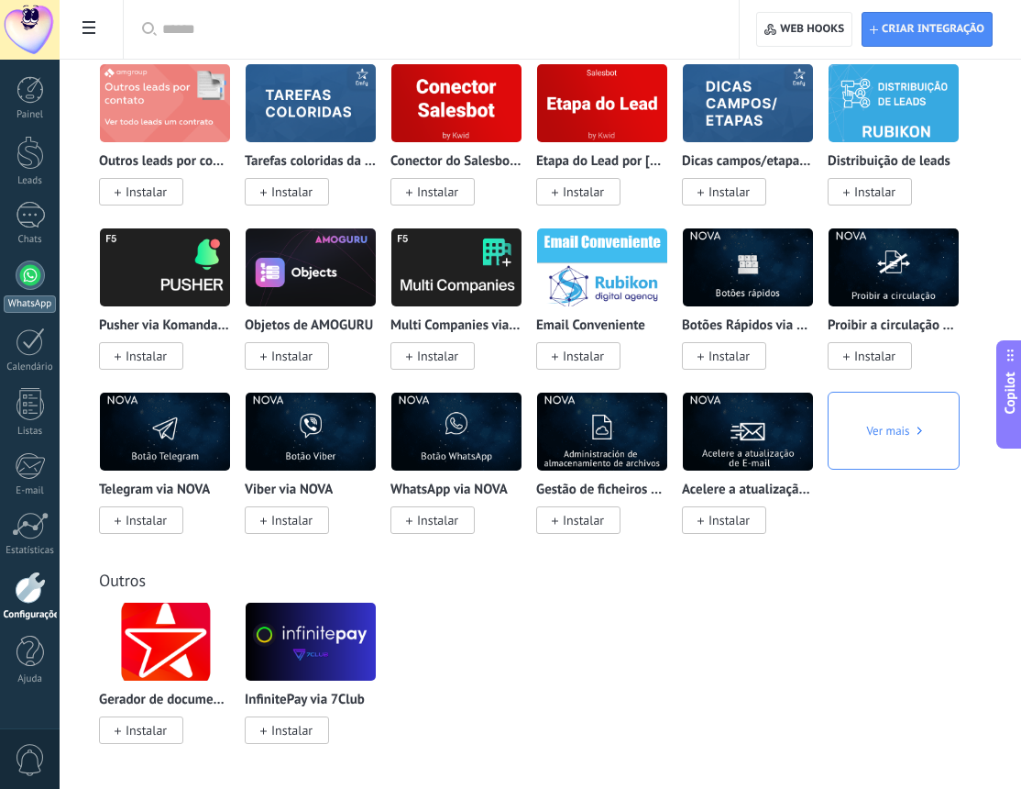
click at [26, 275] on div at bounding box center [30, 274] width 29 height 29
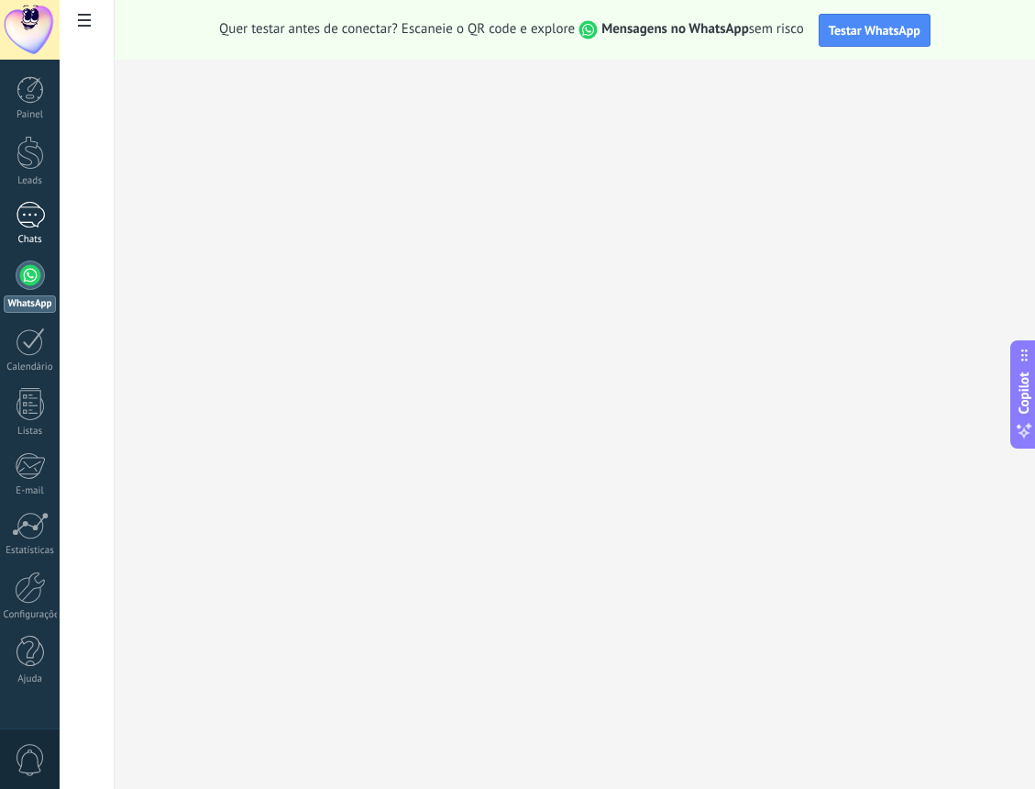
click at [35, 227] on div at bounding box center [30, 215] width 29 height 27
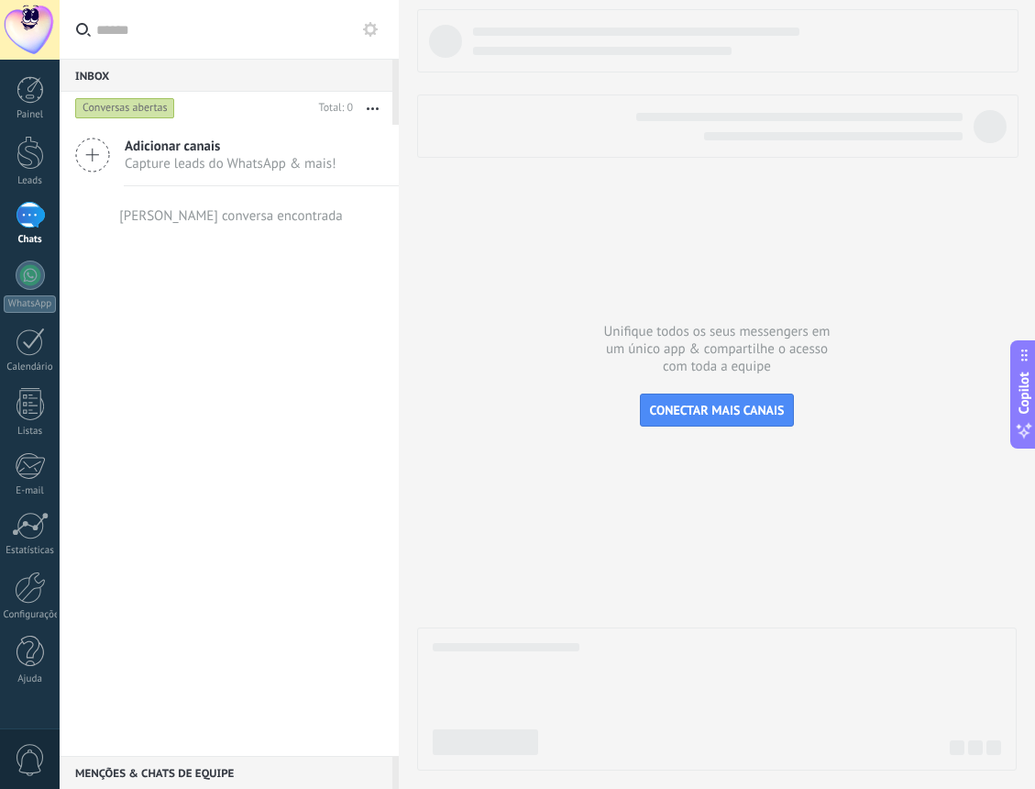
click at [296, 580] on div "Adicionar canais Capture leads do WhatsApp & mais! Nenhuma conversa encontrada" at bounding box center [229, 440] width 339 height 631
click at [161, 157] on span "Capture leads do WhatsApp & mais!" at bounding box center [231, 163] width 212 height 17
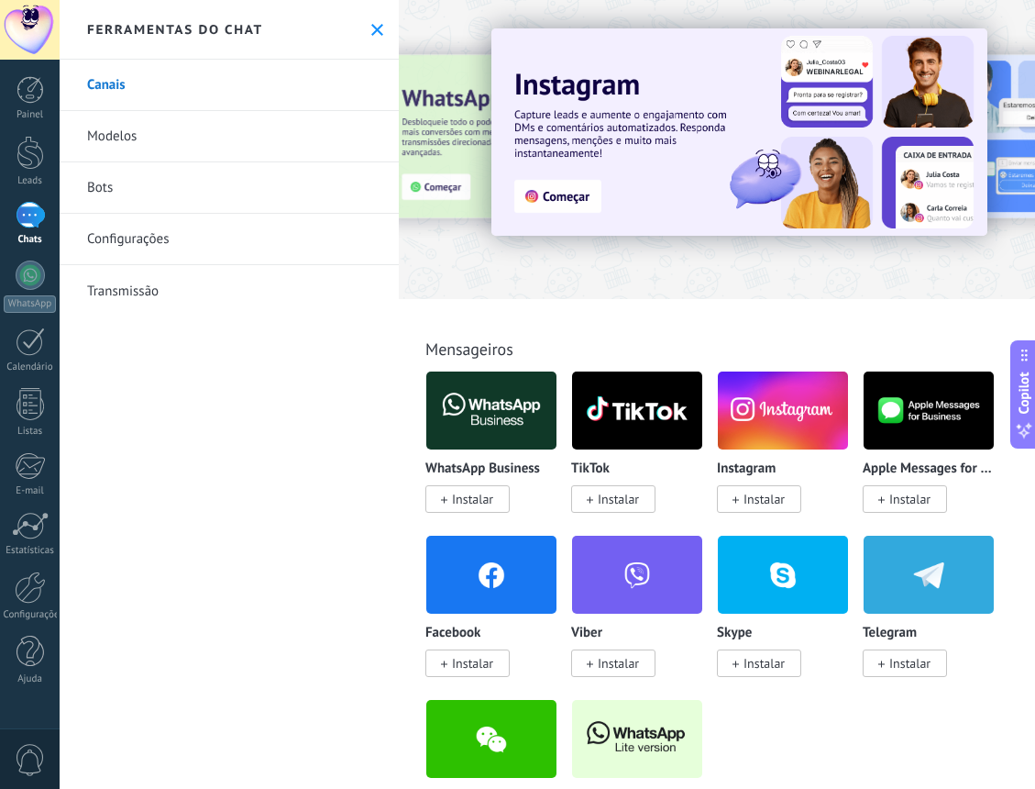
click at [289, 408] on div "Canais Modelos Bots Configurações Transmissão" at bounding box center [229, 424] width 339 height 729
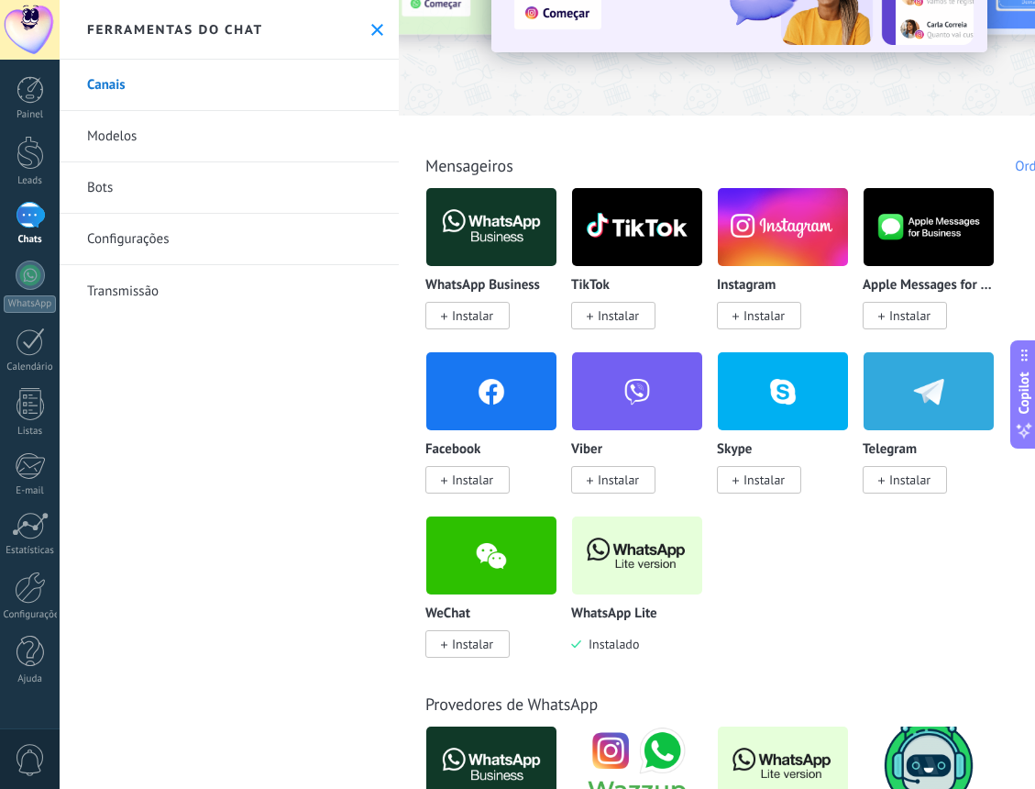
click at [139, 243] on link "Configurações" at bounding box center [229, 239] width 339 height 51
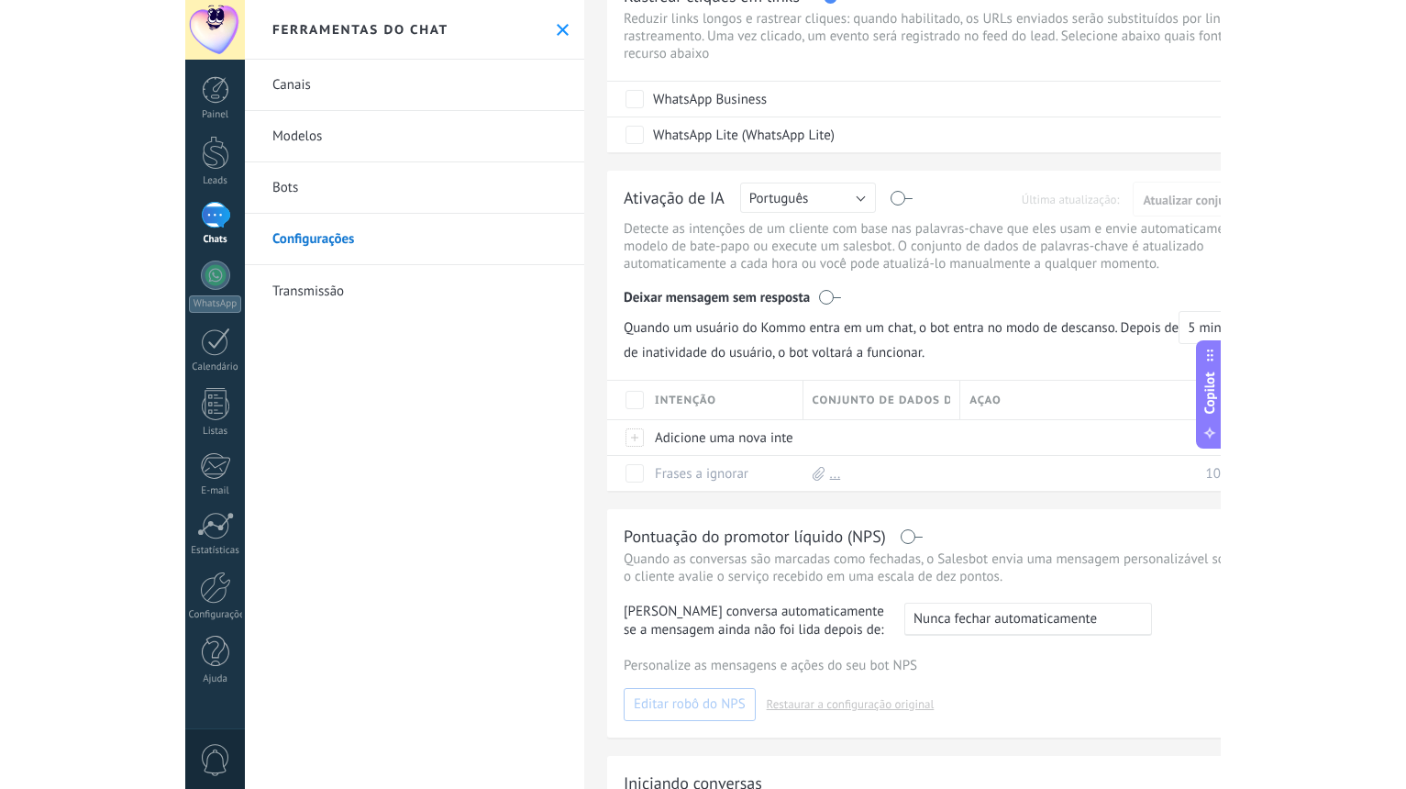
scroll to position [78, 0]
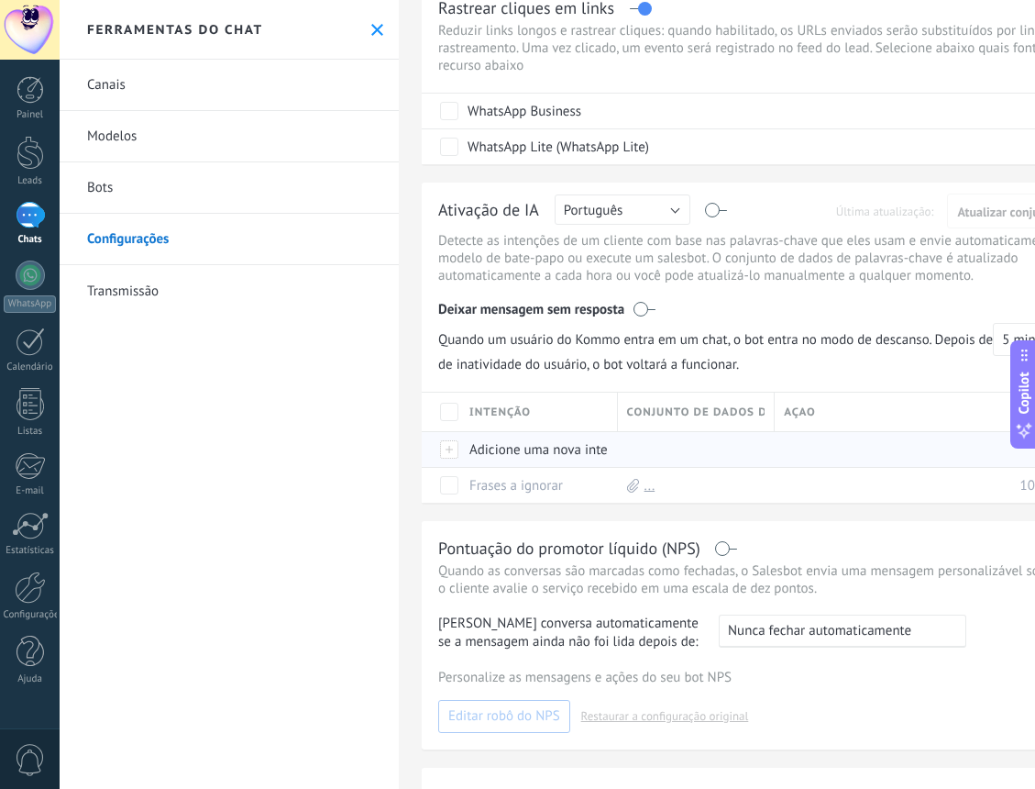
click at [451, 446] on div at bounding box center [450, 449] width 20 height 17
click at [308, 406] on div "Canais Modelos Bots Configurações Transmissão" at bounding box center [229, 424] width 339 height 729
click at [112, 193] on link "Bots" at bounding box center [229, 187] width 339 height 51
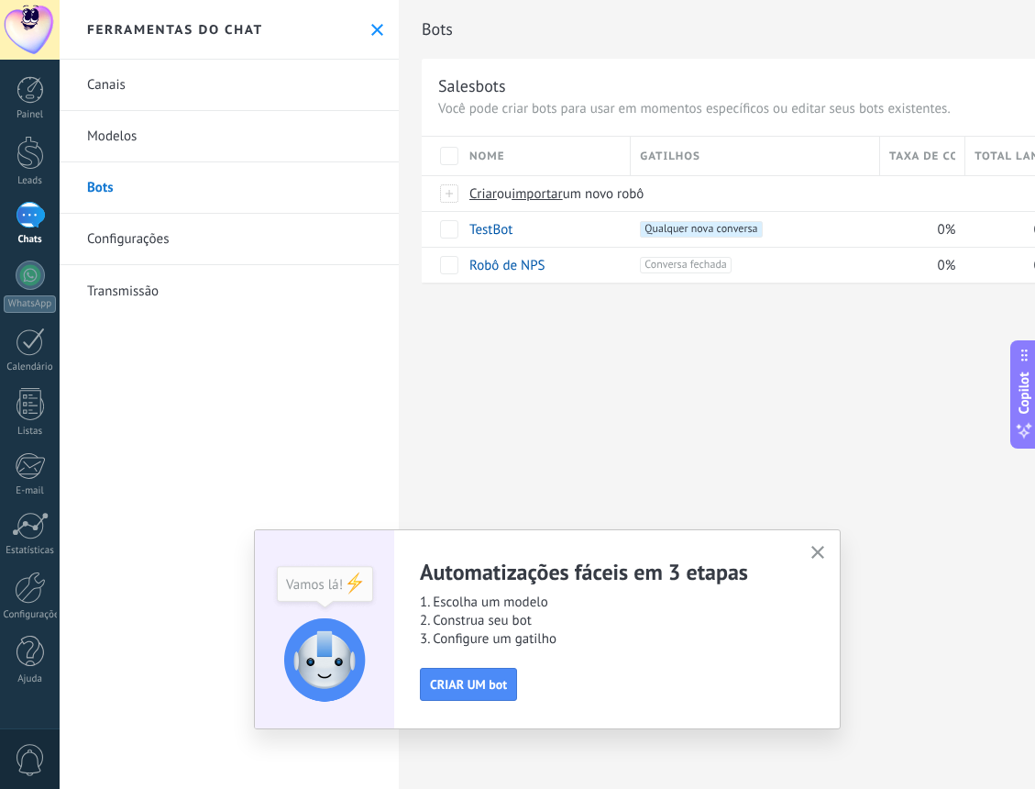
click at [113, 146] on link "Modelos" at bounding box center [229, 136] width 339 height 51
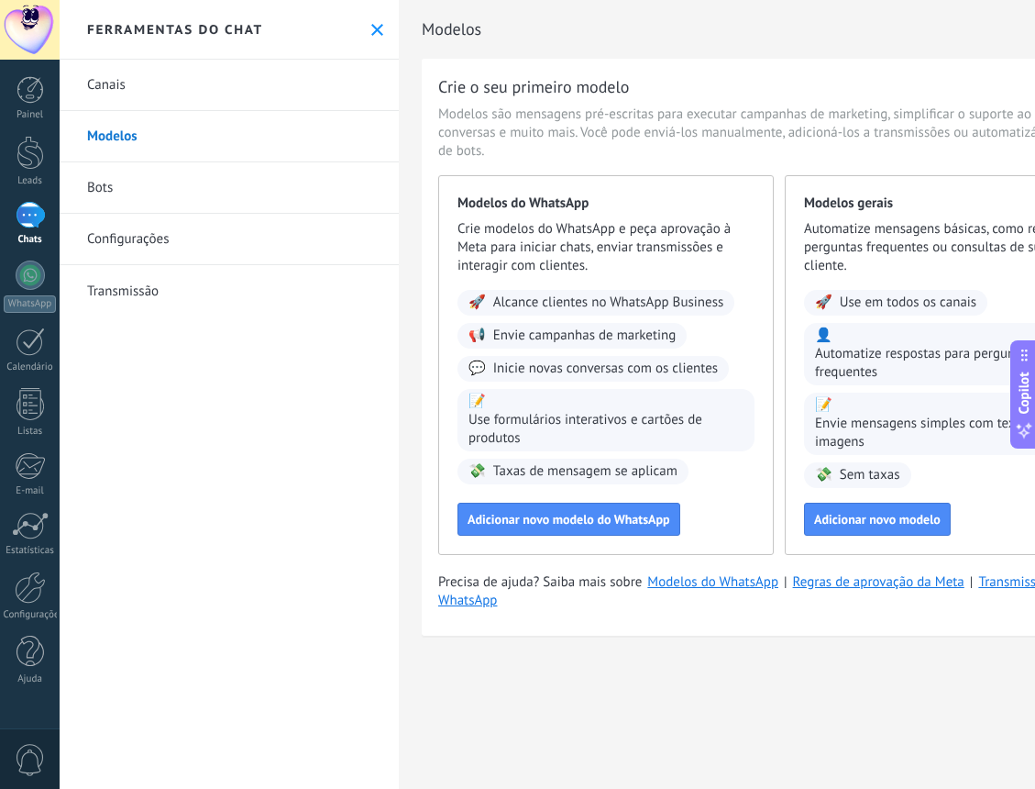
click at [641, 651] on div "Modelos Crie o seu primeiro modelo Modelos são mensagens pré-escritas para exec…" at bounding box center [779, 337] width 761 height 675
click at [845, 690] on div "Modelos Crie o seu primeiro modelo Modelos são mensagens pré-escritas para exec…" at bounding box center [717, 394] width 636 height 789
click at [758, 672] on div "Modelos Crie o seu primeiro modelo Modelos são mensagens pré-escritas para exec…" at bounding box center [779, 337] width 761 height 675
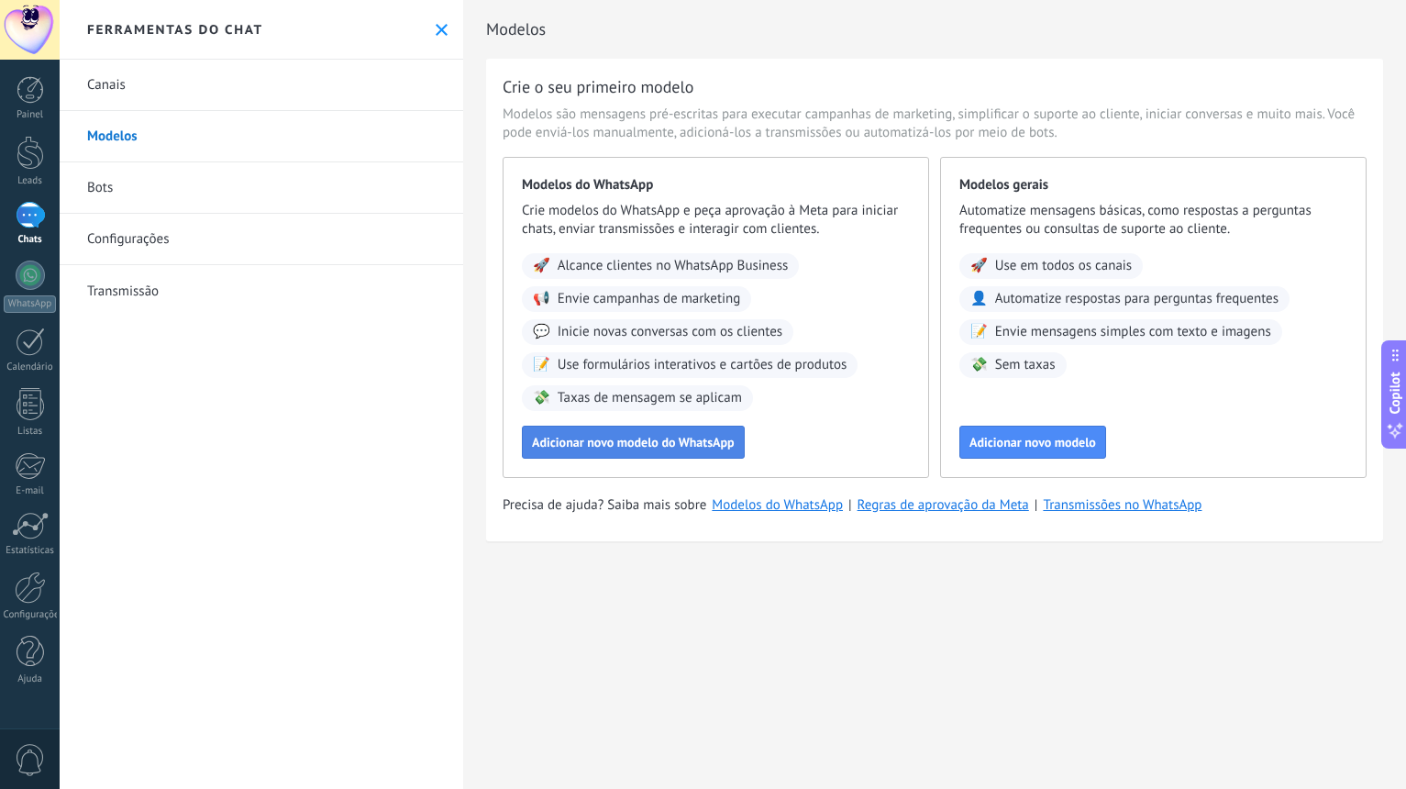
click at [622, 442] on span "Adicionar novo modelo do WhatsApp" at bounding box center [633, 442] width 203 height 13
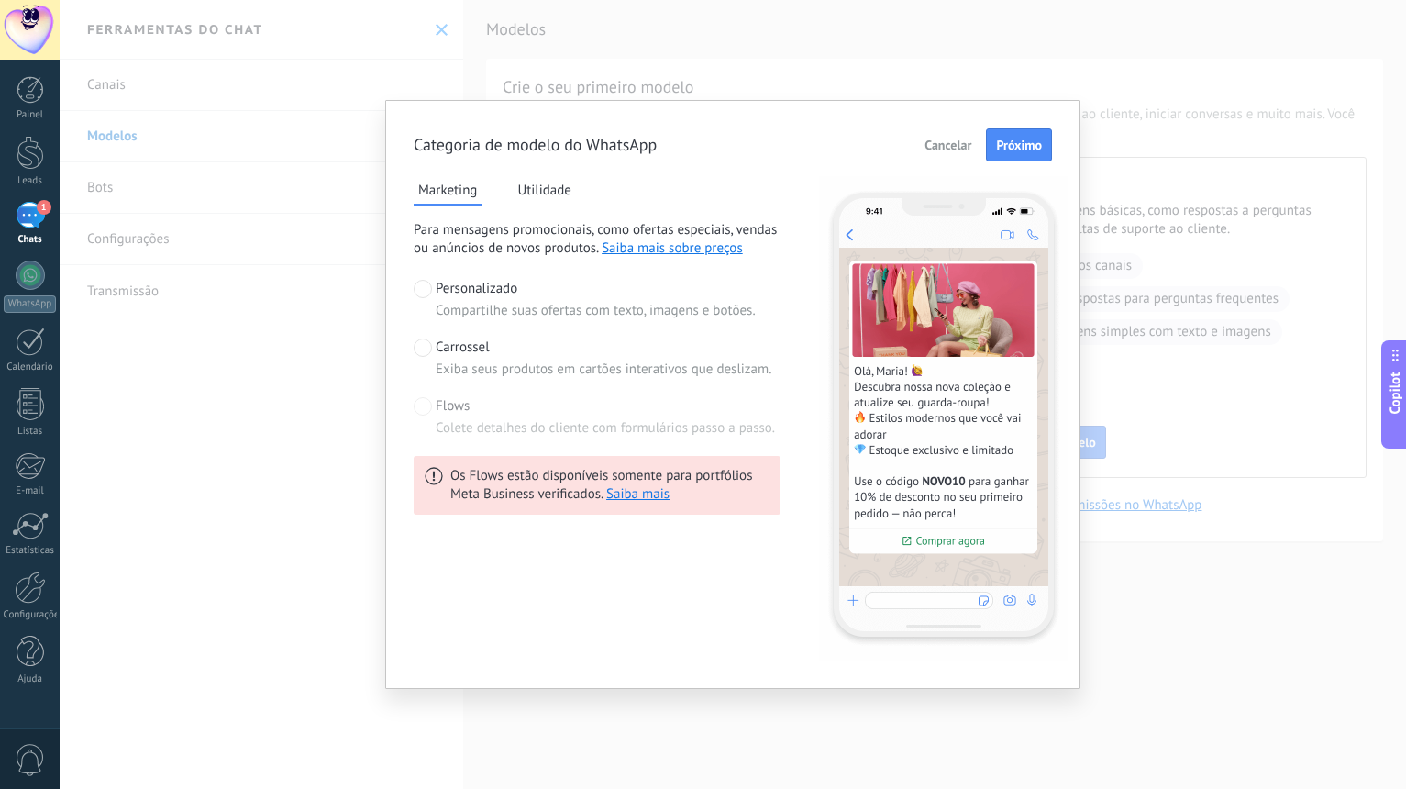
click at [474, 347] on span "Carrossel" at bounding box center [463, 347] width 54 height 18
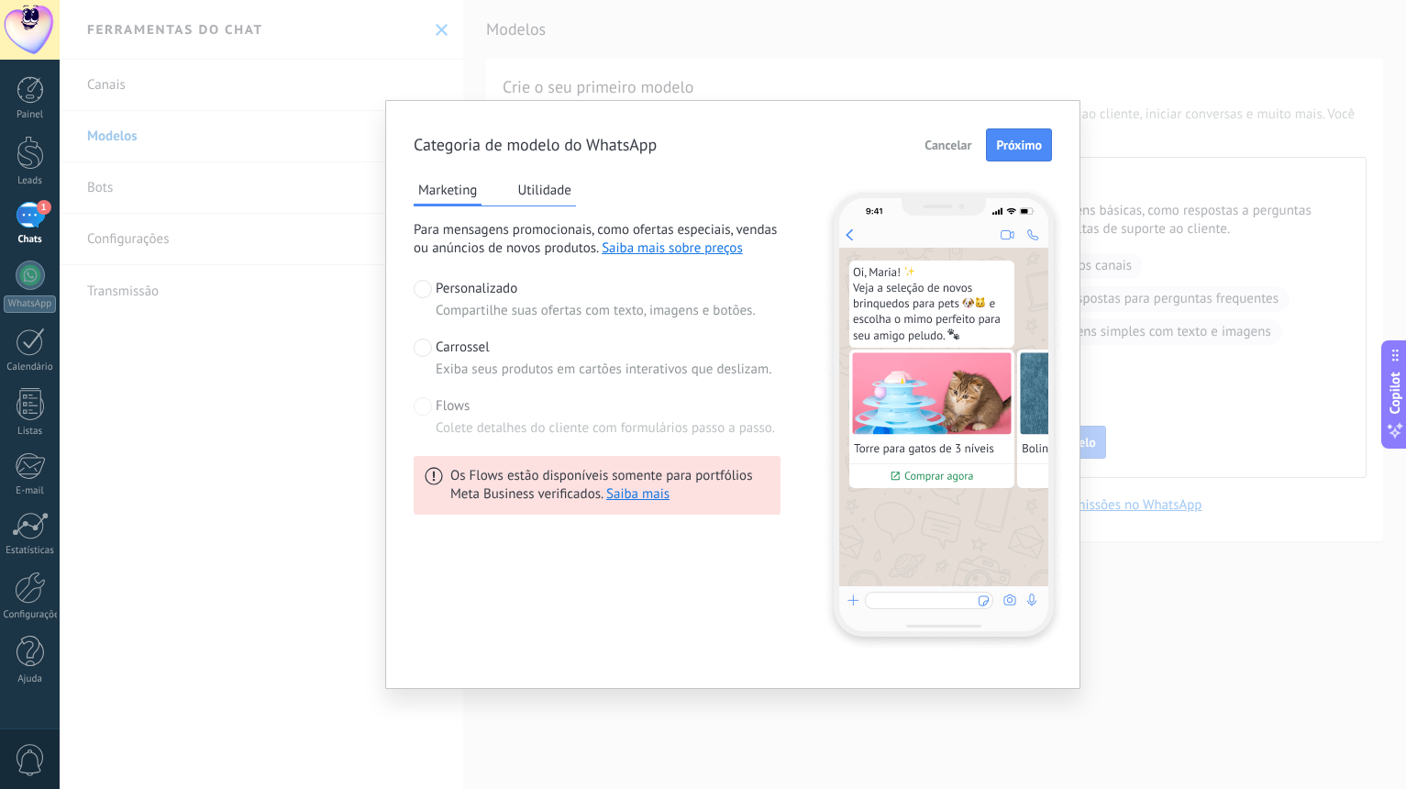
click at [459, 415] on div "Flows Colete detalhes do cliente com formulários passo a passo." at bounding box center [605, 417] width 339 height 40
click at [439, 412] on span "Flows" at bounding box center [453, 406] width 34 height 18
click at [427, 411] on span at bounding box center [423, 406] width 18 height 18
click at [425, 296] on span at bounding box center [423, 289] width 18 height 18
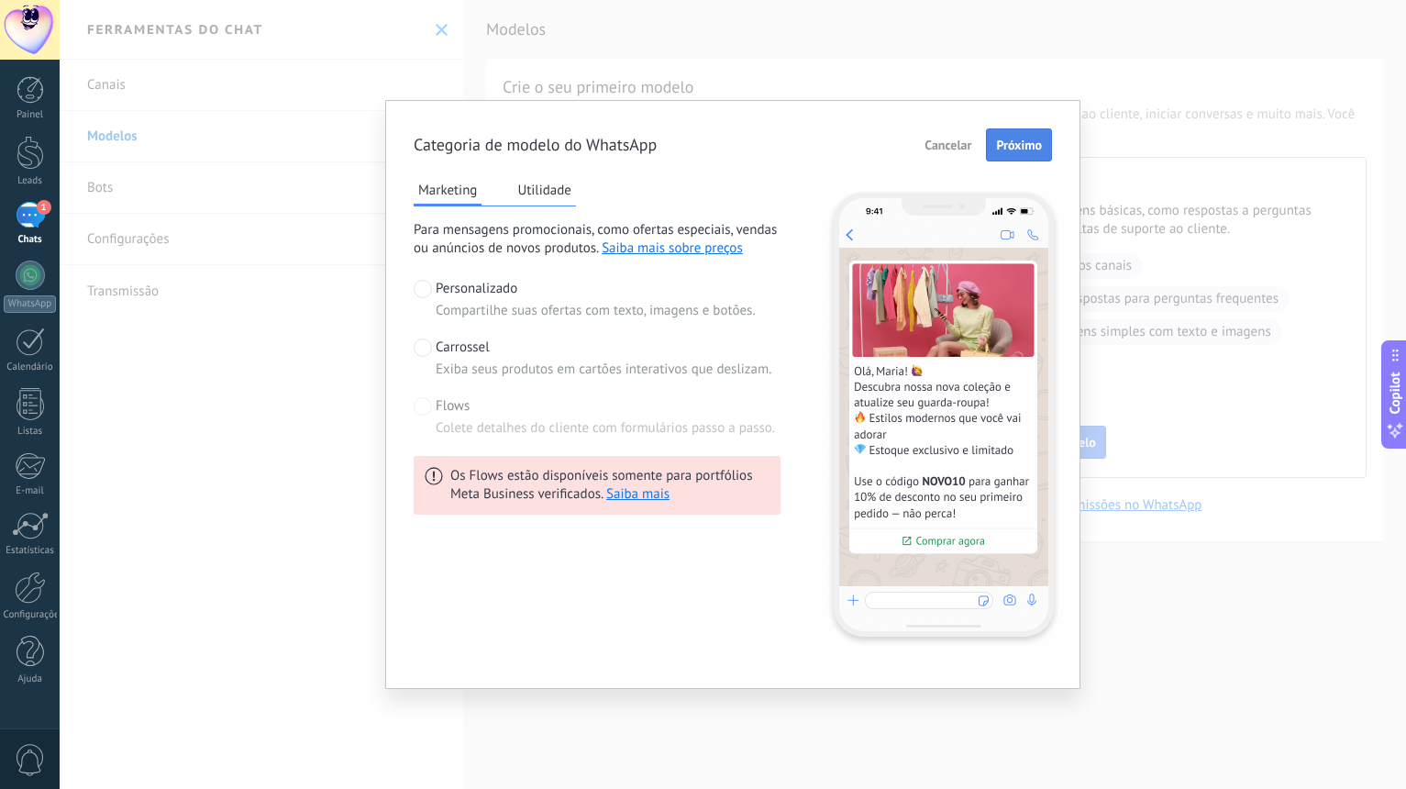
click at [1008, 145] on span "Próximo" at bounding box center [1019, 144] width 46 height 13
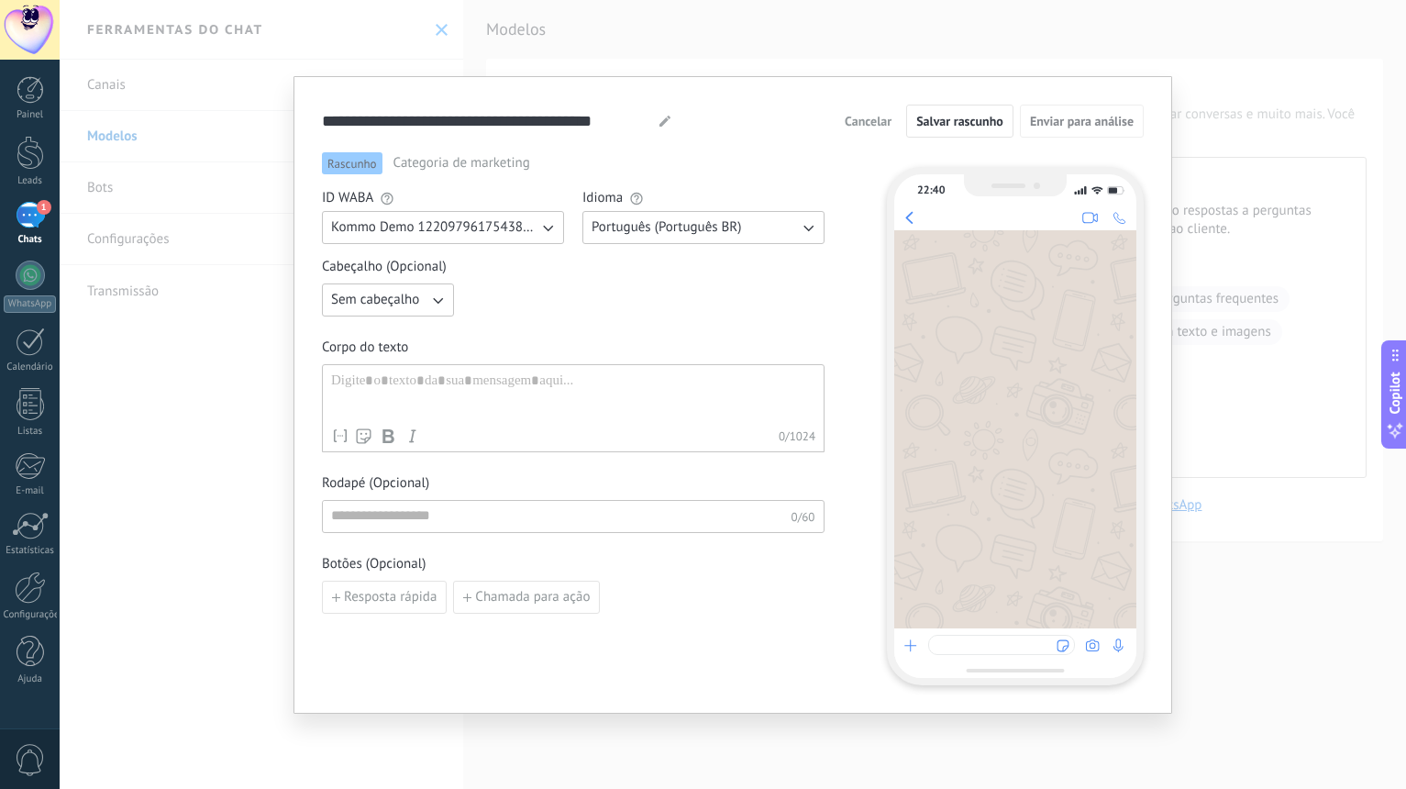
click at [564, 304] on div "Sem cabeçalho" at bounding box center [573, 299] width 502 height 33
click at [580, 105] on div "**********" at bounding box center [733, 121] width 822 height 33
click at [581, 635] on div "Rascunho Categoria de marketing ID WABA Kommo Demo 122097961754382252 Idioma Po…" at bounding box center [573, 418] width 502 height 533
click at [882, 118] on span "Cancelar" at bounding box center [868, 121] width 47 height 13
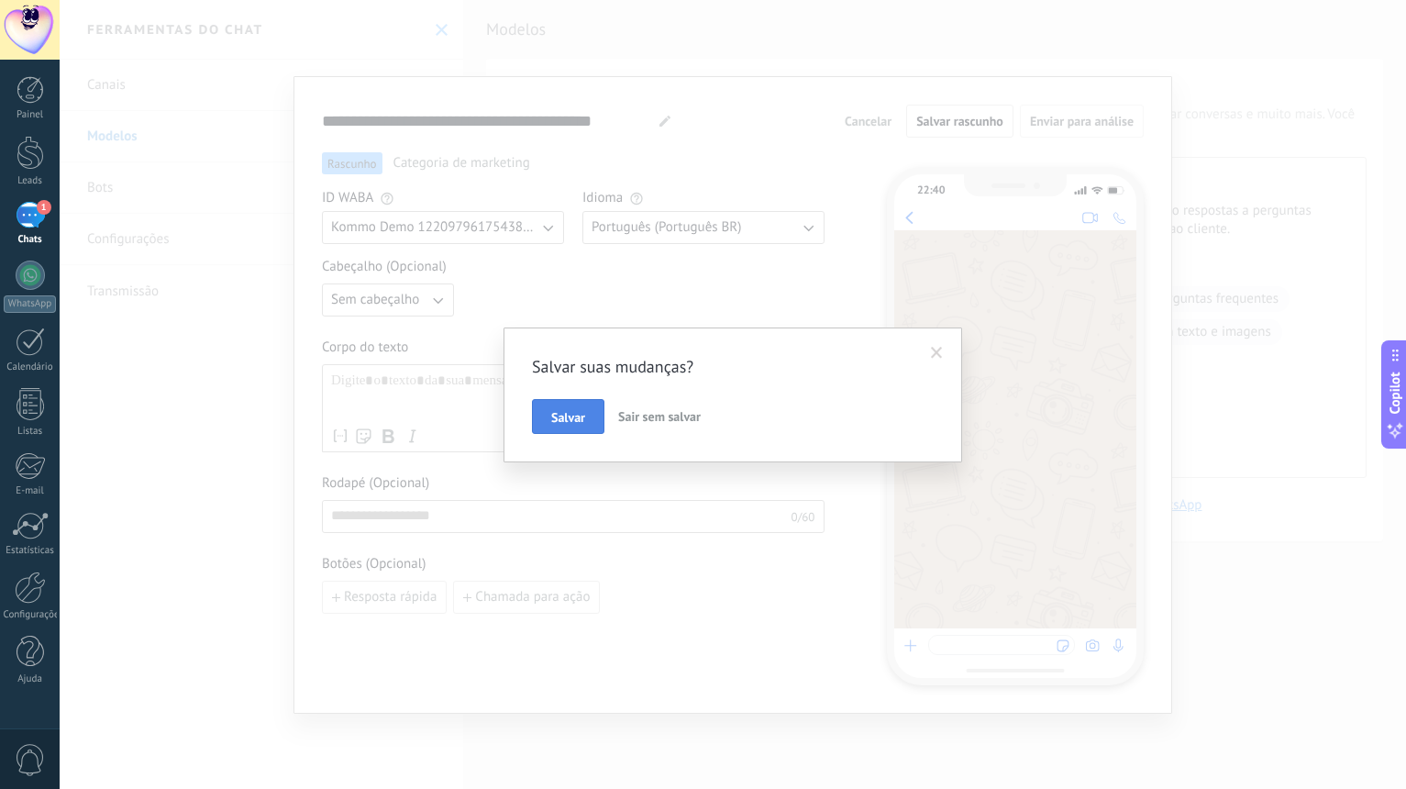
click at [563, 409] on button "Salvar" at bounding box center [568, 416] width 72 height 35
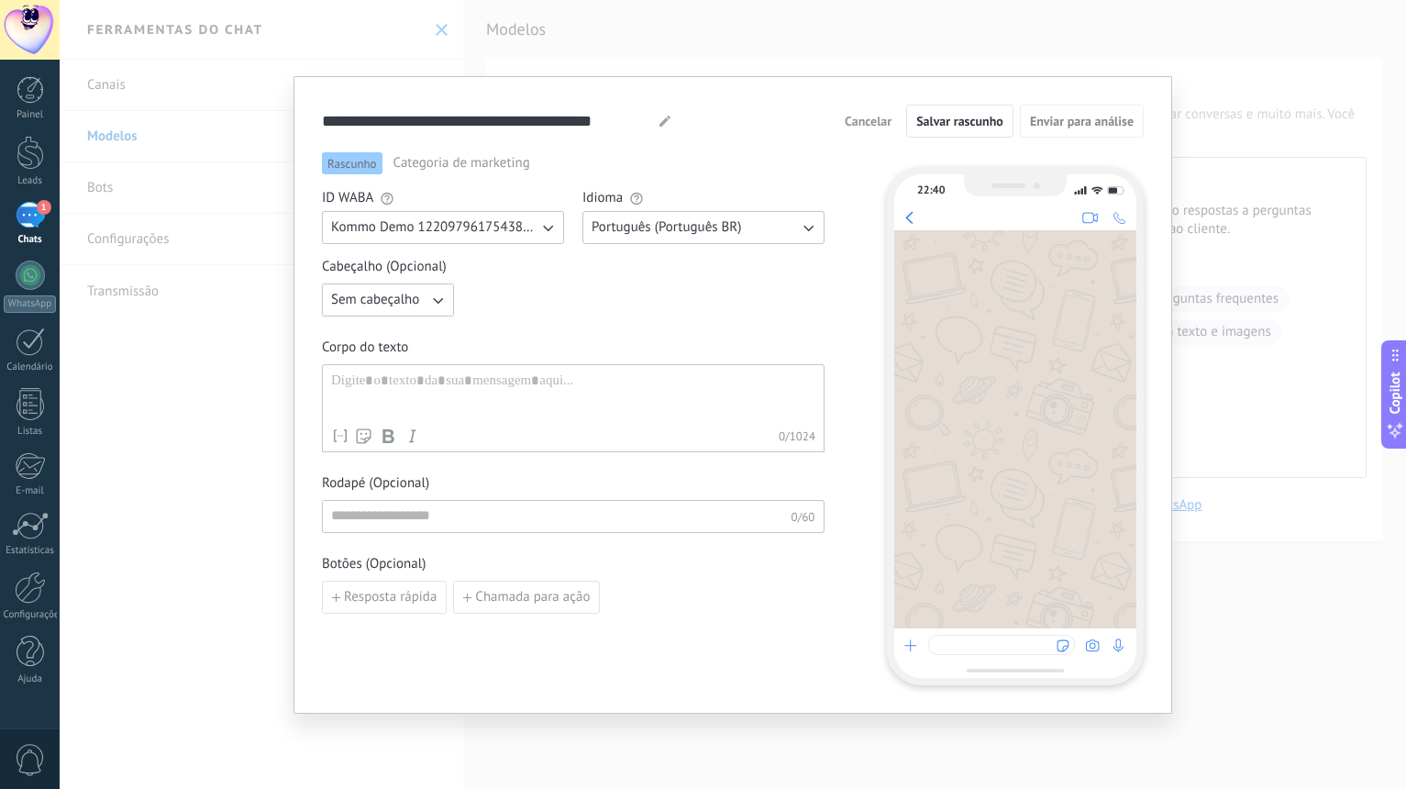
click at [871, 124] on span "Cancelar" at bounding box center [868, 121] width 47 height 13
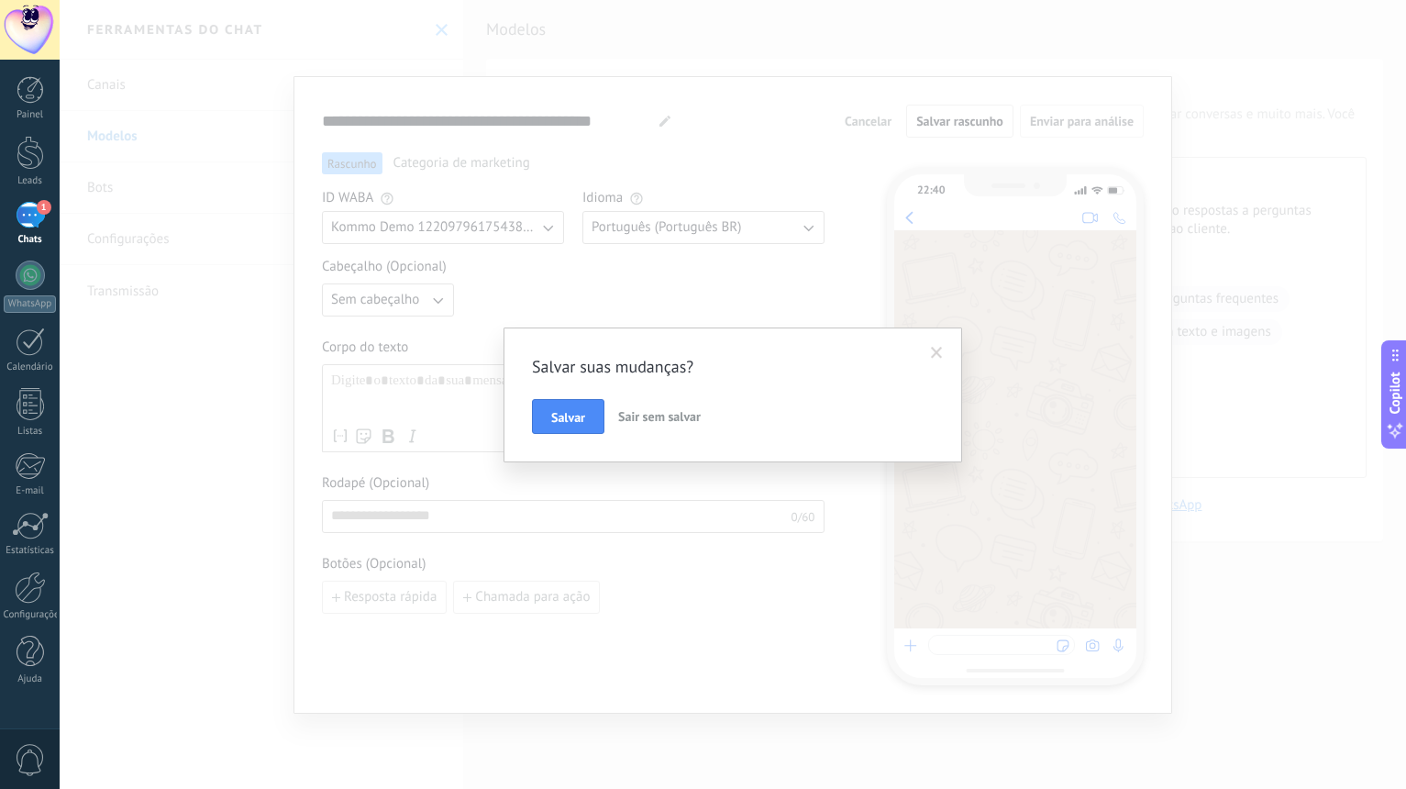
click at [657, 414] on span "Sair sem salvar" at bounding box center [659, 416] width 83 height 17
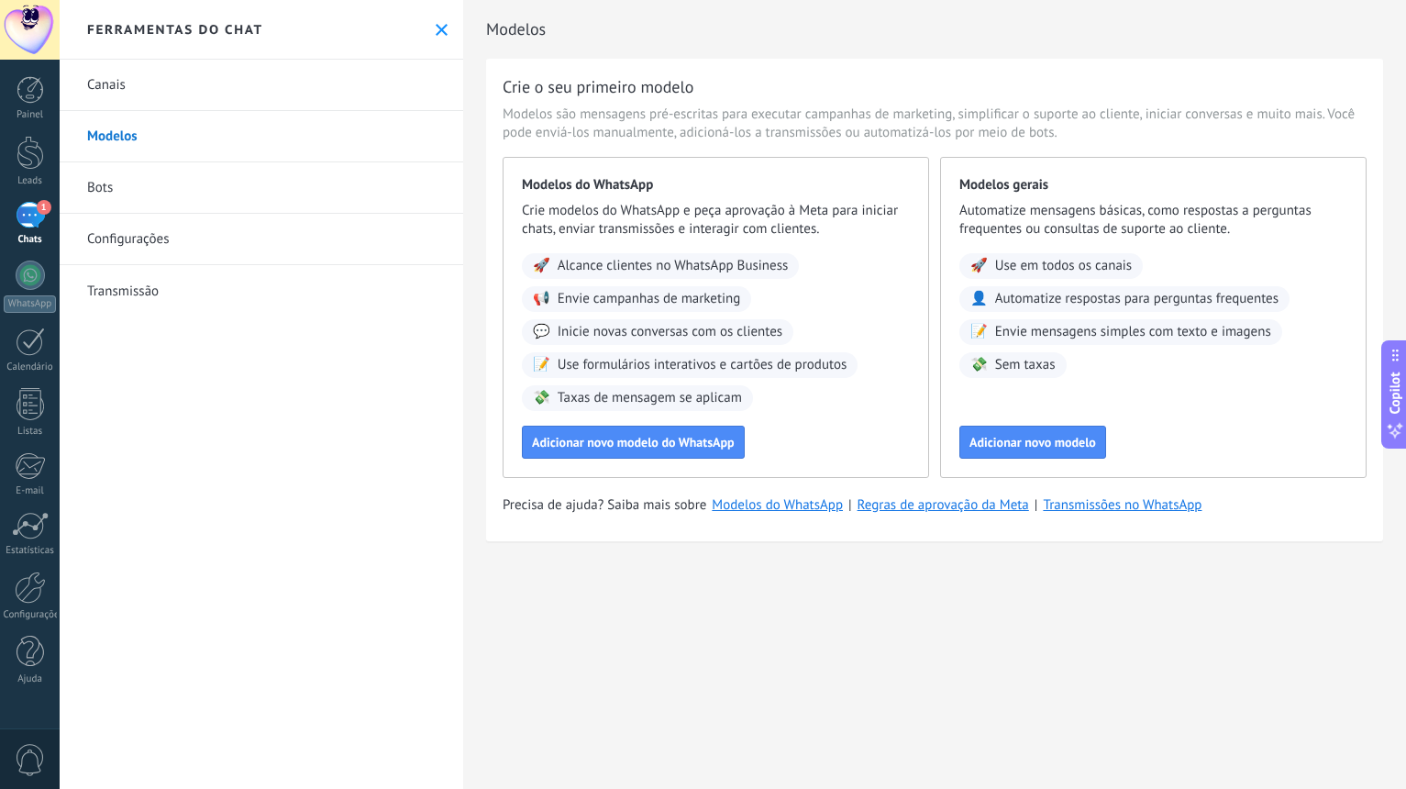
click at [383, 327] on div "Canais Modelos Bots Configurações Transmissão" at bounding box center [261, 424] width 403 height 729
click at [115, 184] on link "Bots" at bounding box center [261, 187] width 403 height 51
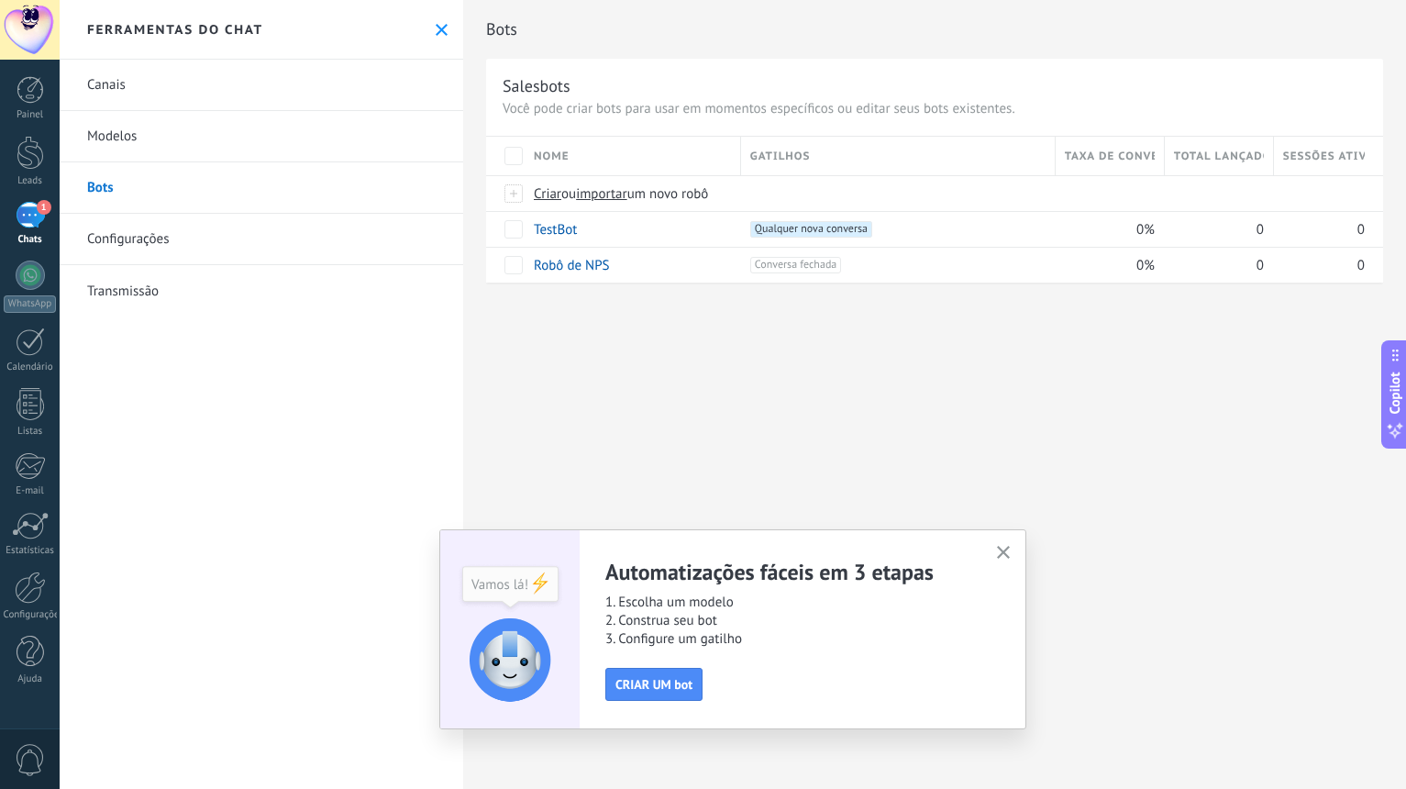
click at [646, 386] on div "Bots Salesbots Você pode criar bots para usar em momentos específicos ou editar…" at bounding box center [934, 394] width 943 height 789
click at [362, 388] on div "Canais Modelos Bots Configurações Transmissão" at bounding box center [261, 424] width 403 height 729
click at [563, 410] on div "Bots Salesbots Você pode criar bots para usar em momentos específicos ou editar…" at bounding box center [934, 394] width 943 height 789
click at [559, 455] on div "Bots Salesbots Você pode criar bots para usar em momentos específicos ou editar…" at bounding box center [934, 394] width 943 height 789
click at [120, 237] on link "Configurações" at bounding box center [261, 239] width 403 height 51
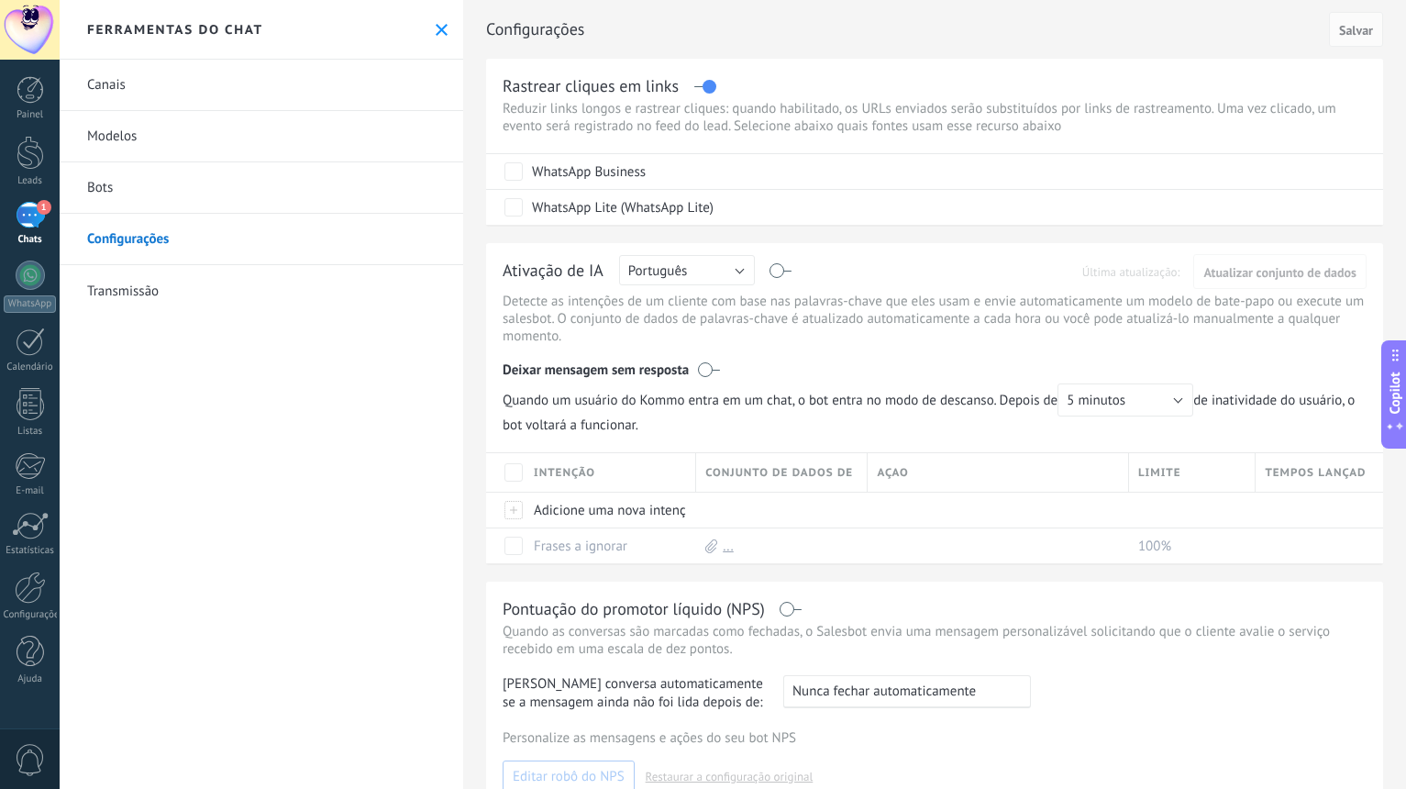
scroll to position [183, 0]
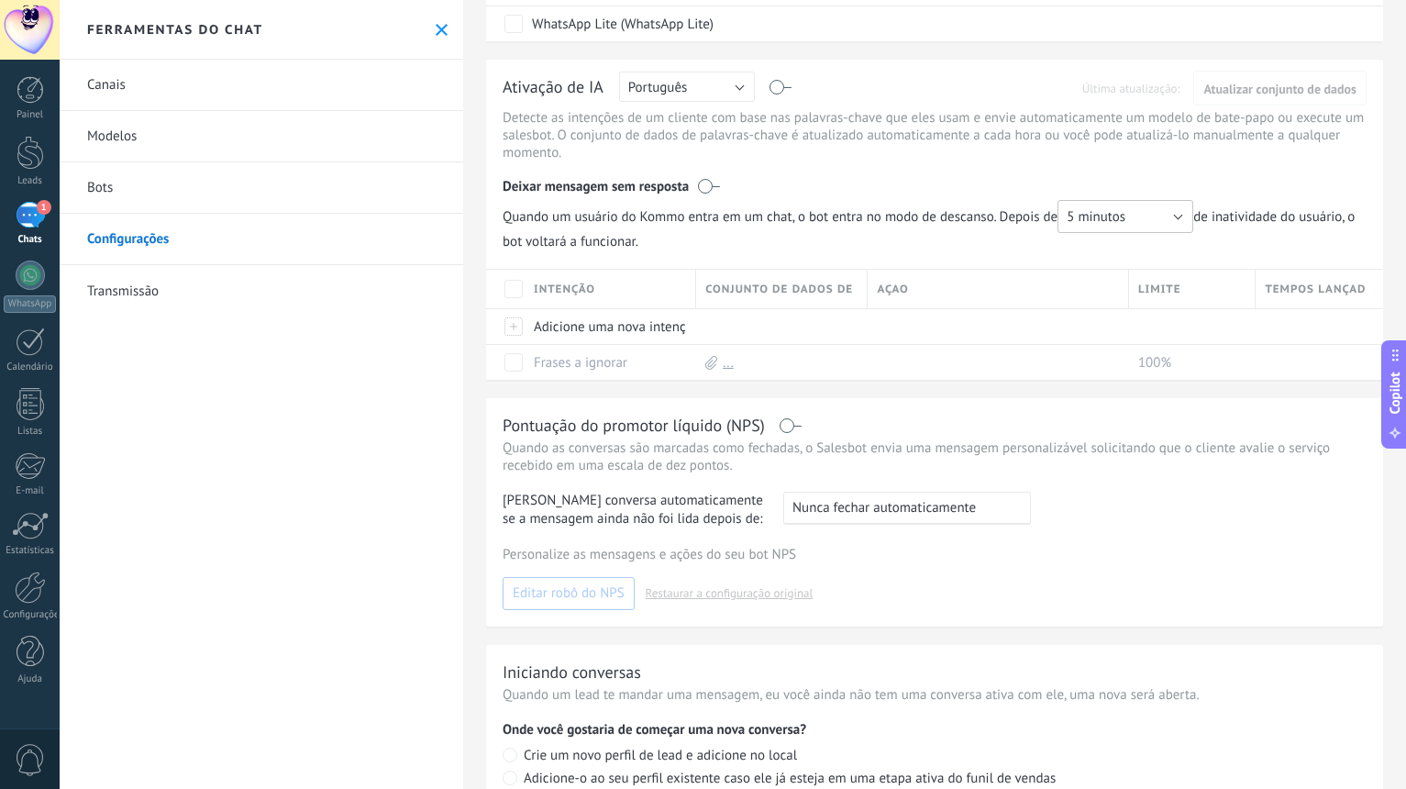
click at [1021, 215] on button "5 minutos" at bounding box center [1125, 216] width 136 height 33
click at [1021, 215] on span "5 minutos" at bounding box center [1116, 216] width 140 height 17
click at [711, 192] on label at bounding box center [709, 186] width 22 height 18
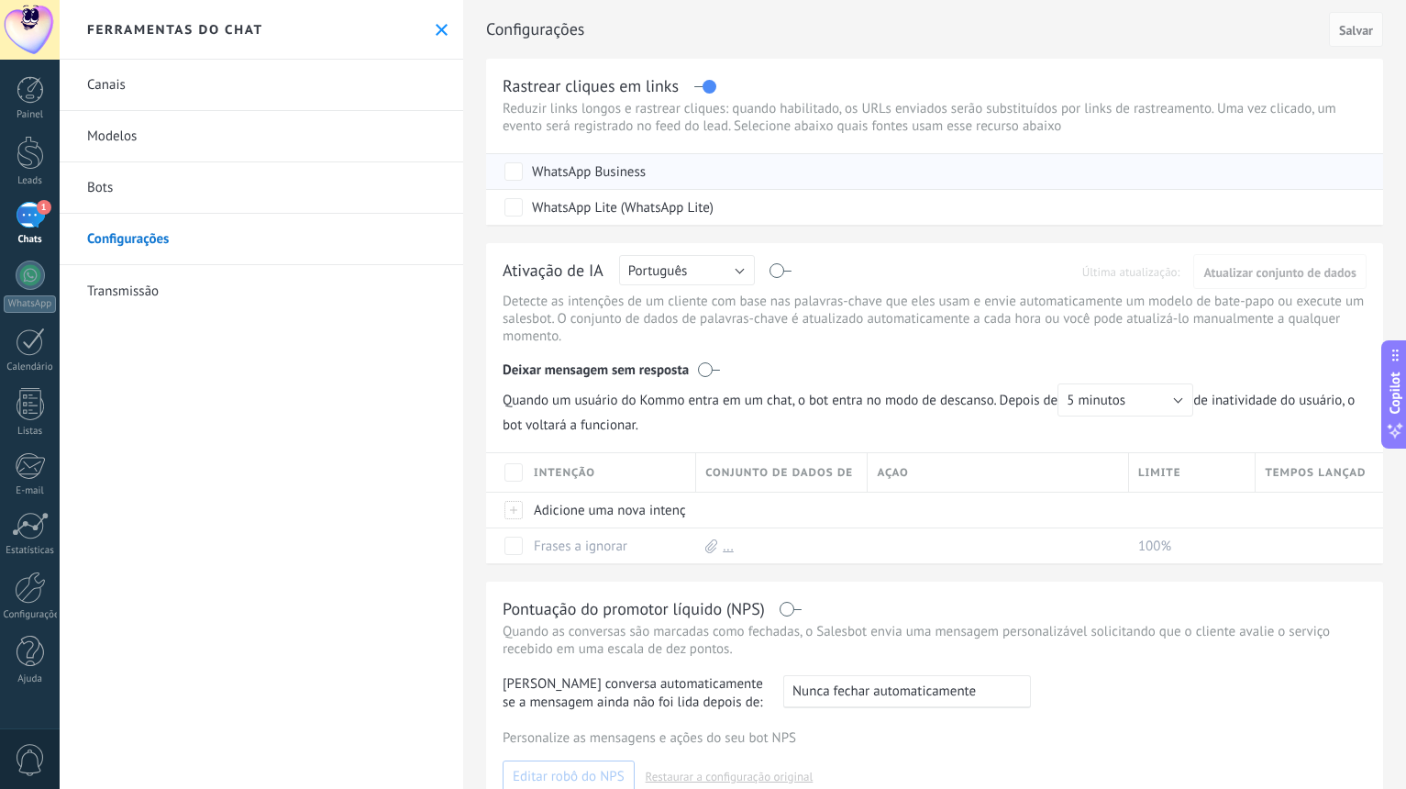
click at [555, 172] on div "WhatsApp Business" at bounding box center [589, 172] width 114 height 18
click at [1021, 29] on span "Salvar" at bounding box center [1356, 30] width 34 height 13
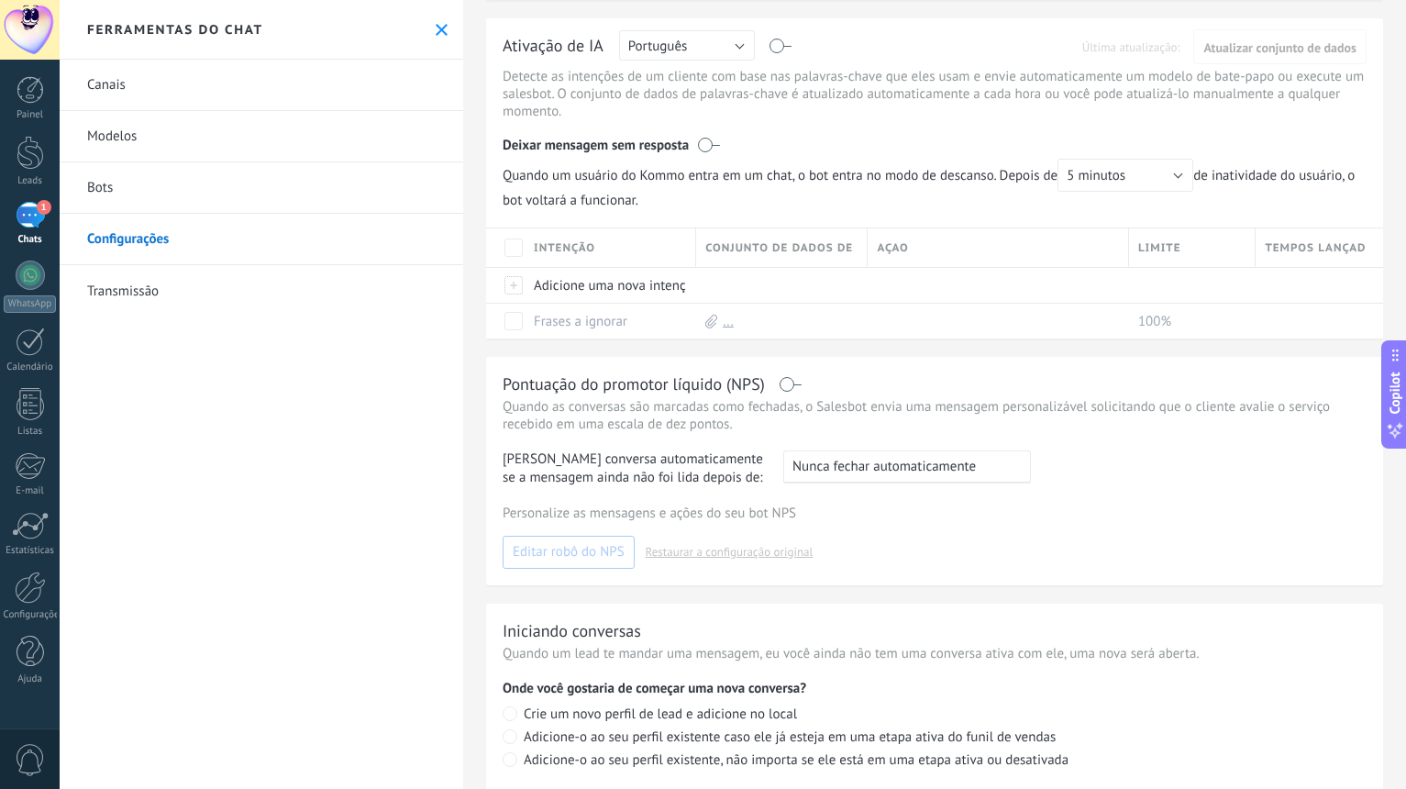
scroll to position [135, 0]
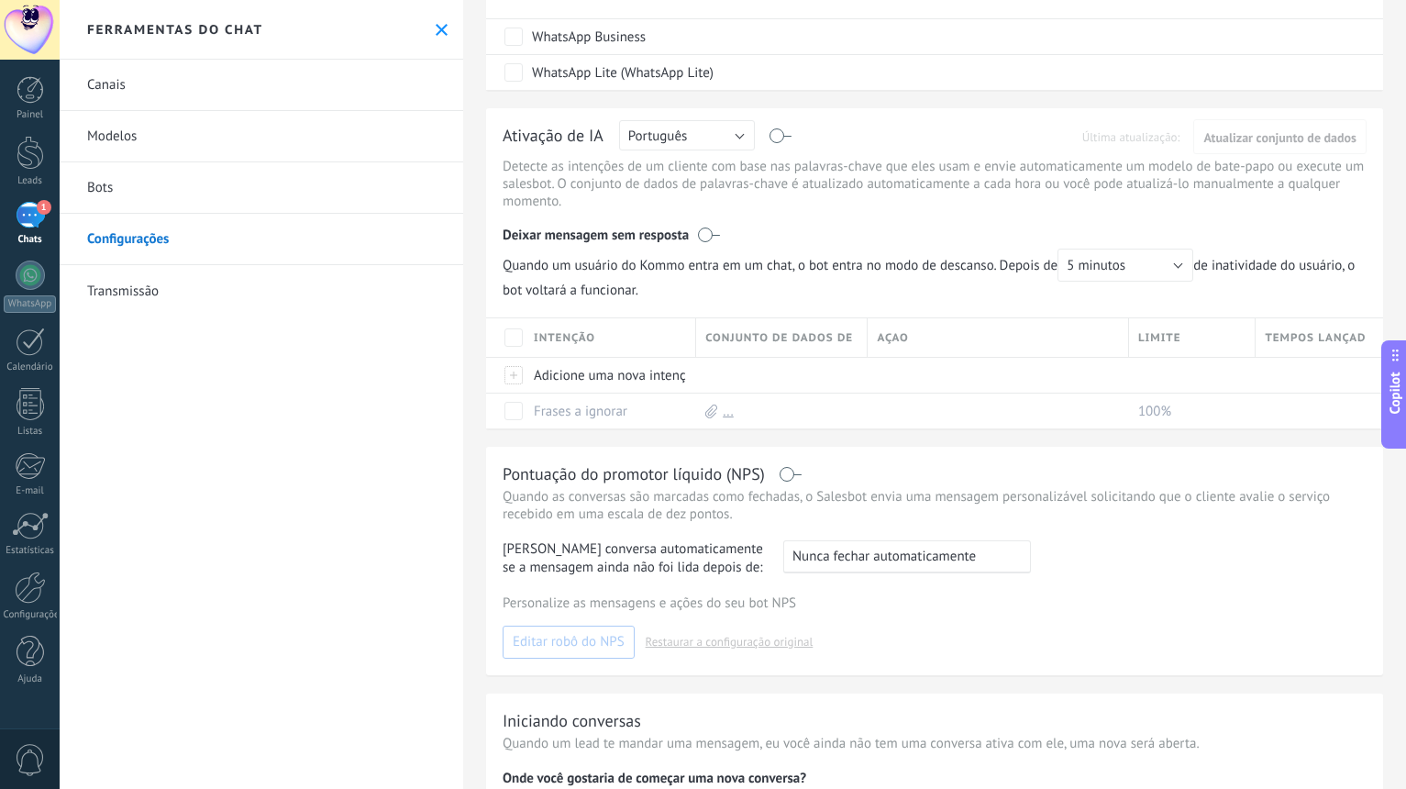
click at [326, 186] on link "Bots" at bounding box center [261, 187] width 403 height 51
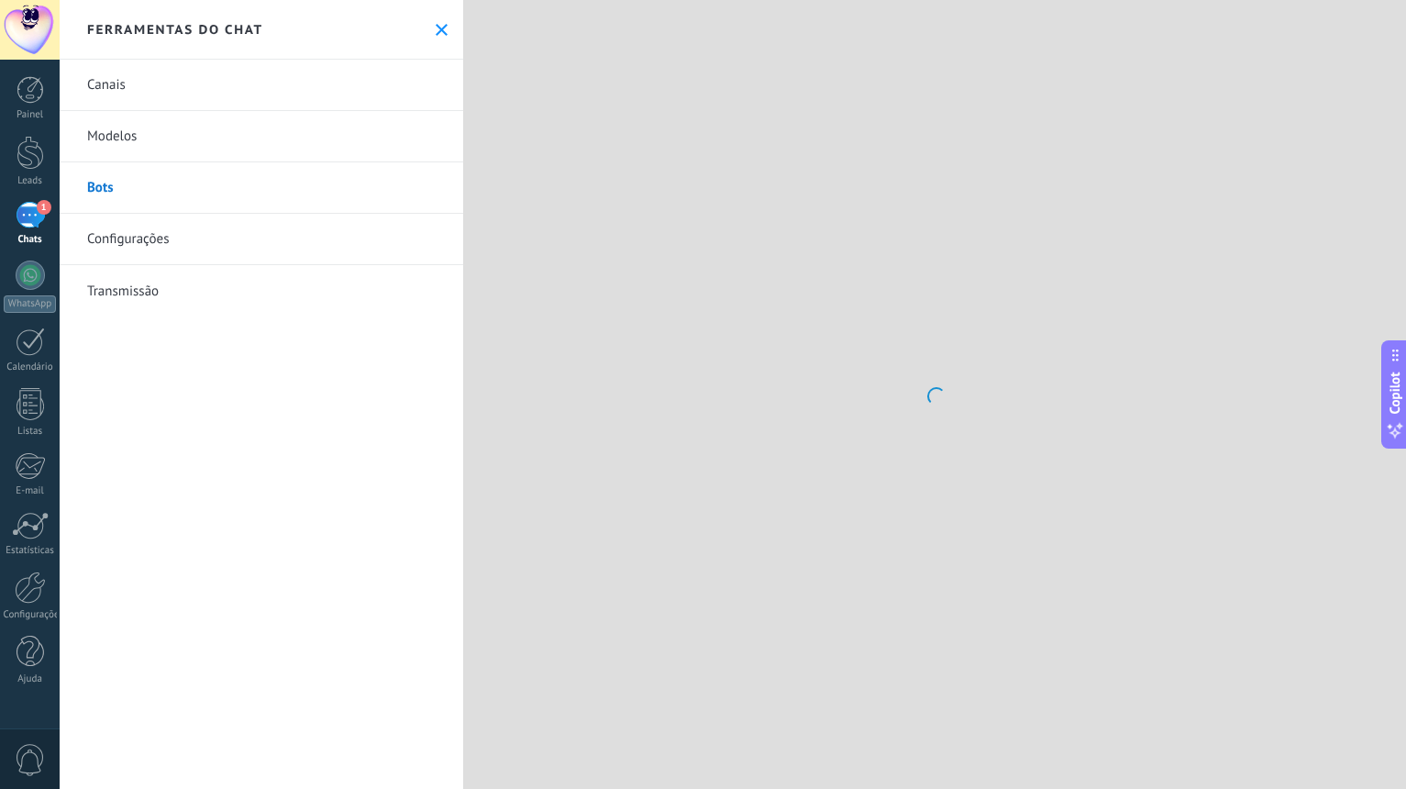
click at [298, 370] on div "Canais Modelos Bots Configurações Transmissão" at bounding box center [261, 424] width 403 height 729
